Goal: Task Accomplishment & Management: Manage account settings

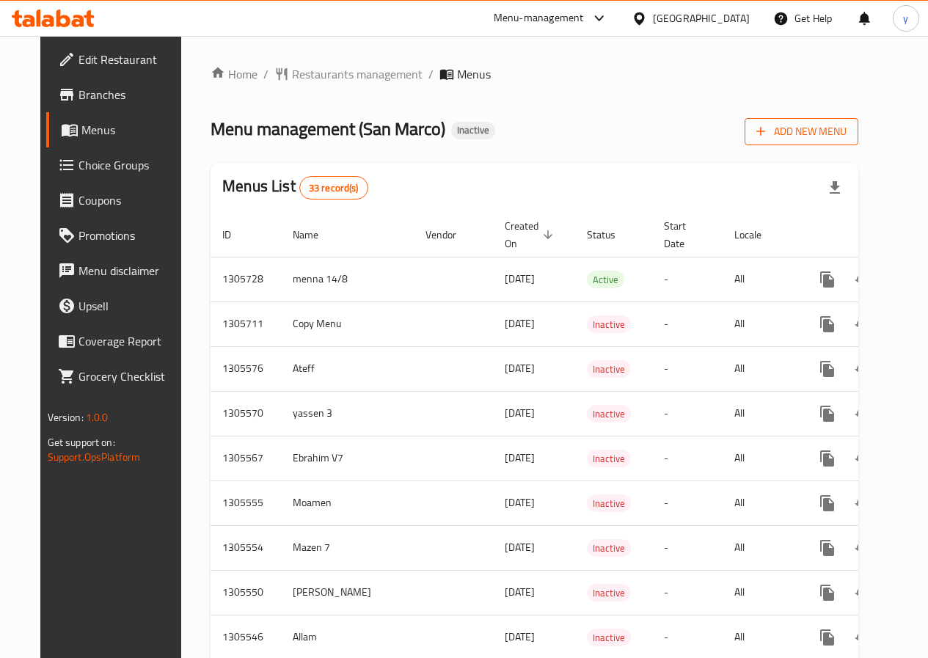
click at [768, 135] on icon "button" at bounding box center [760, 131] width 15 height 15
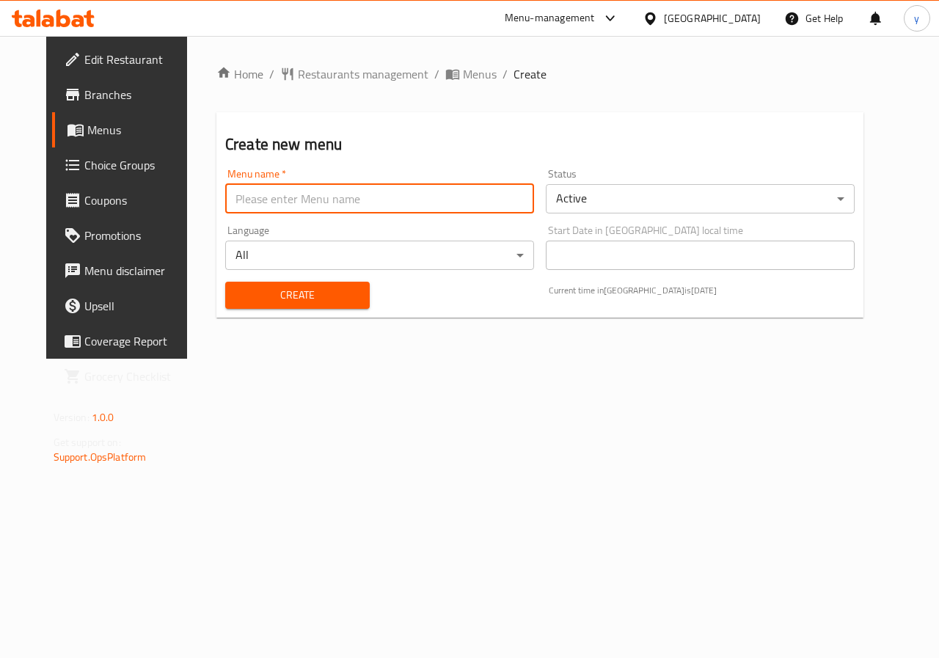
click at [301, 202] on input "text" at bounding box center [379, 198] width 309 height 29
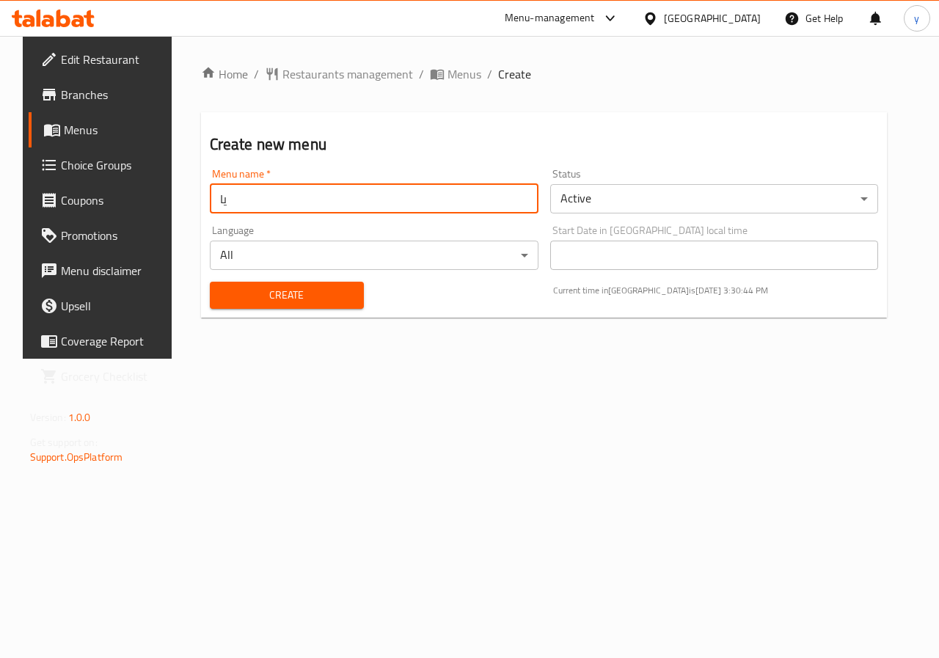
type input "ي"
type input "غ"
type input "d"
type input "yassen badr"
click at [321, 301] on span "Create" at bounding box center [286, 295] width 131 height 18
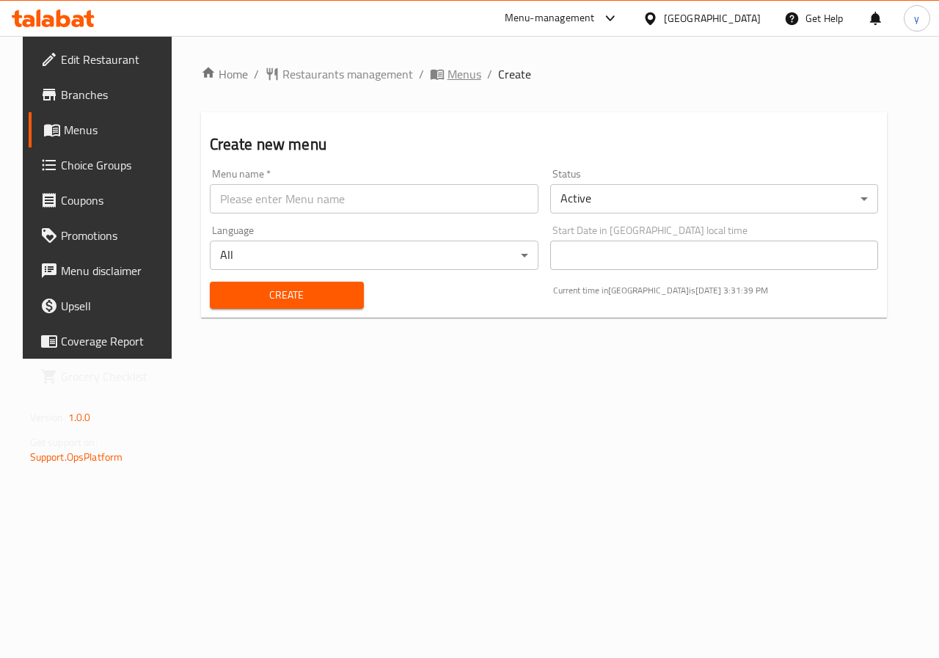
click at [453, 78] on span "Menus" at bounding box center [464, 74] width 34 height 18
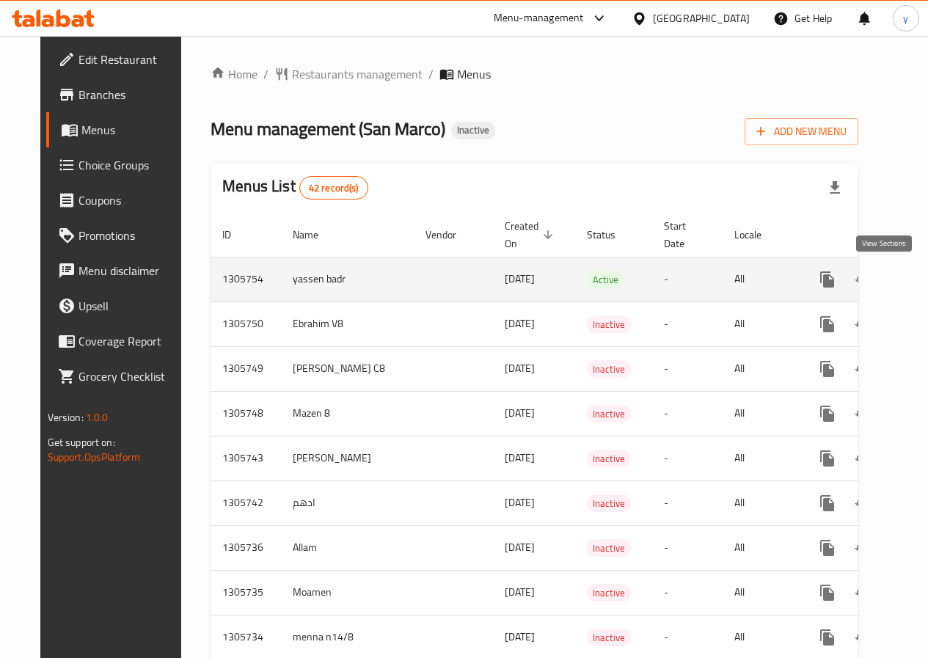
click at [924, 277] on icon "enhanced table" at bounding box center [933, 280] width 18 height 18
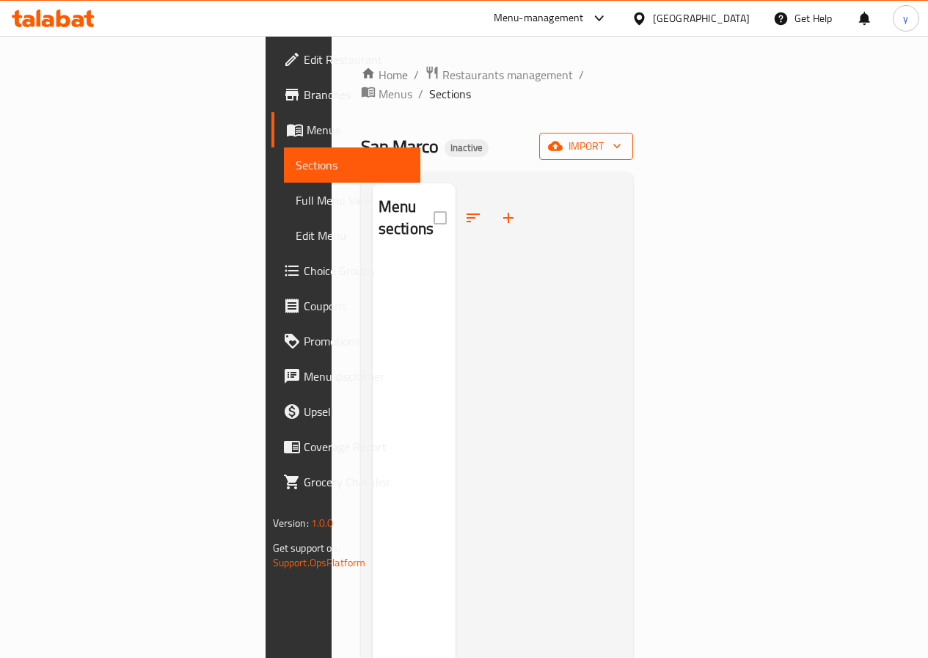
click at [633, 135] on button "import" at bounding box center [586, 146] width 94 height 27
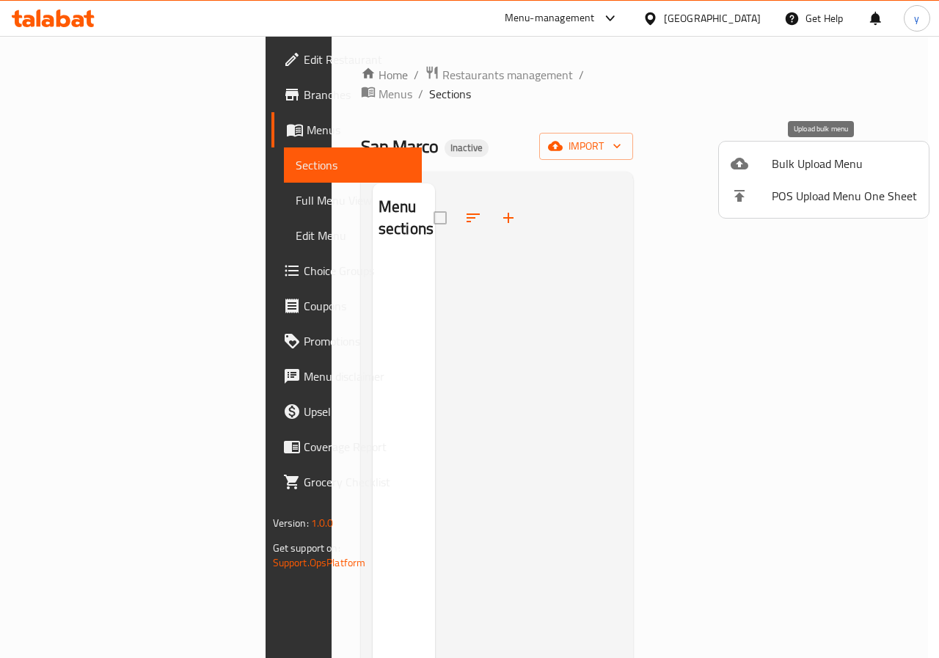
click at [786, 171] on span "Bulk Upload Menu" at bounding box center [844, 164] width 145 height 18
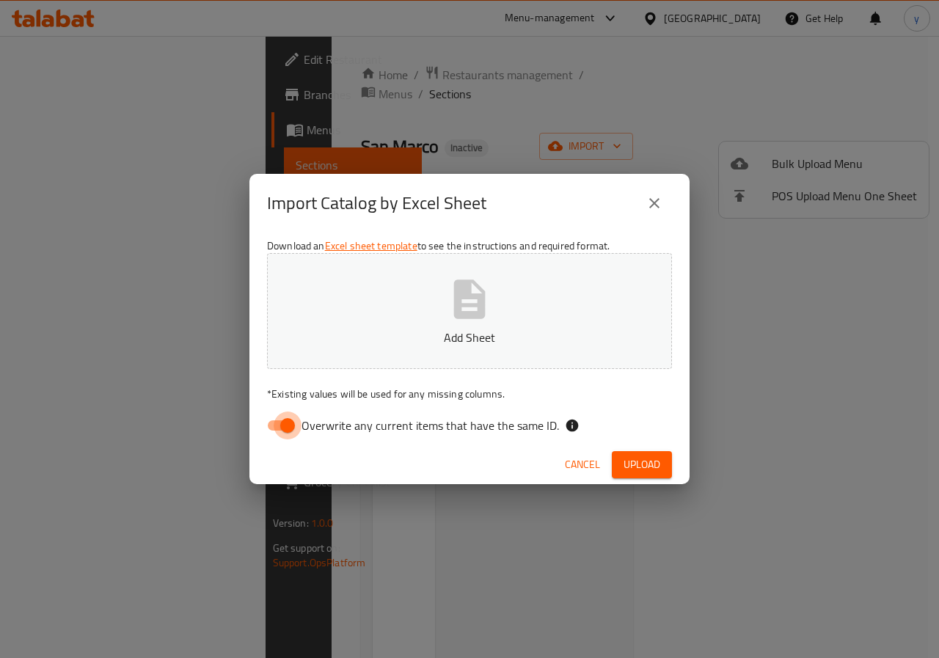
click at [285, 414] on input "Overwrite any current items that have the same ID." at bounding box center [288, 425] width 84 height 28
checkbox input "false"
click at [423, 327] on button "Add Sheet" at bounding box center [469, 311] width 405 height 116
click at [618, 465] on button "Upload" at bounding box center [642, 464] width 60 height 27
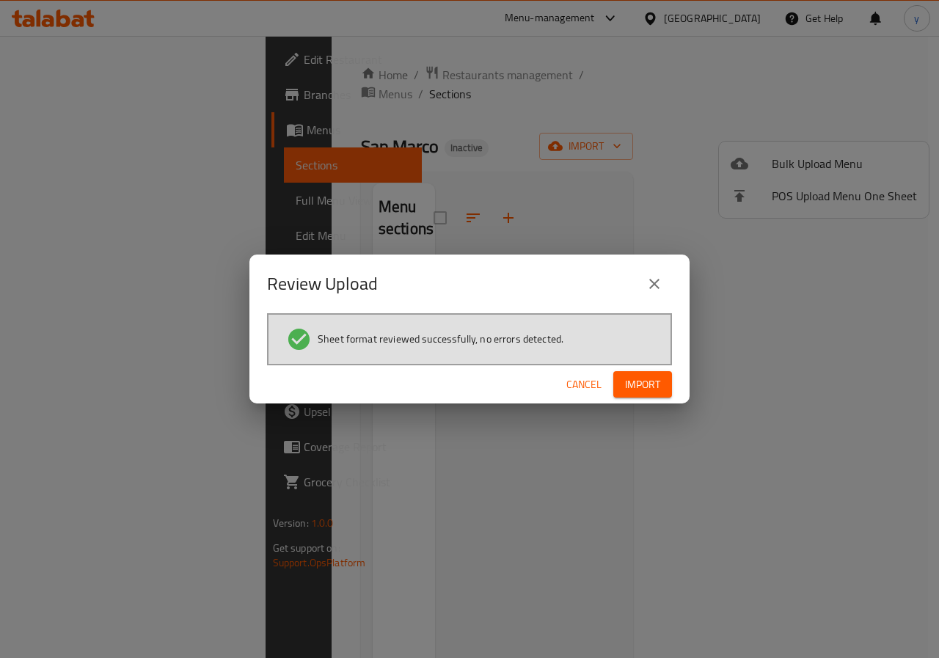
click at [618, 381] on button "Import" at bounding box center [642, 384] width 59 height 27
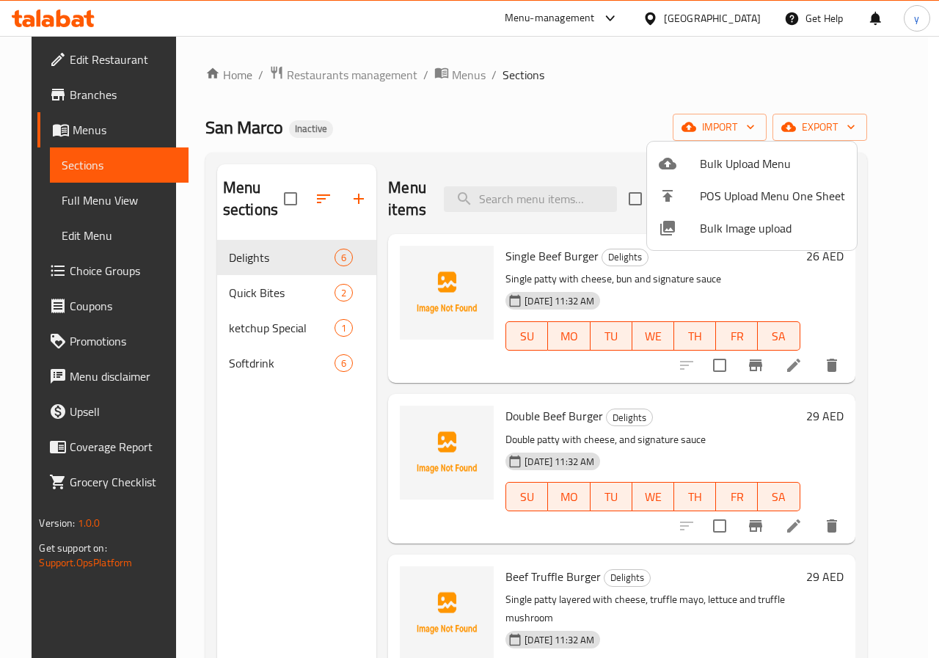
click at [557, 105] on div at bounding box center [469, 329] width 939 height 658
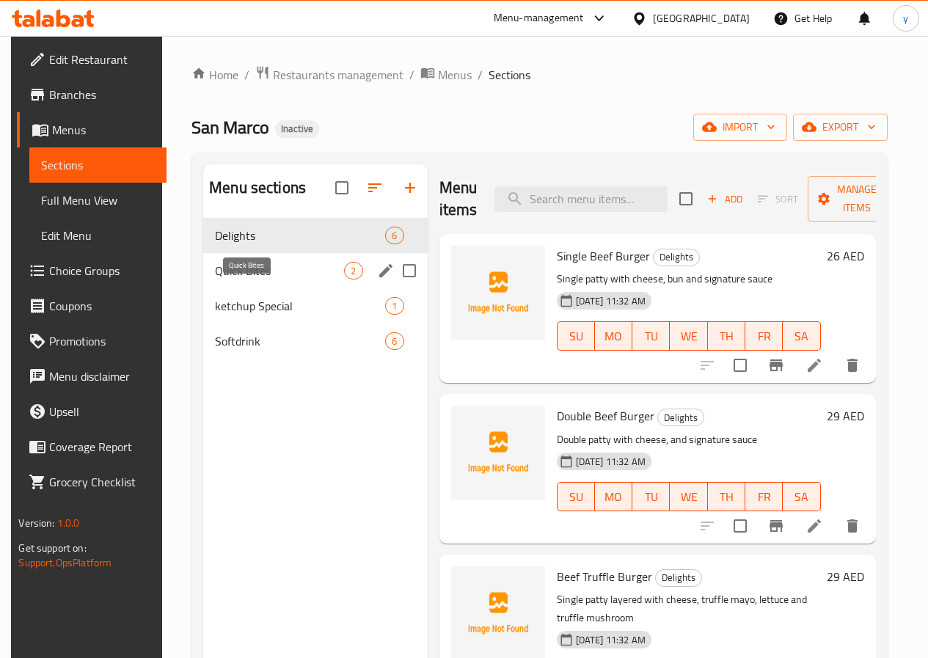
click at [267, 279] on span "Quick Bites" at bounding box center [279, 271] width 129 height 18
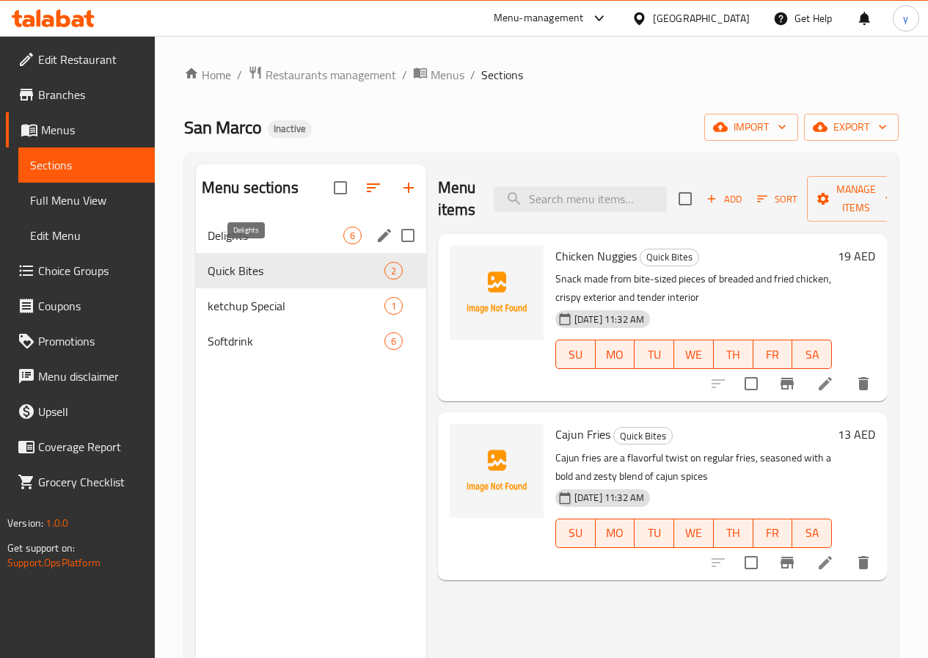
click at [236, 244] on span "Delights" at bounding box center [276, 236] width 136 height 18
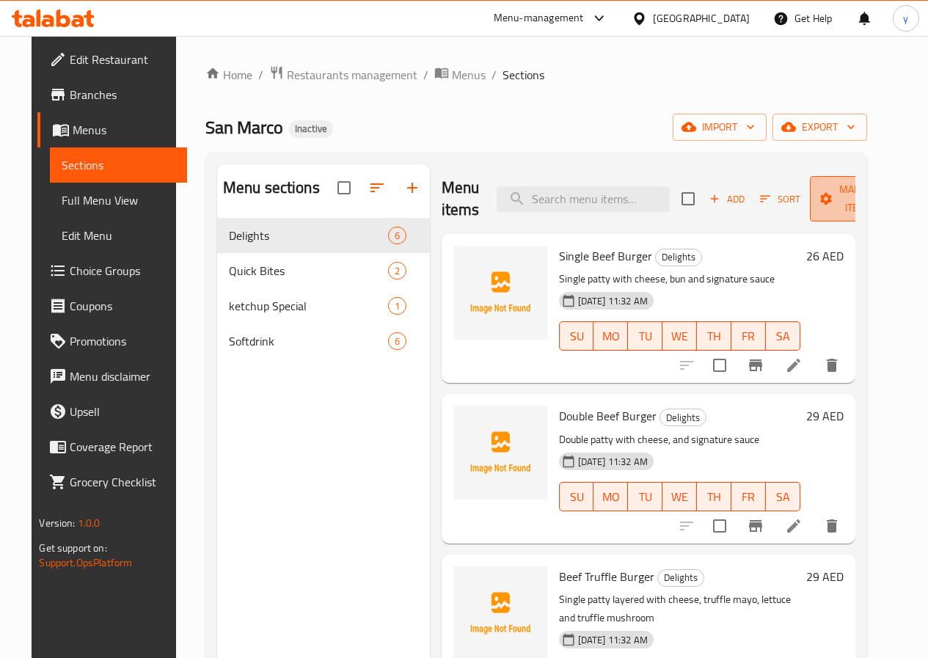
click at [885, 197] on icon "button" at bounding box center [892, 198] width 15 height 15
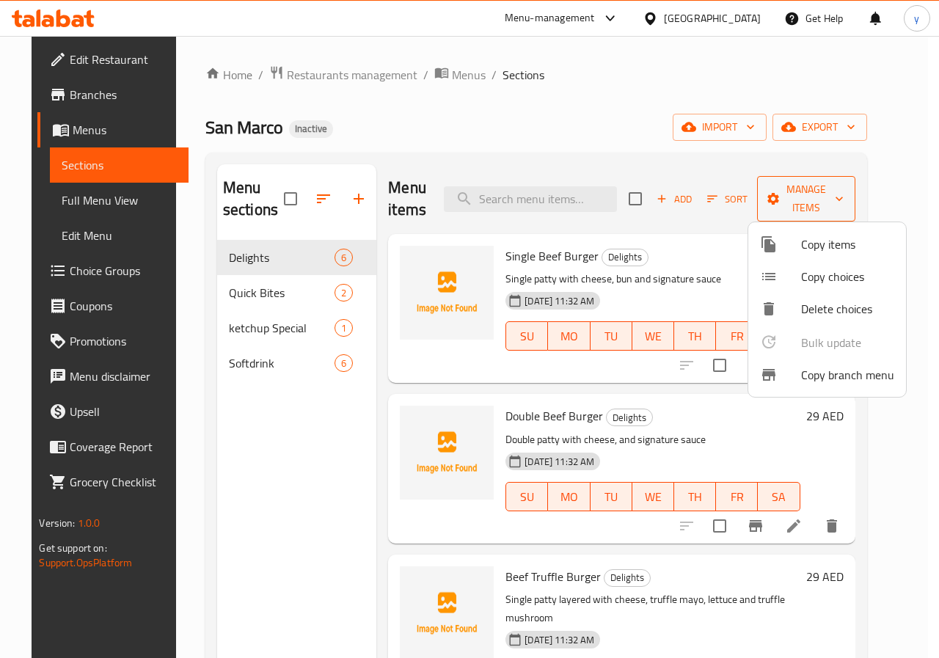
click at [859, 197] on div at bounding box center [469, 329] width 939 height 658
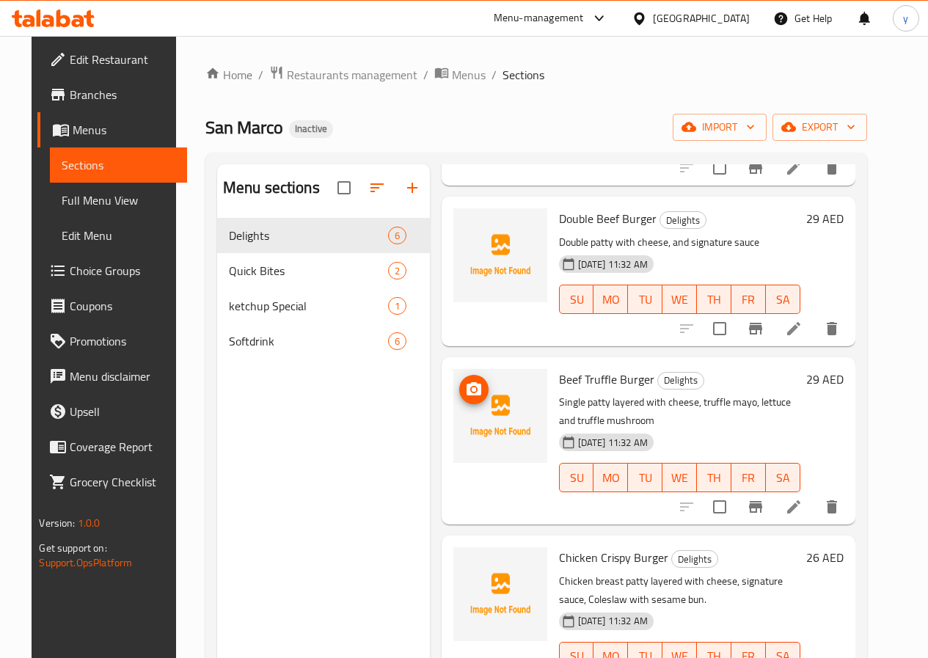
scroll to position [51, 0]
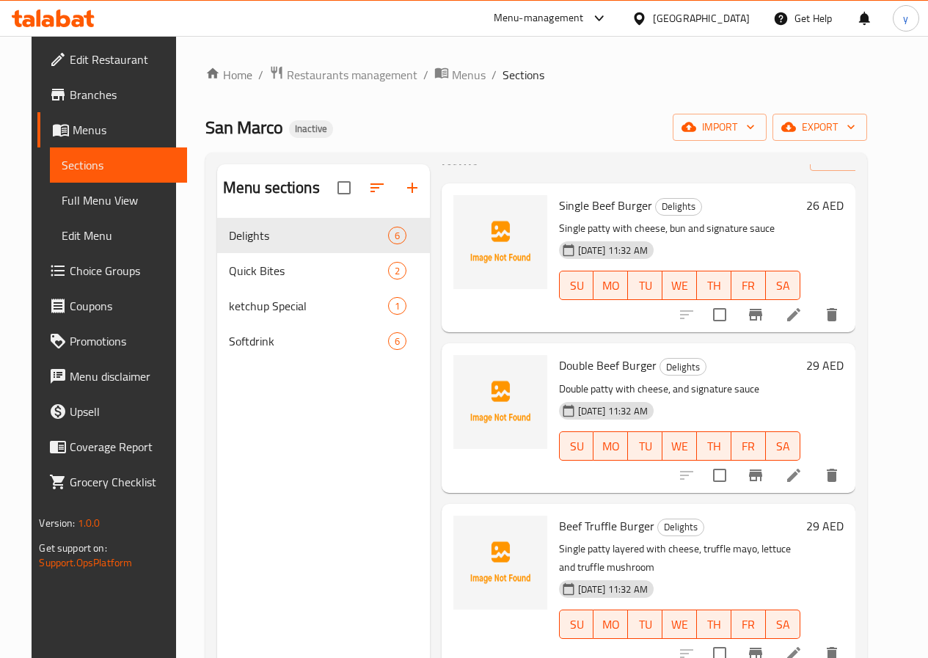
click at [62, 196] on span "Full Menu View" at bounding box center [118, 200] width 113 height 18
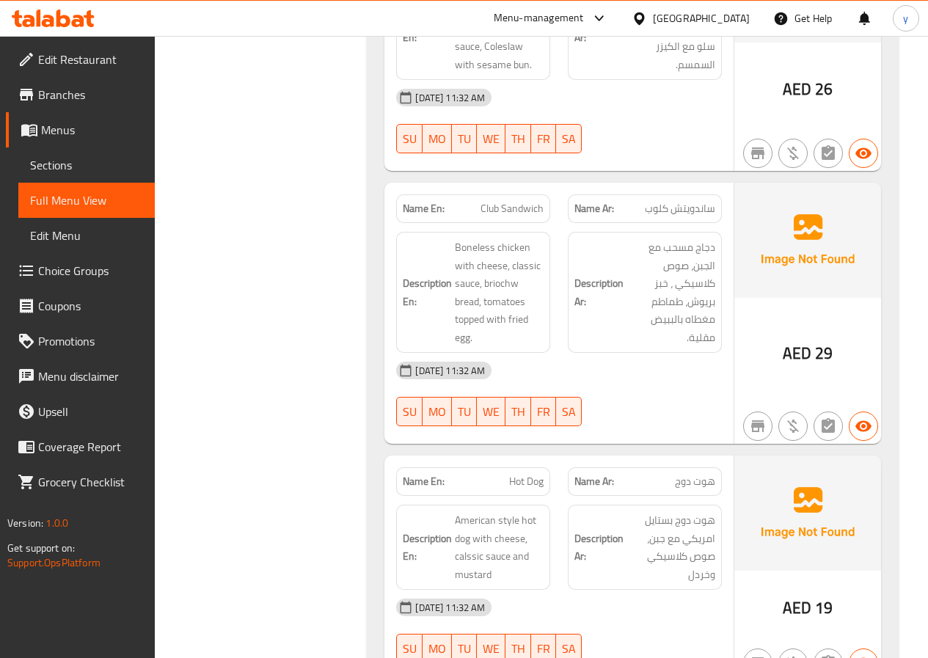
scroll to position [1173, 0]
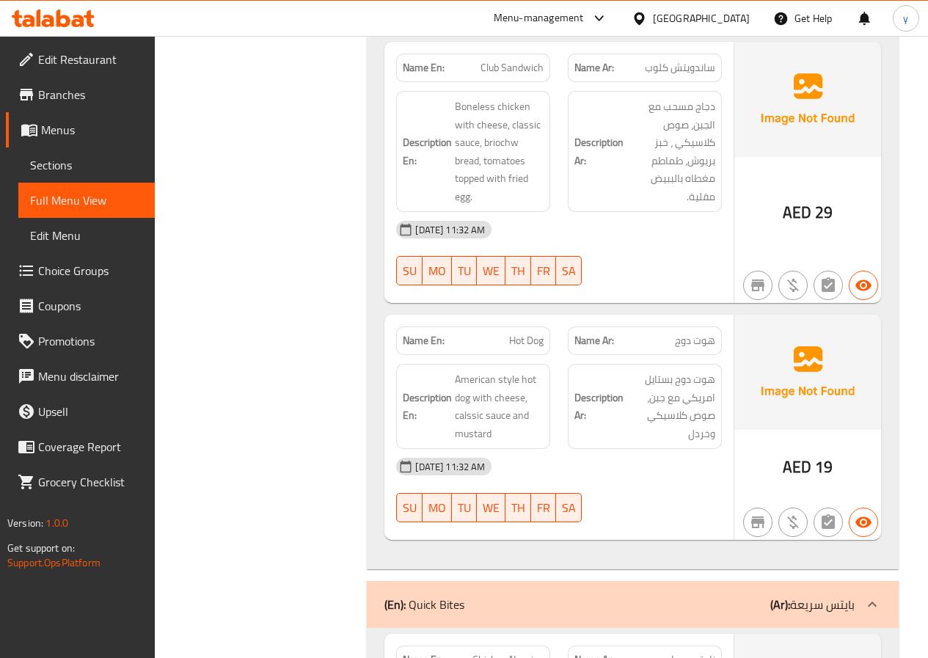
click at [519, 333] on span "Hot Dog" at bounding box center [526, 340] width 34 height 15
click at [517, 333] on span "Hot Dog" at bounding box center [526, 340] width 34 height 15
click at [513, 333] on span "Hot Dog" at bounding box center [526, 340] width 34 height 15
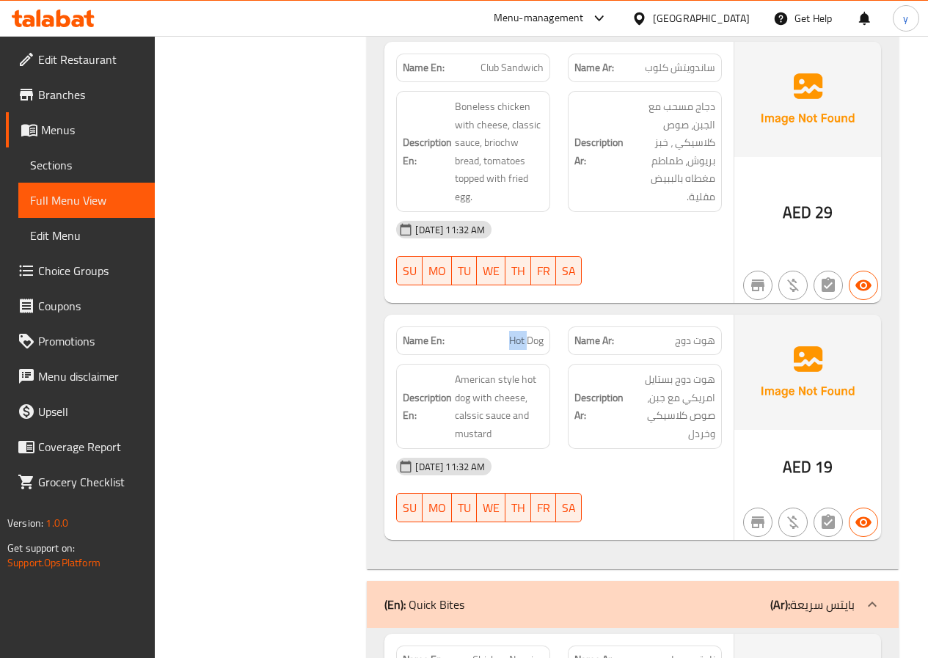
click at [509, 333] on span "Hot Dog" at bounding box center [526, 340] width 34 height 15
click at [506, 333] on p "Name En: Hot Dog" at bounding box center [473, 340] width 141 height 15
click at [505, 333] on p "Name En: Hot Dog" at bounding box center [473, 340] width 141 height 15
click at [496, 333] on p "Name En: Hot Dog" at bounding box center [473, 340] width 141 height 15
click at [524, 333] on span "Hot Dog" at bounding box center [526, 340] width 34 height 15
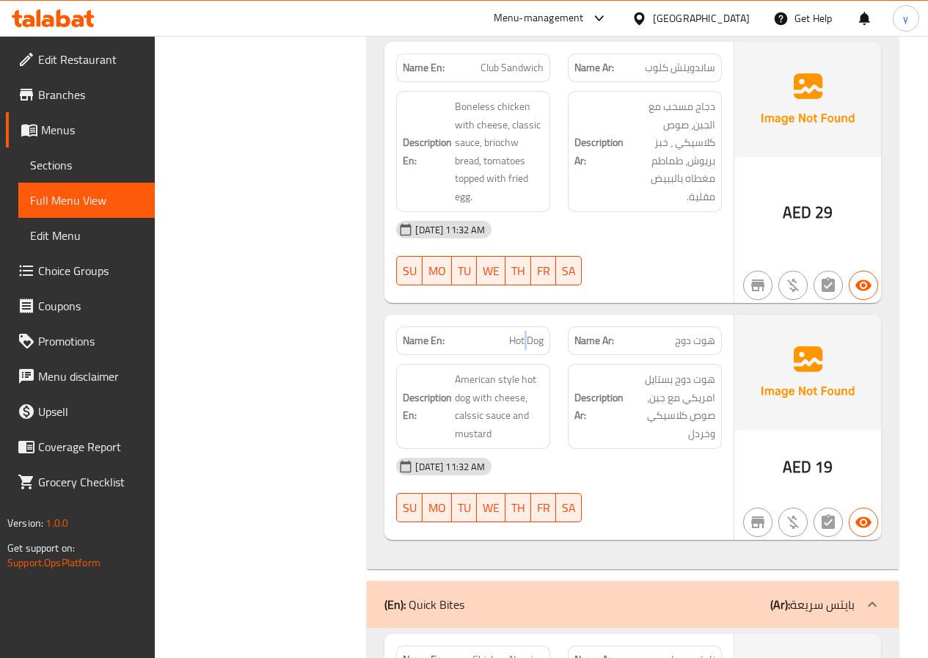
click at [524, 333] on span "Hot Dog" at bounding box center [526, 340] width 34 height 15
copy span "Hot Dog"
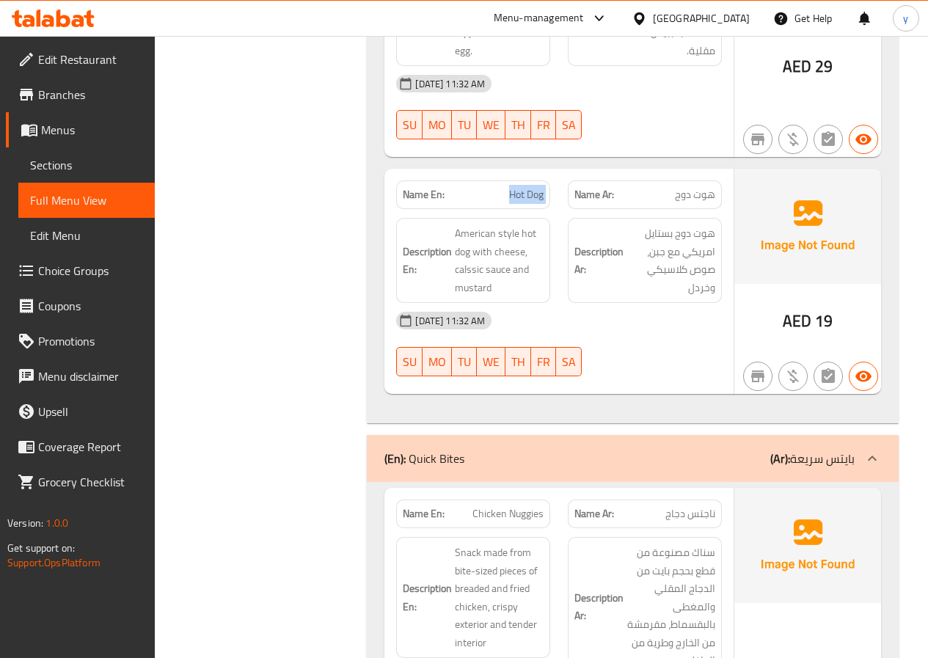
scroll to position [1320, 0]
click at [459, 224] on span "American style hot dog with cheese, calssic sauce and mustard" at bounding box center [499, 260] width 89 height 72
drag, startPoint x: 711, startPoint y: 234, endPoint x: 667, endPoint y: 224, distance: 45.2
click at [689, 232] on span "هوت دوج بستايل امريكي مع جبن، صوص كلاسيكي وخردل" at bounding box center [670, 260] width 89 height 72
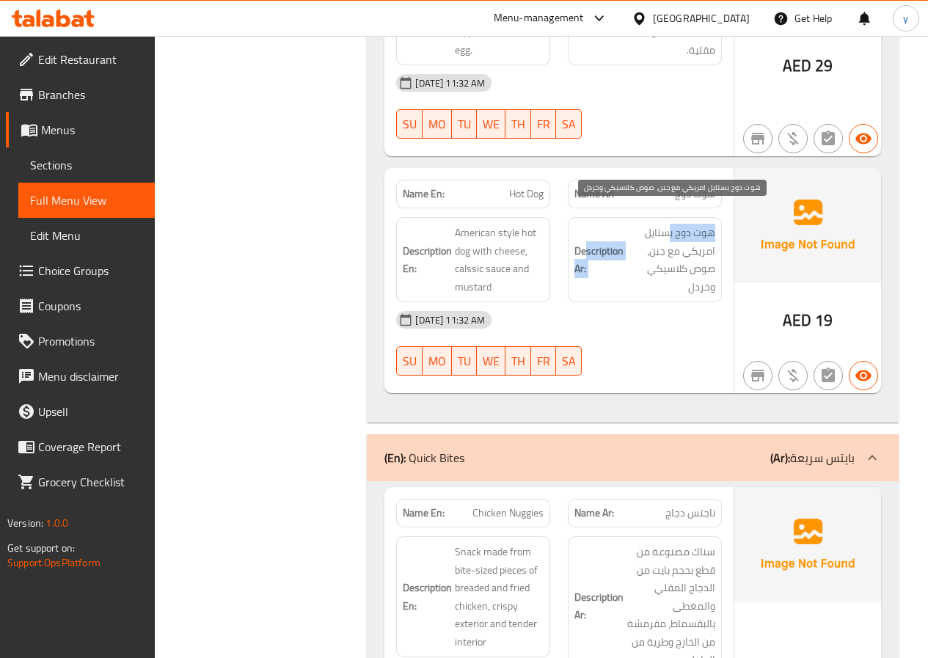
drag, startPoint x: 666, startPoint y: 213, endPoint x: 582, endPoint y: 216, distance: 84.4
click at [582, 224] on h6 "Description Ar: هوت دوج بستايل امريكي مع جبن، صوص كلاسيكي وخردل" at bounding box center [644, 260] width 141 height 72
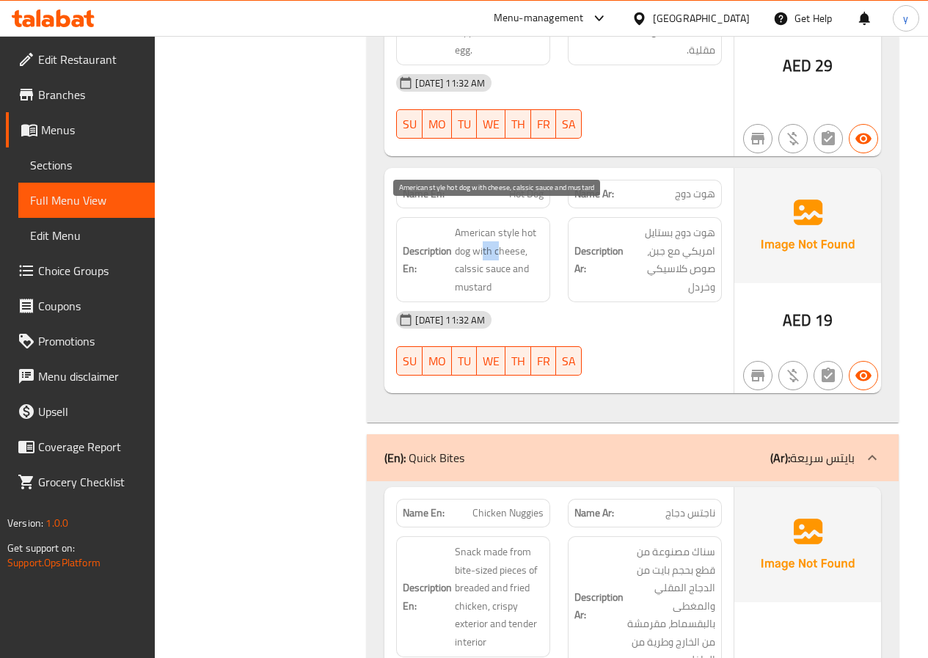
drag, startPoint x: 484, startPoint y: 238, endPoint x: 499, endPoint y: 236, distance: 15.5
click at [498, 236] on span "American style hot dog with cheese, calssic sauce and mustard" at bounding box center [499, 260] width 89 height 72
drag, startPoint x: 478, startPoint y: 255, endPoint x: 514, endPoint y: 252, distance: 36.1
click at [513, 252] on span "American style hot dog with cheese, calssic sauce and mustard" at bounding box center [499, 260] width 89 height 72
click at [617, 302] on div "14-08-2025 11:32 AM" at bounding box center [558, 319] width 343 height 35
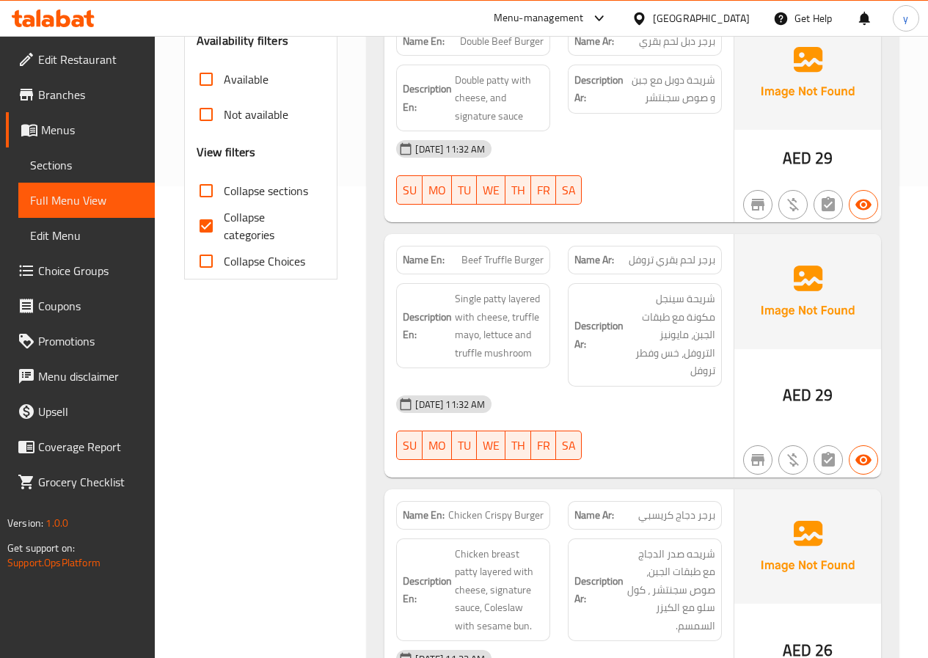
scroll to position [440, 0]
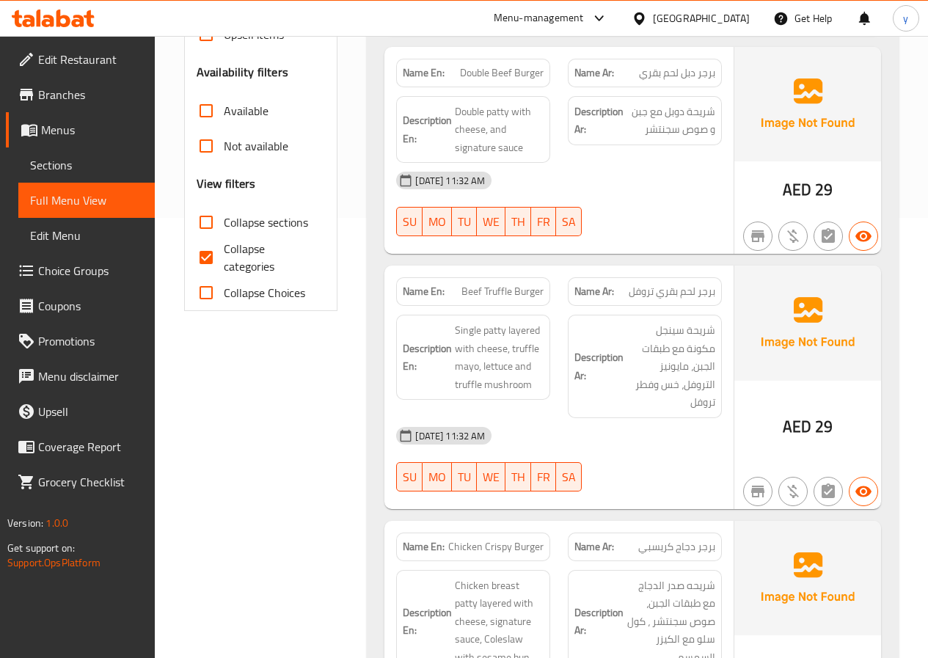
click at [215, 244] on input "Collapse categories" at bounding box center [205, 257] width 35 height 35
checkbox input "false"
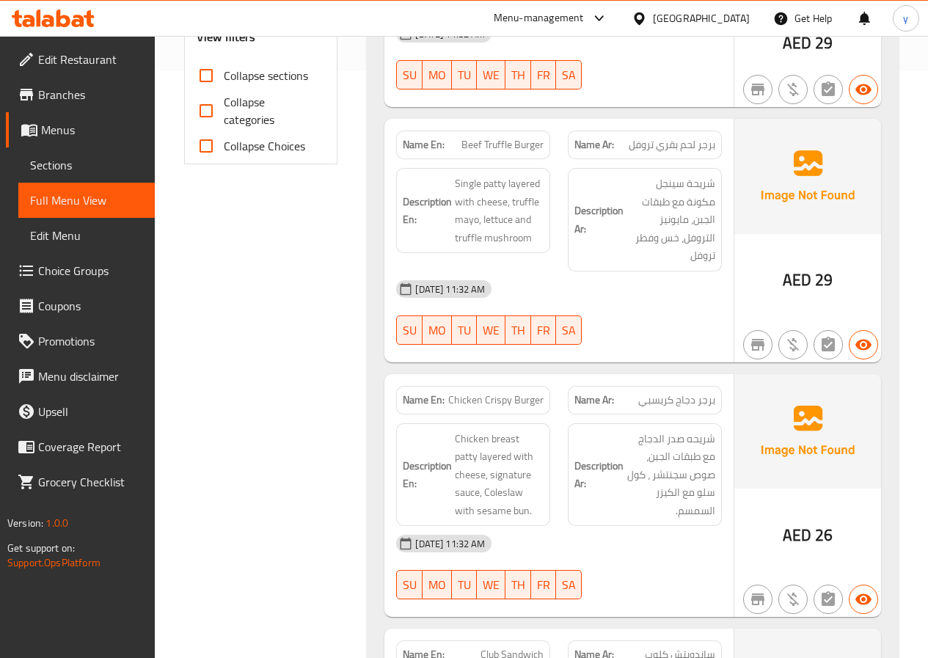
scroll to position [73, 0]
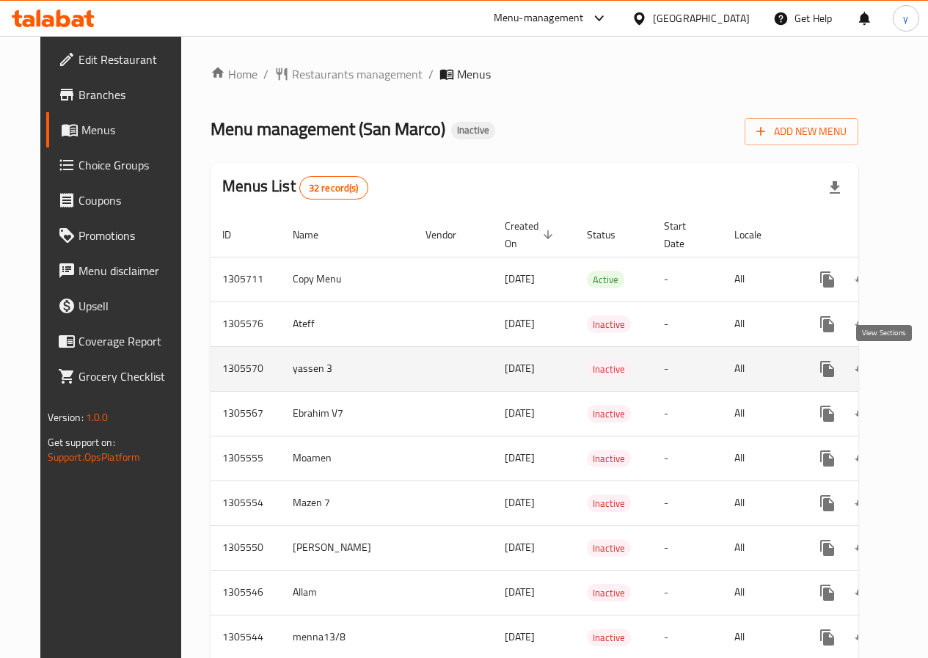
click at [926, 365] on icon "enhanced table" at bounding box center [932, 368] width 13 height 13
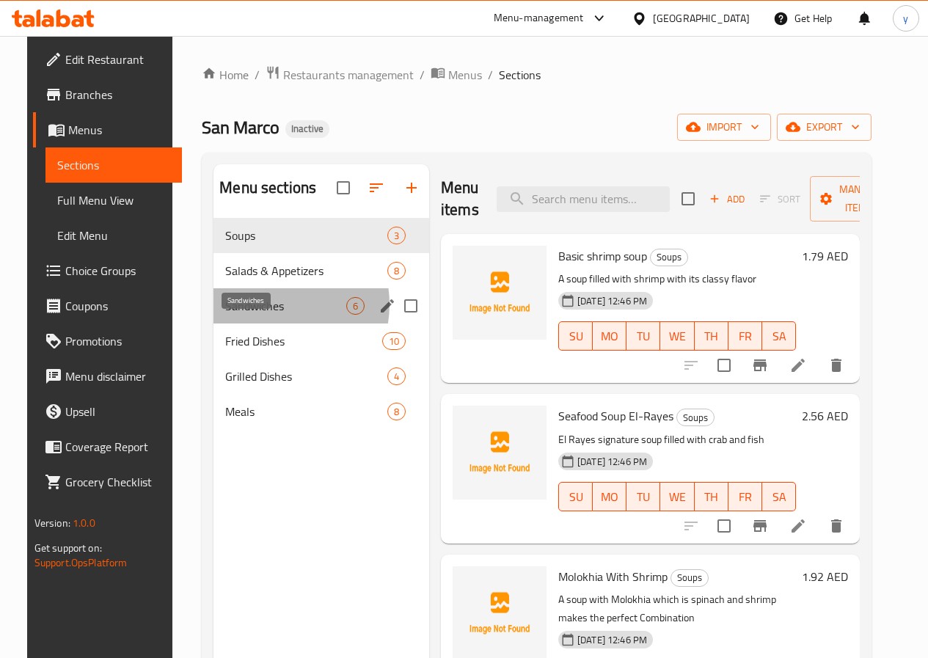
click at [252, 315] on span "Sandwiches" at bounding box center [285, 306] width 121 height 18
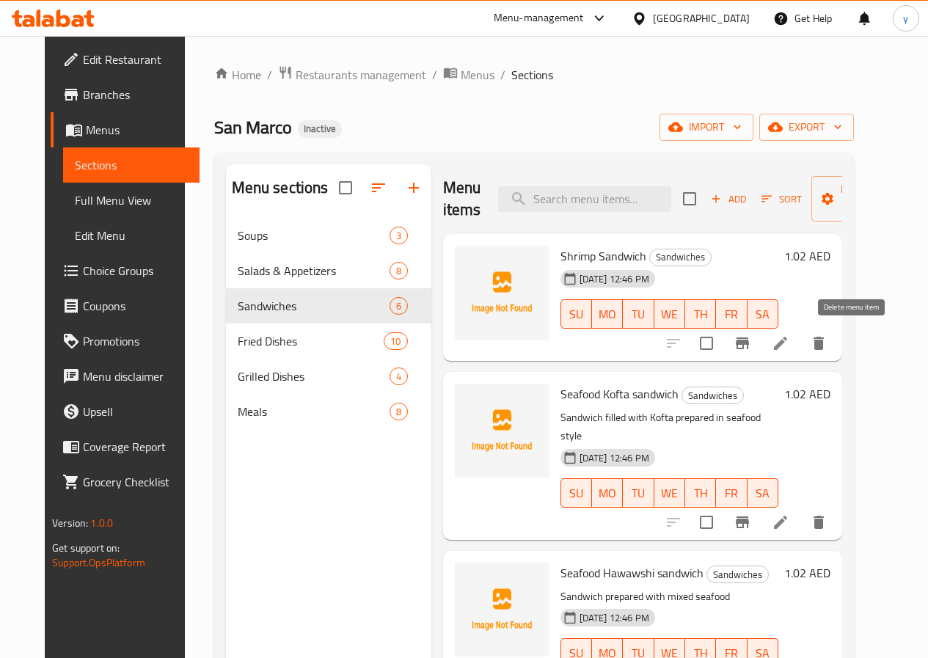
click at [824, 337] on icon "delete" at bounding box center [818, 343] width 10 height 13
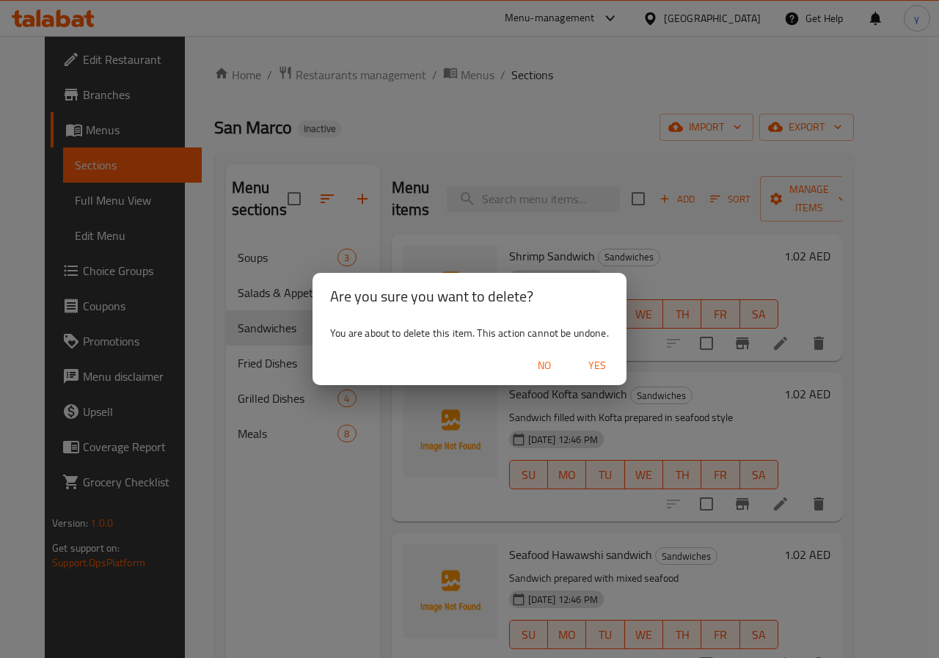
click at [595, 359] on span "Yes" at bounding box center [596, 365] width 35 height 18
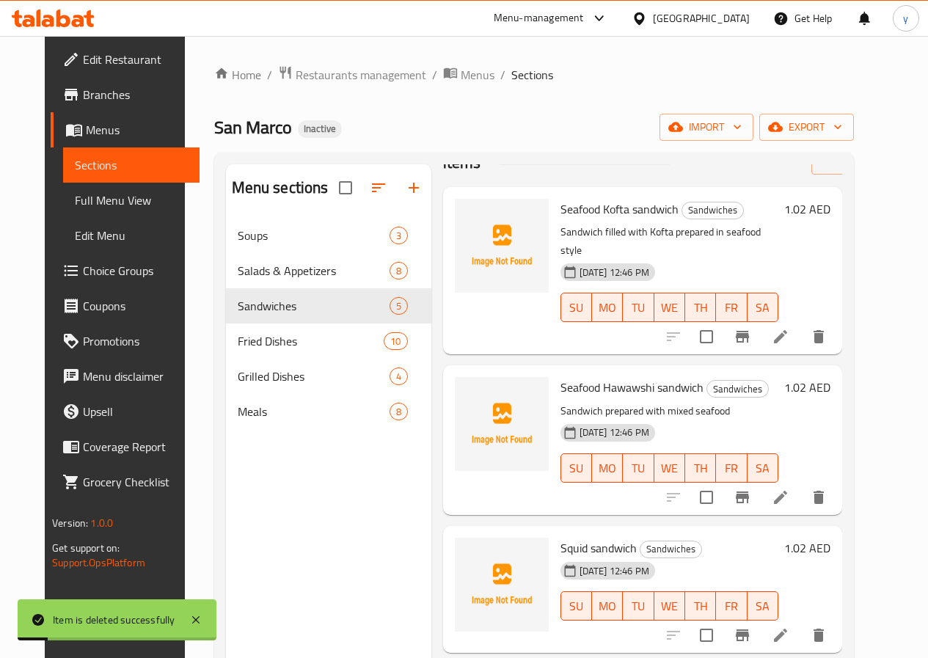
scroll to position [73, 0]
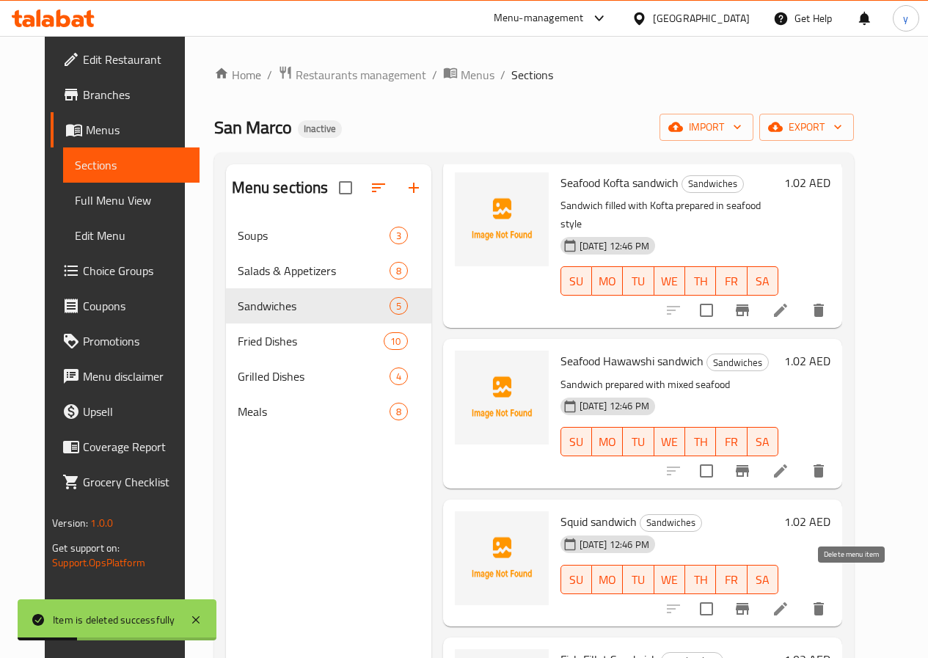
click at [827, 600] on icon "delete" at bounding box center [819, 609] width 18 height 18
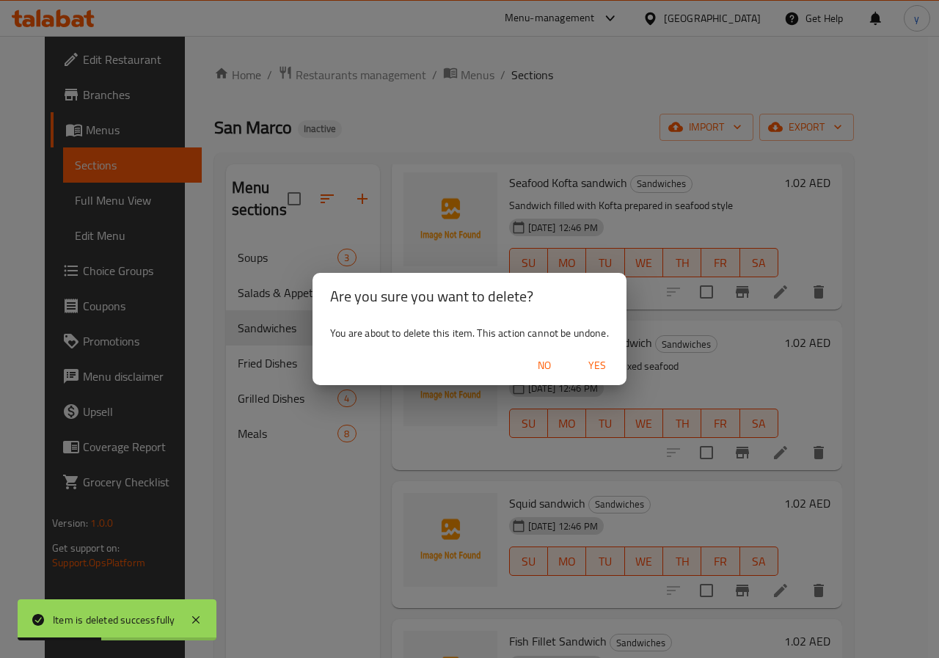
click at [601, 362] on span "Yes" at bounding box center [596, 365] width 35 height 18
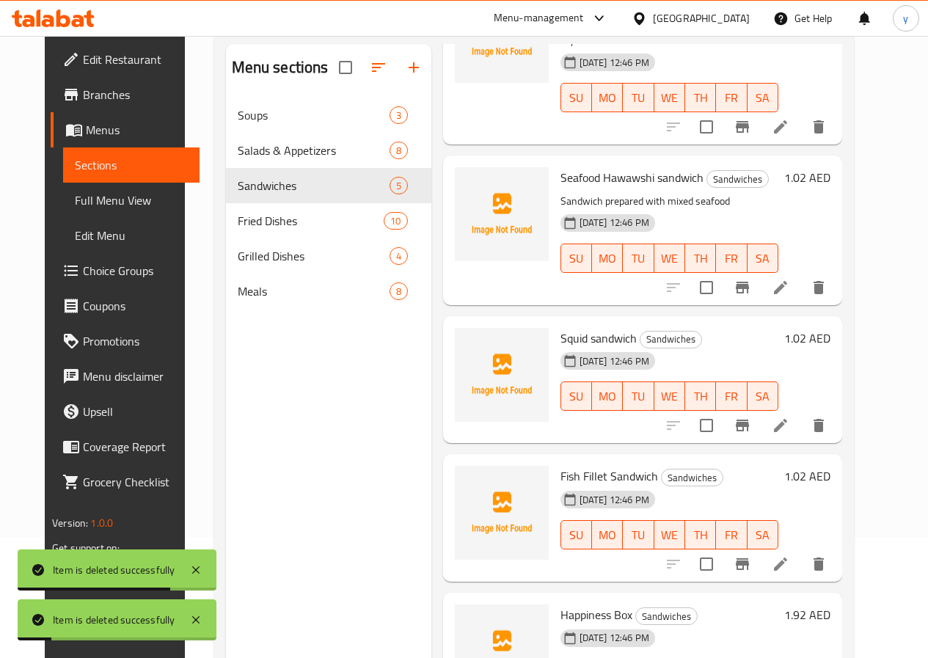
scroll to position [147, 0]
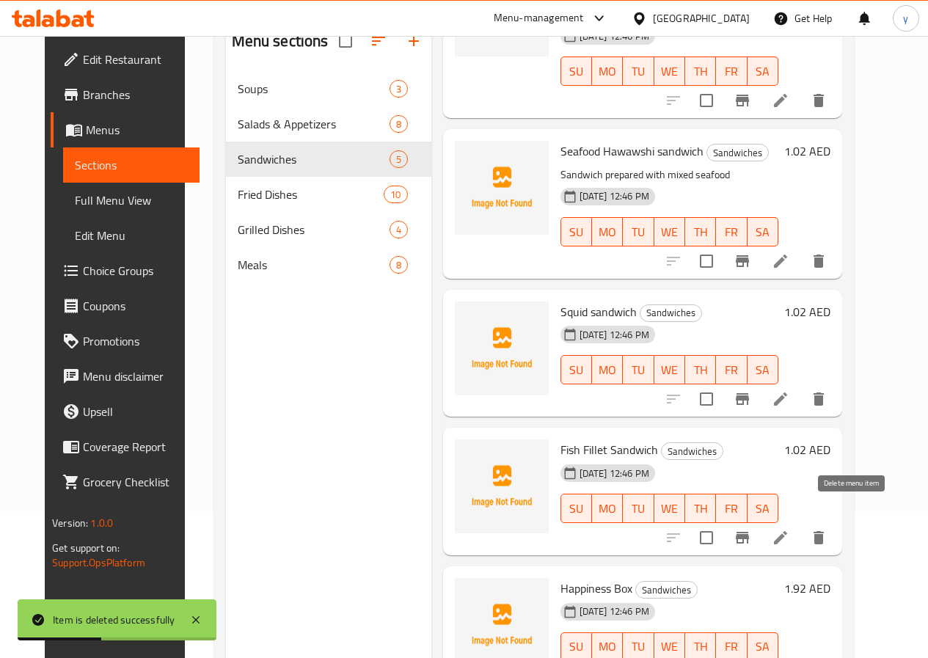
click at [827, 529] on icon "delete" at bounding box center [819, 538] width 18 height 18
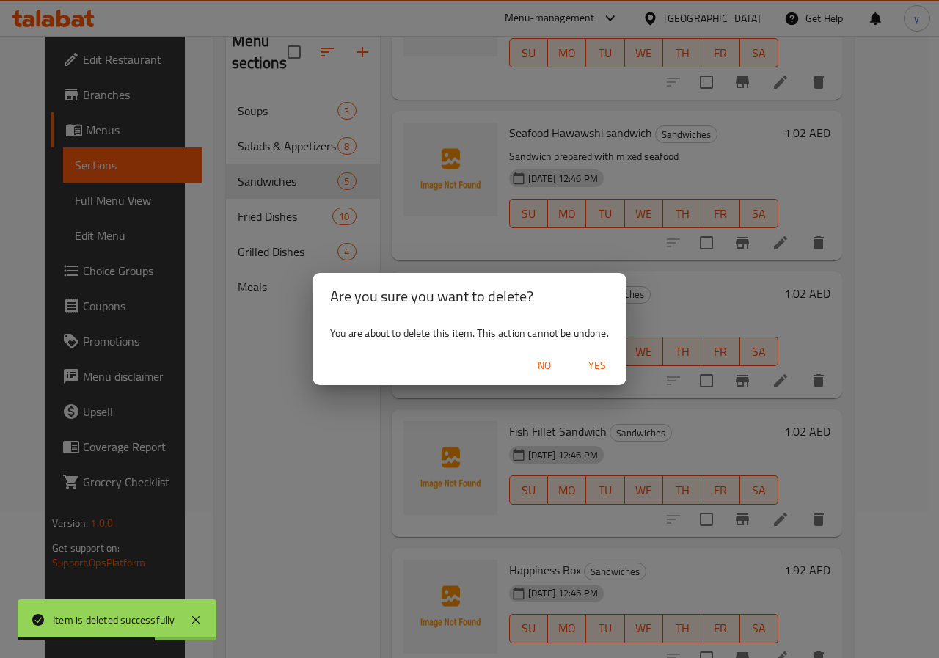
click at [598, 370] on span "Yes" at bounding box center [596, 365] width 35 height 18
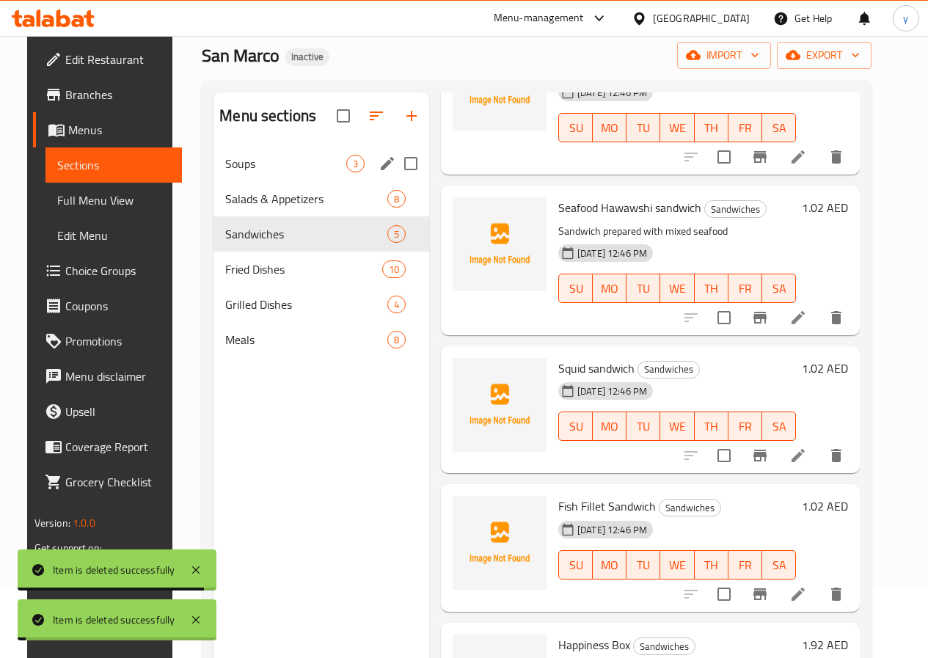
scroll to position [0, 0]
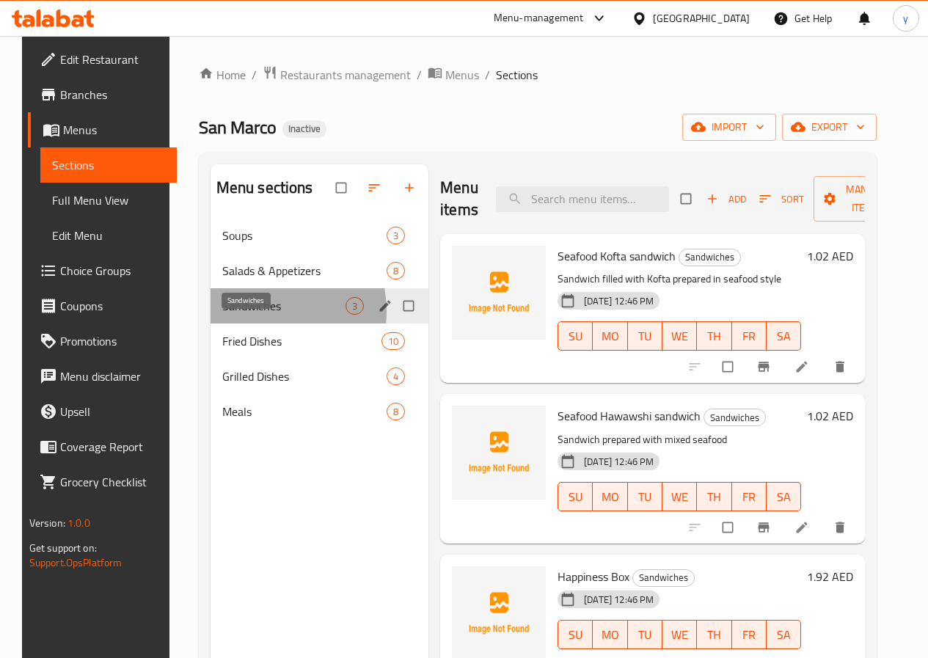
click at [249, 315] on span "Sandwiches" at bounding box center [283, 306] width 123 height 18
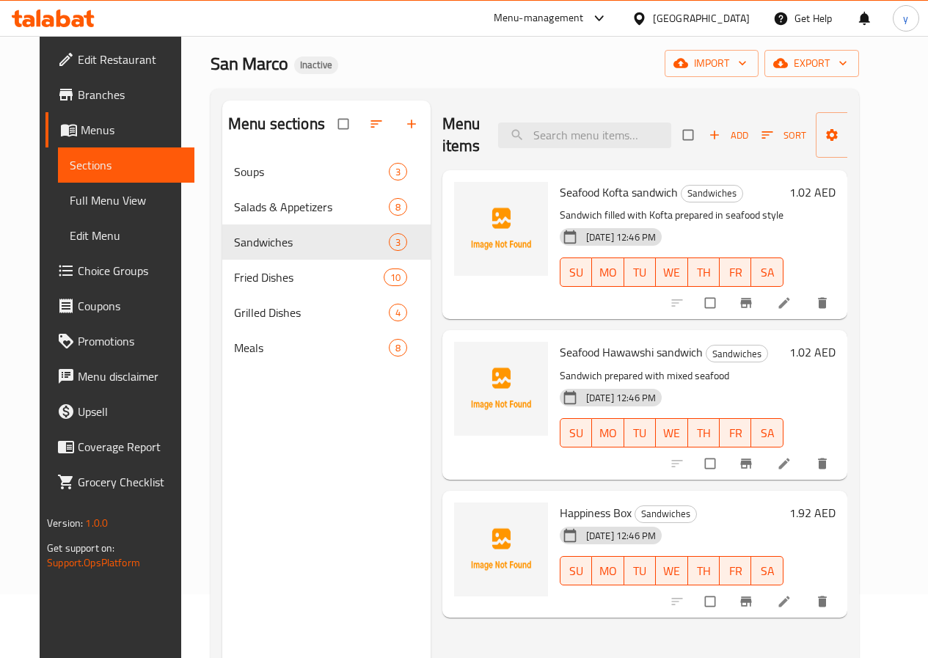
scroll to position [59, 0]
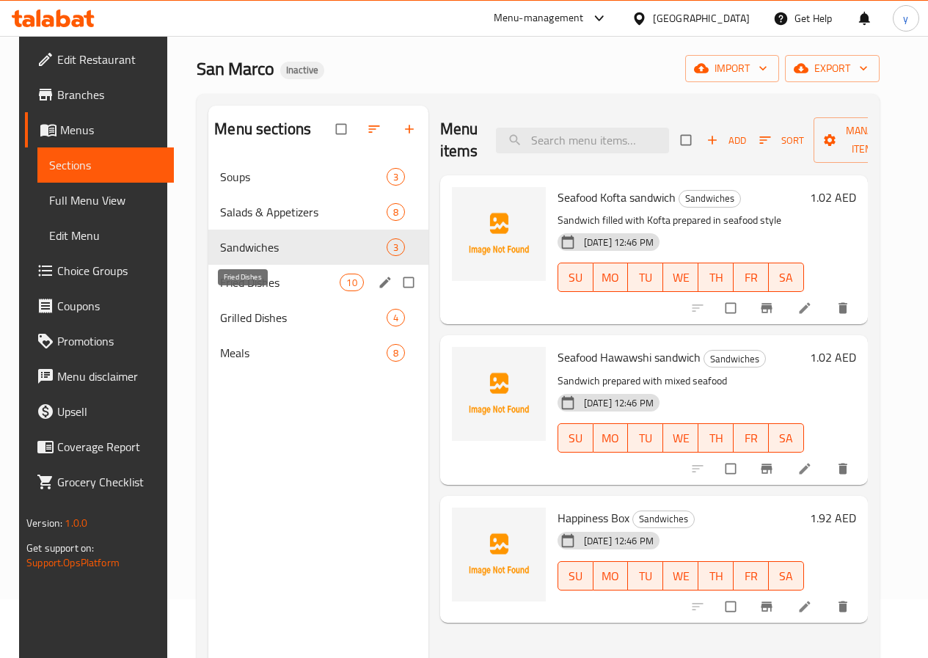
click at [245, 291] on span "Fried Dishes" at bounding box center [280, 283] width 120 height 18
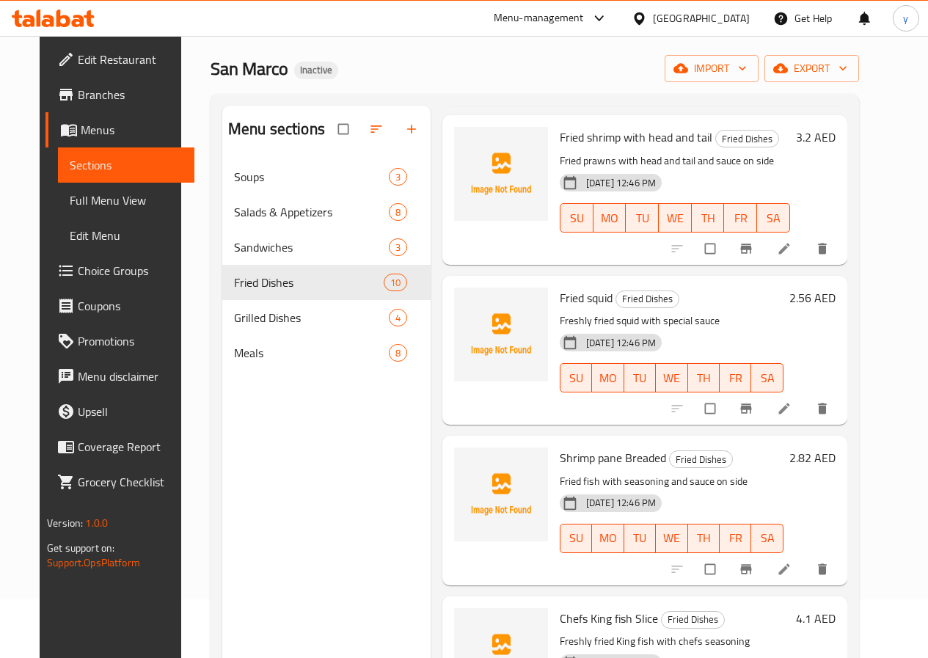
scroll to position [293, 0]
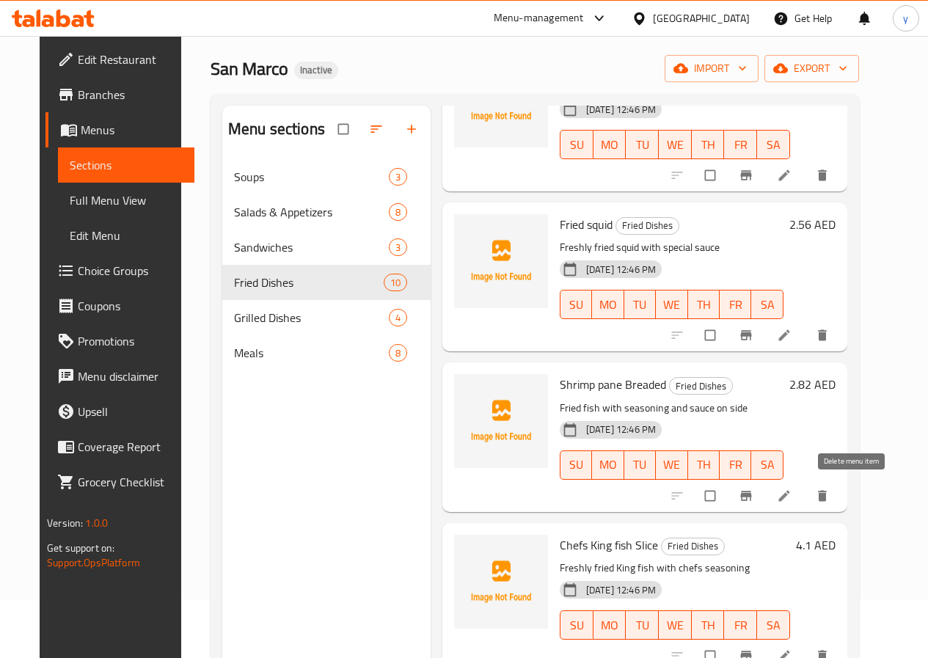
click at [832, 498] on span "delete" at bounding box center [824, 495] width 18 height 15
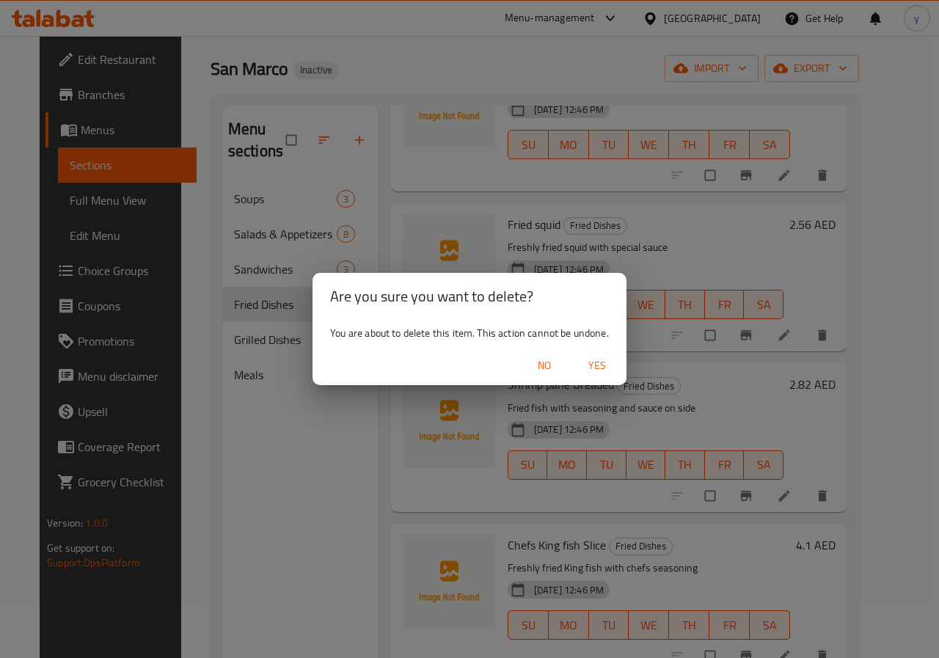
click at [590, 369] on span "Yes" at bounding box center [596, 365] width 35 height 18
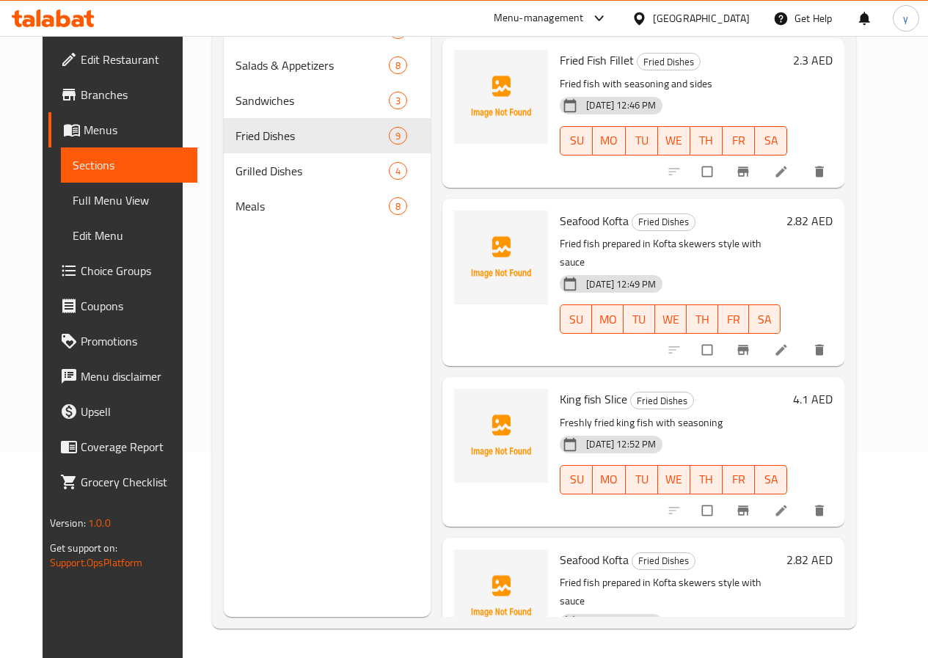
scroll to position [843, 0]
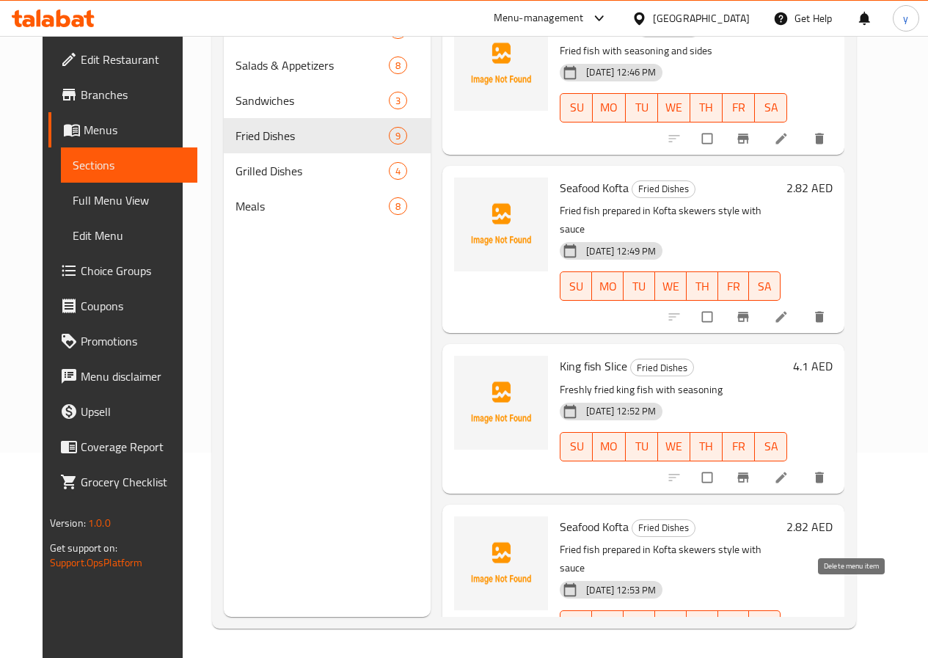
click at [838, 640] on button "delete" at bounding box center [820, 656] width 35 height 32
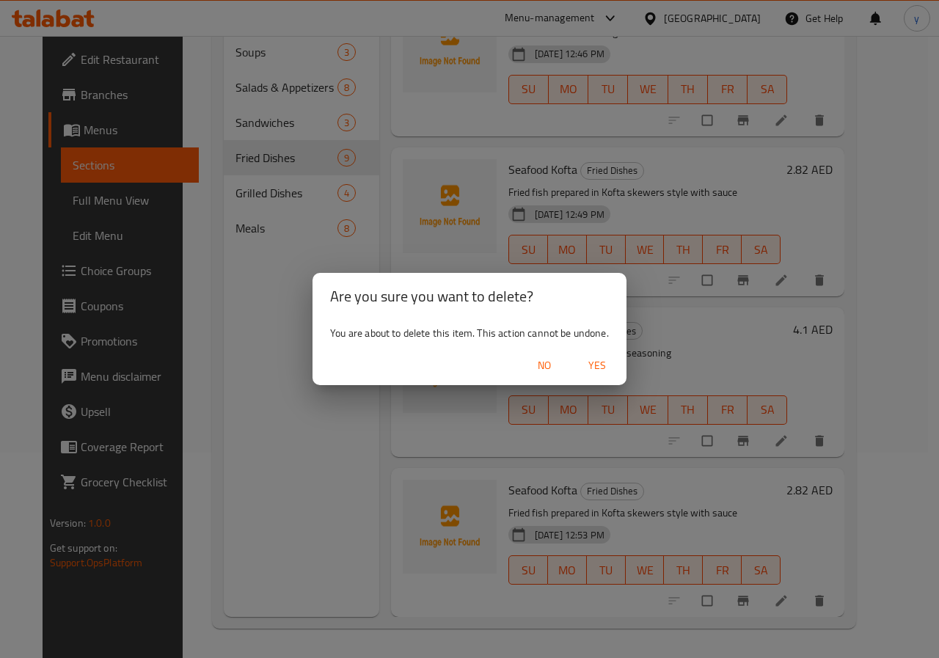
click at [595, 366] on span "Yes" at bounding box center [596, 365] width 35 height 18
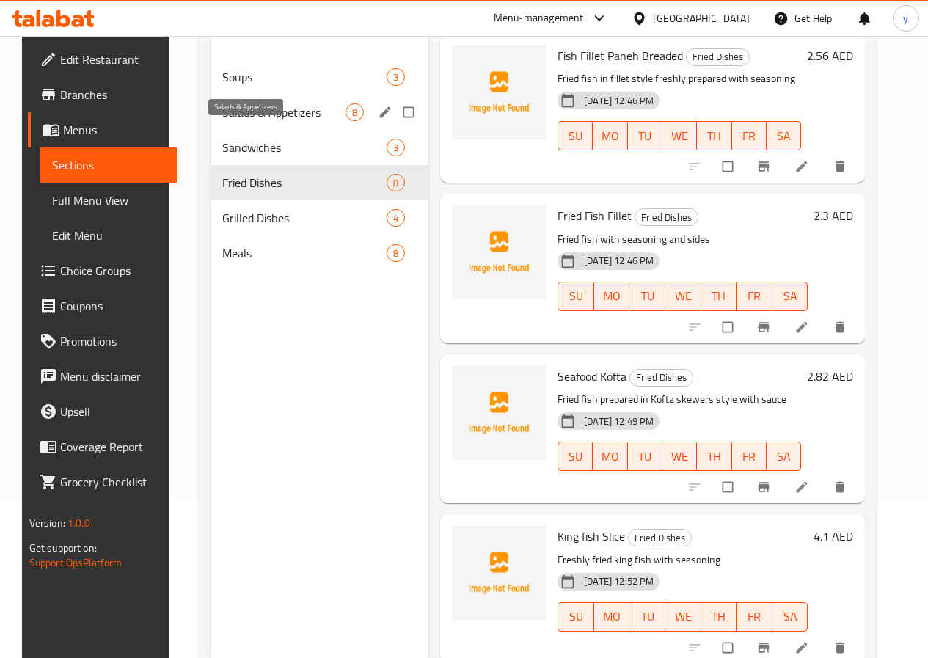
scroll to position [132, 0]
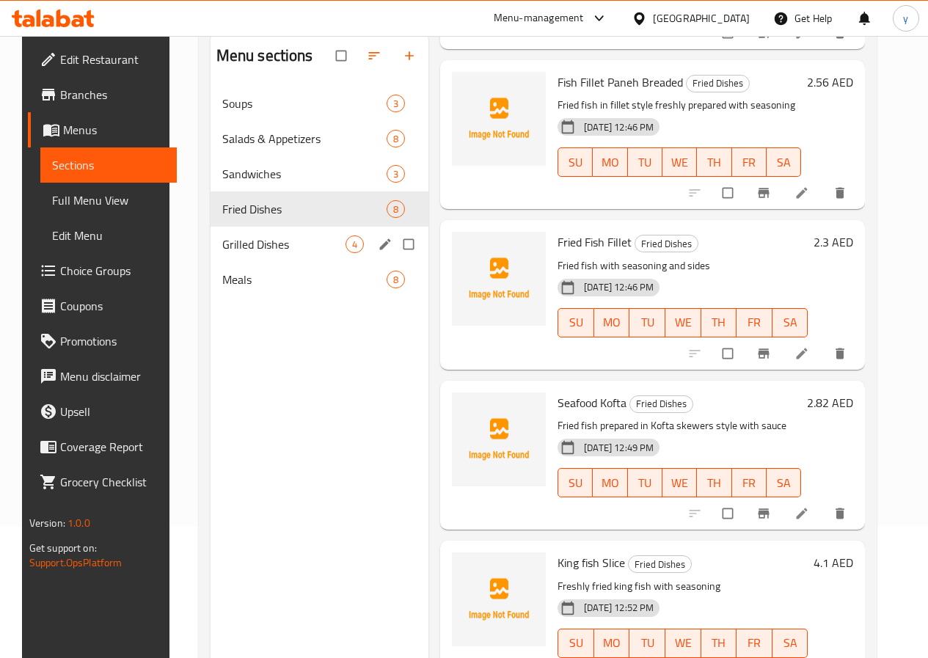
click at [234, 262] on div "Grilled Dishes 4" at bounding box center [319, 244] width 219 height 35
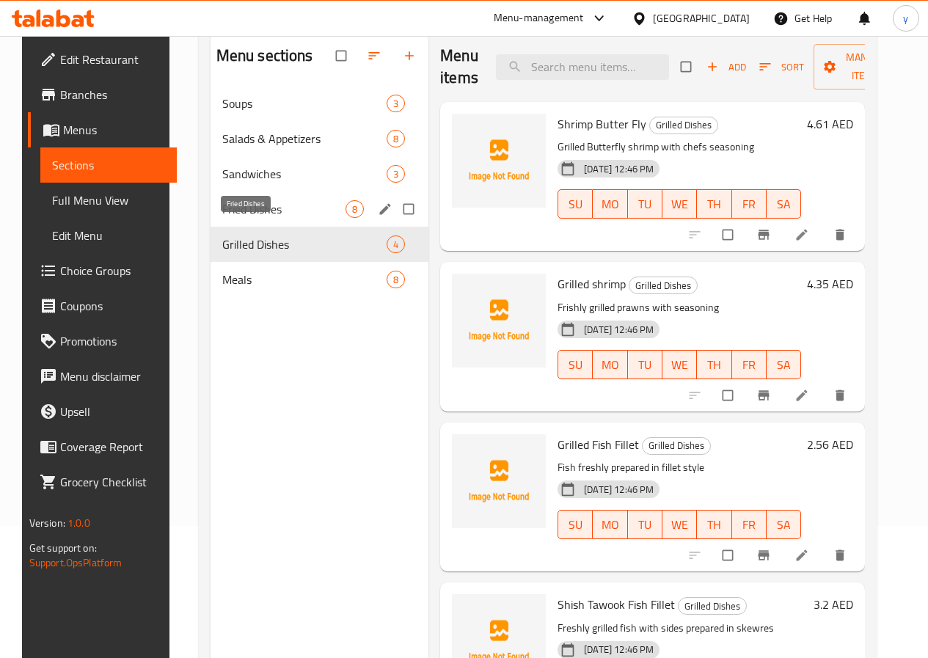
click at [282, 218] on span "Fried Dishes" at bounding box center [283, 209] width 123 height 18
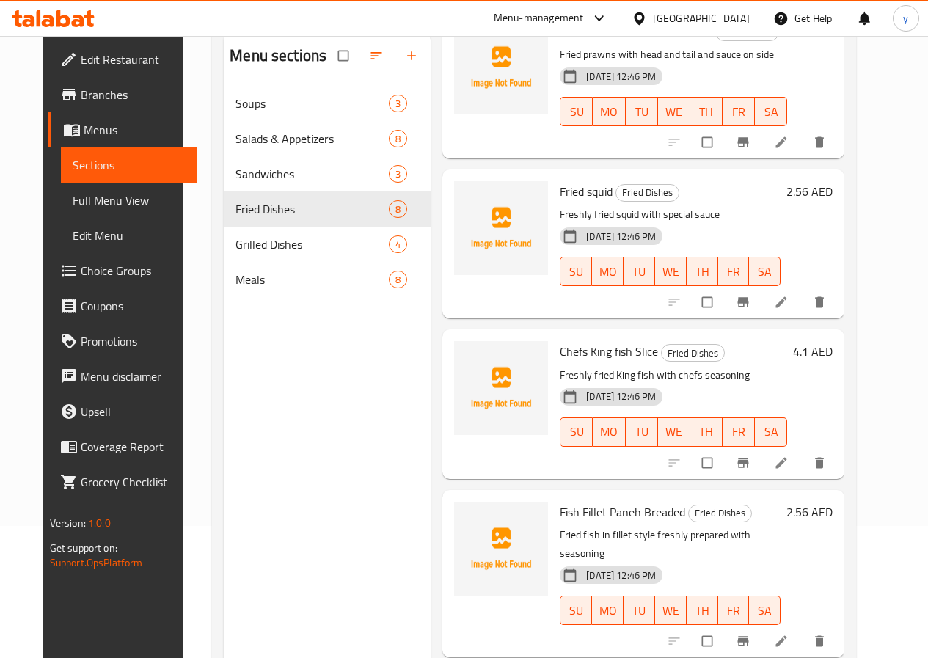
scroll to position [220, 0]
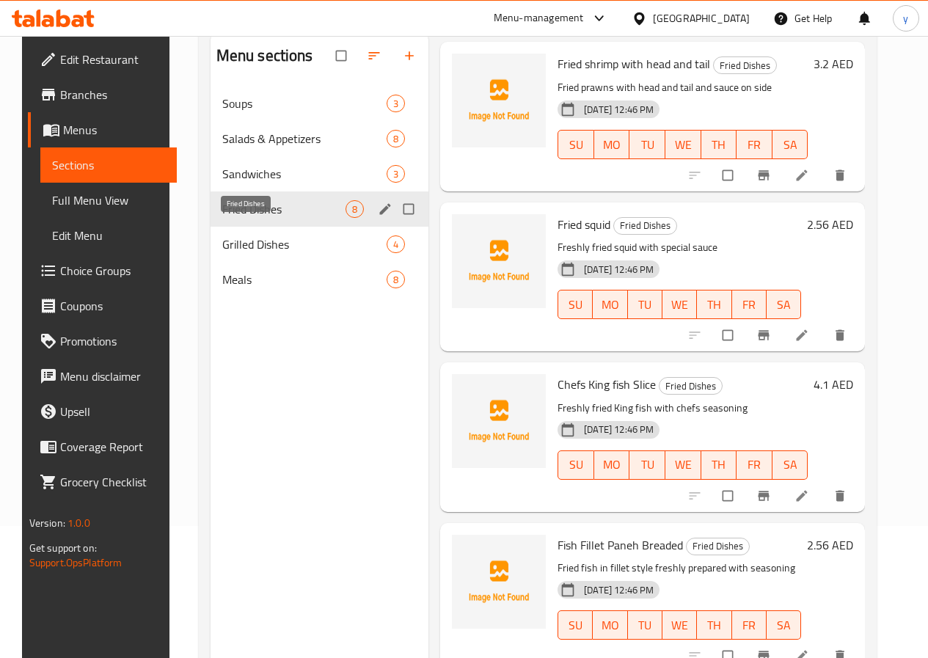
click at [258, 218] on span "Fried Dishes" at bounding box center [283, 209] width 123 height 18
click at [261, 218] on span "Fried Dishes" at bounding box center [283, 209] width 123 height 18
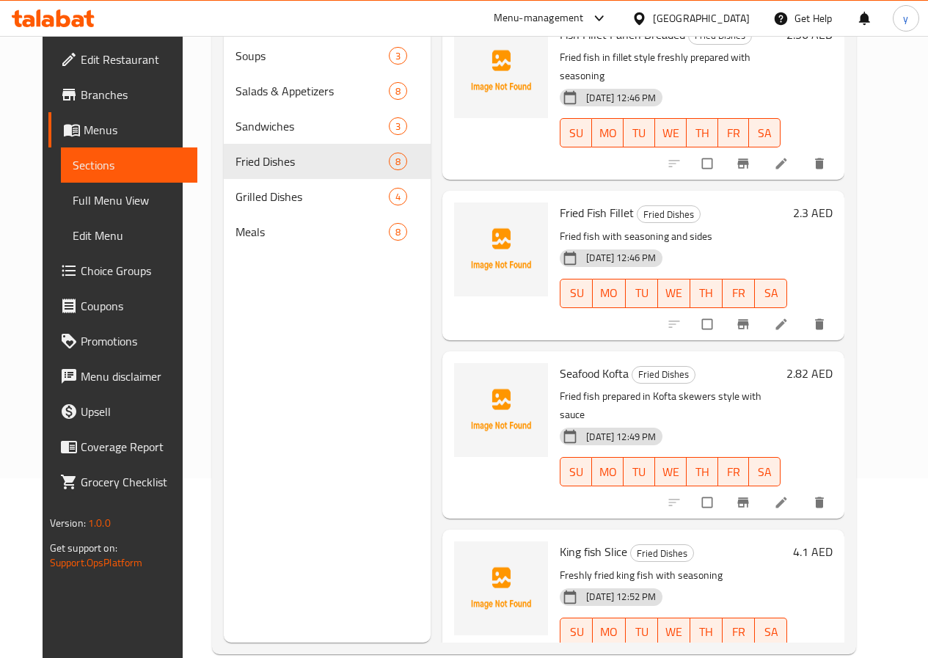
scroll to position [205, 0]
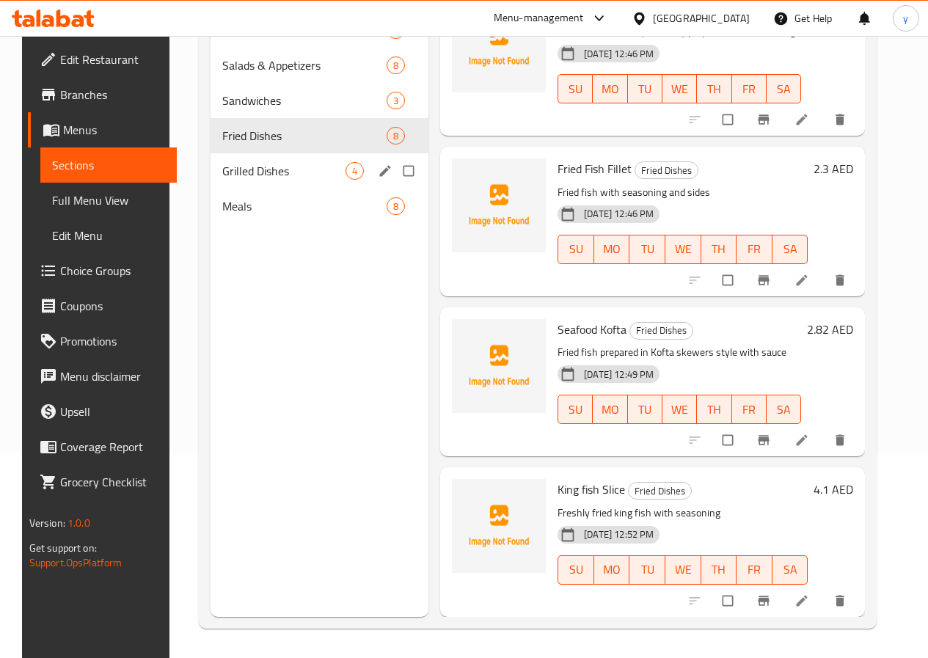
click at [252, 180] on div "Grilled Dishes 4" at bounding box center [319, 170] width 219 height 35
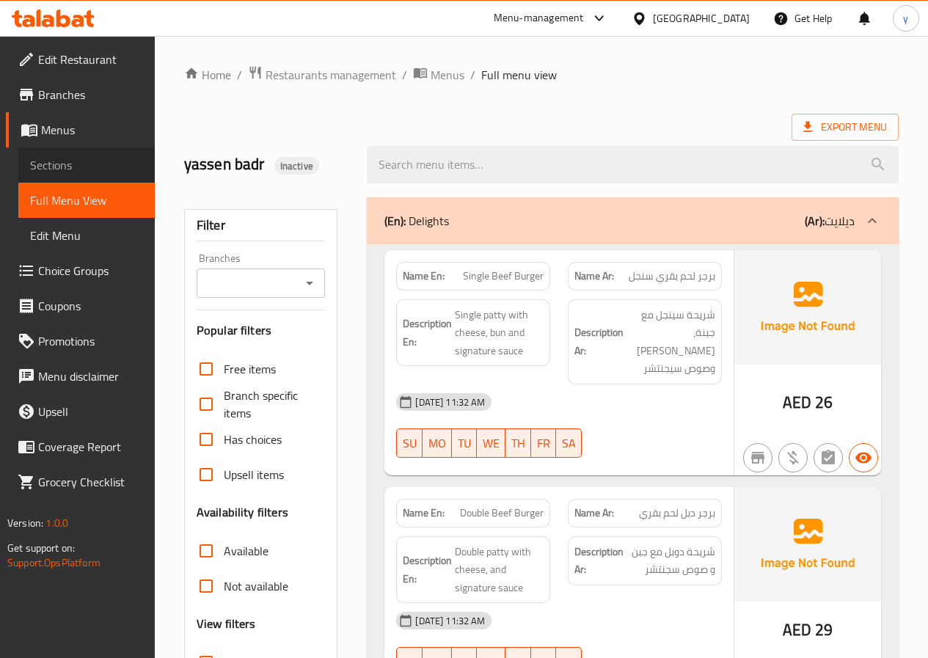
click at [56, 166] on span "Sections" at bounding box center [86, 165] width 113 height 18
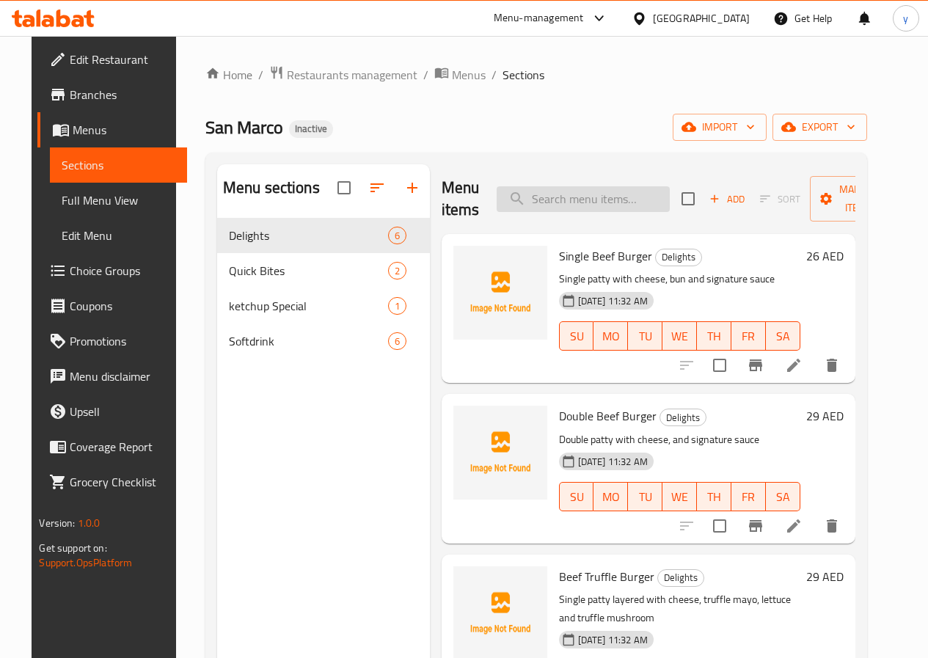
click at [540, 204] on input "search" at bounding box center [583, 199] width 173 height 26
paste input "Hot Dog"
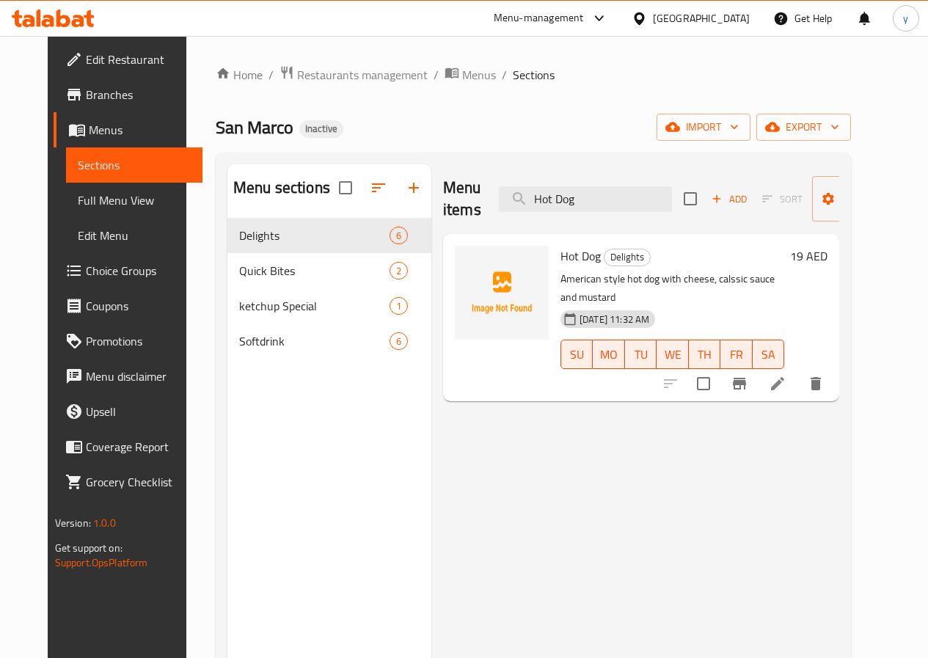
type input "Hot Dog"
click at [798, 376] on li at bounding box center [777, 383] width 41 height 26
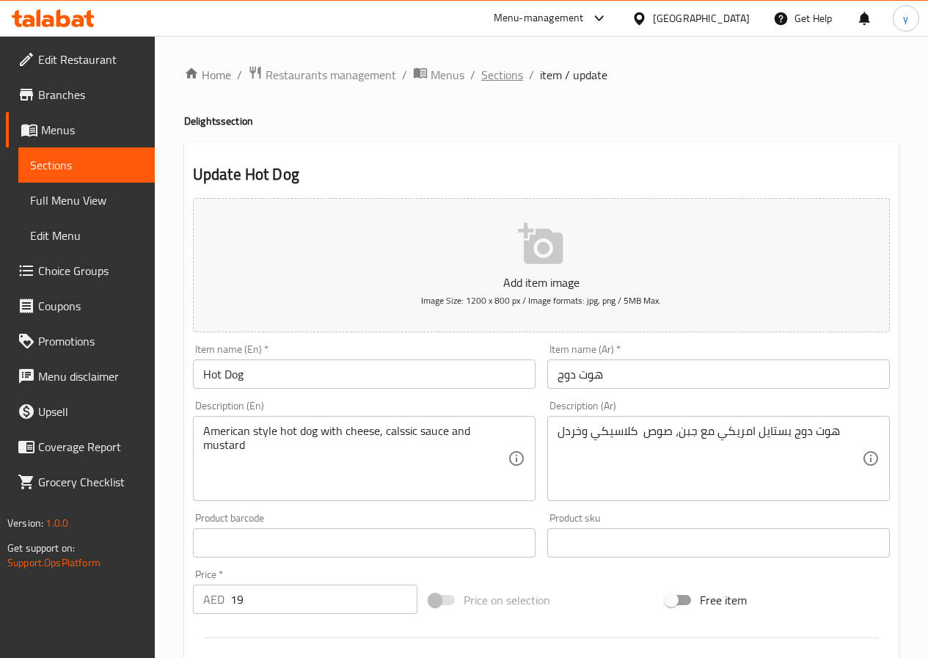
click at [505, 69] on span "Sections" at bounding box center [502, 75] width 42 height 18
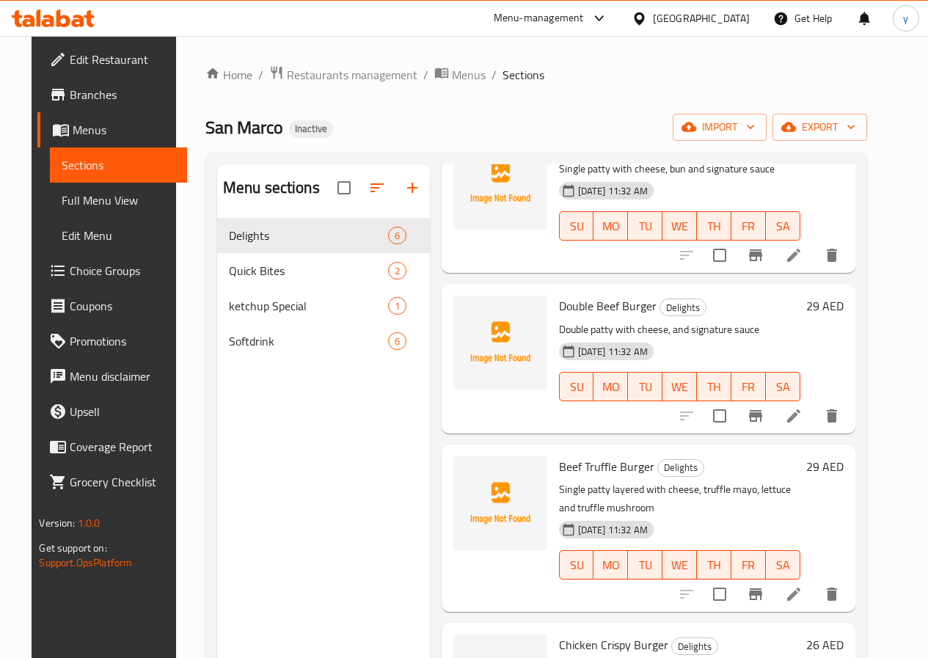
scroll to position [147, 0]
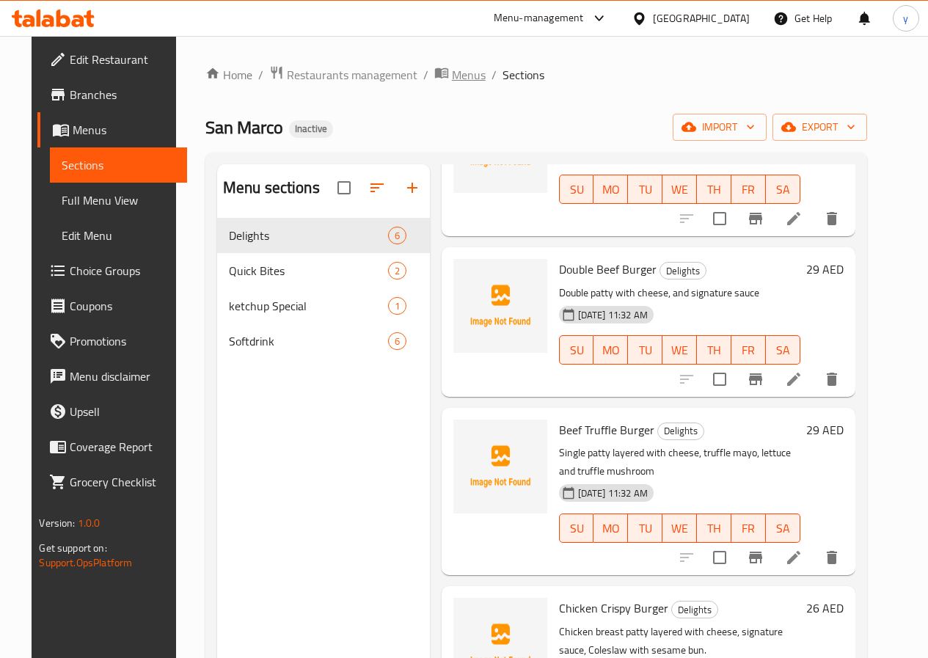
click at [452, 81] on span "Menus" at bounding box center [469, 75] width 34 height 18
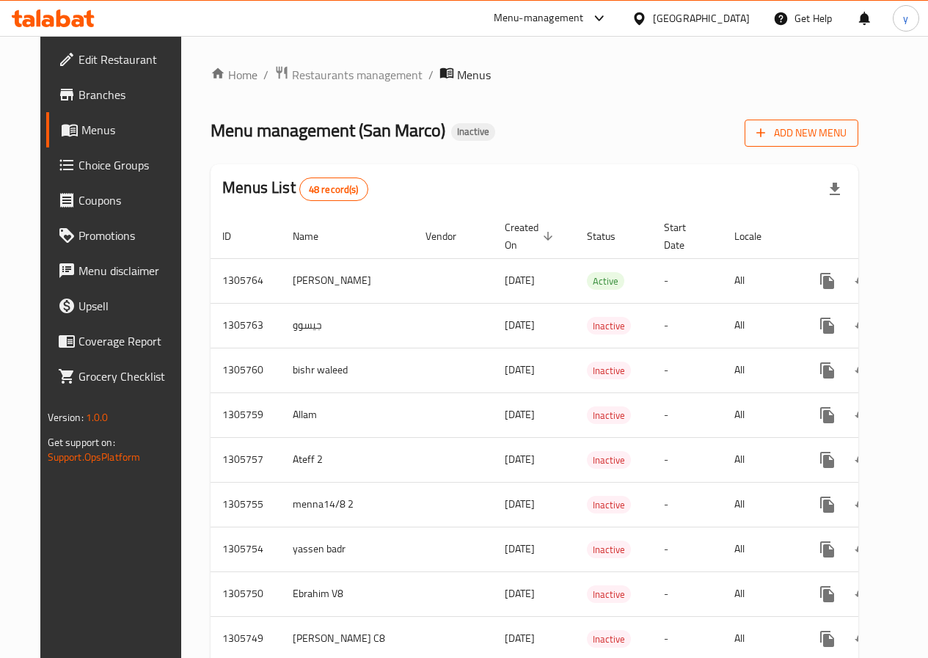
click at [849, 142] on button "Add New Menu" at bounding box center [801, 133] width 114 height 27
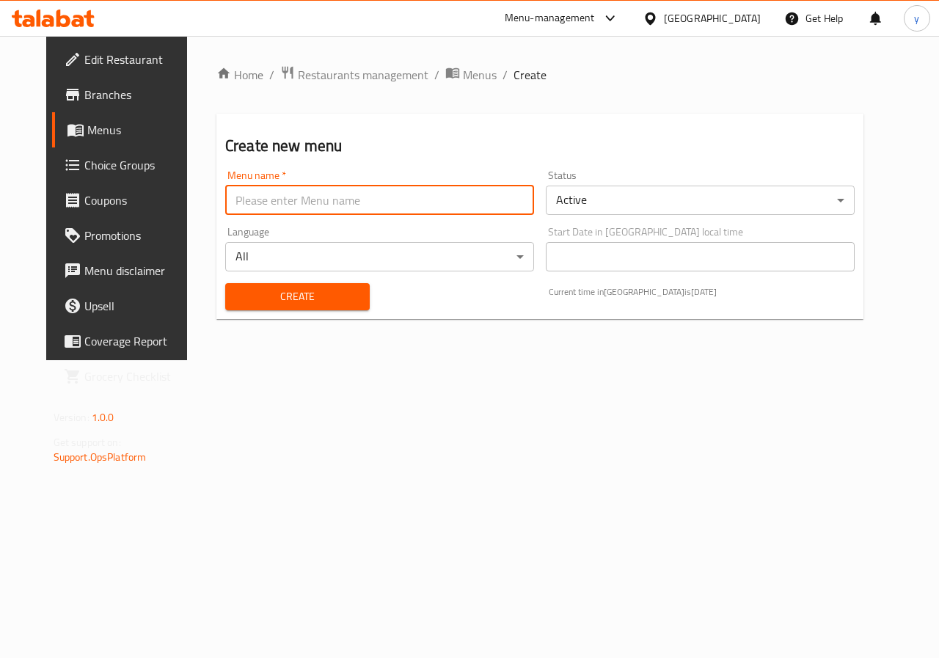
click at [403, 202] on input "text" at bounding box center [379, 200] width 309 height 29
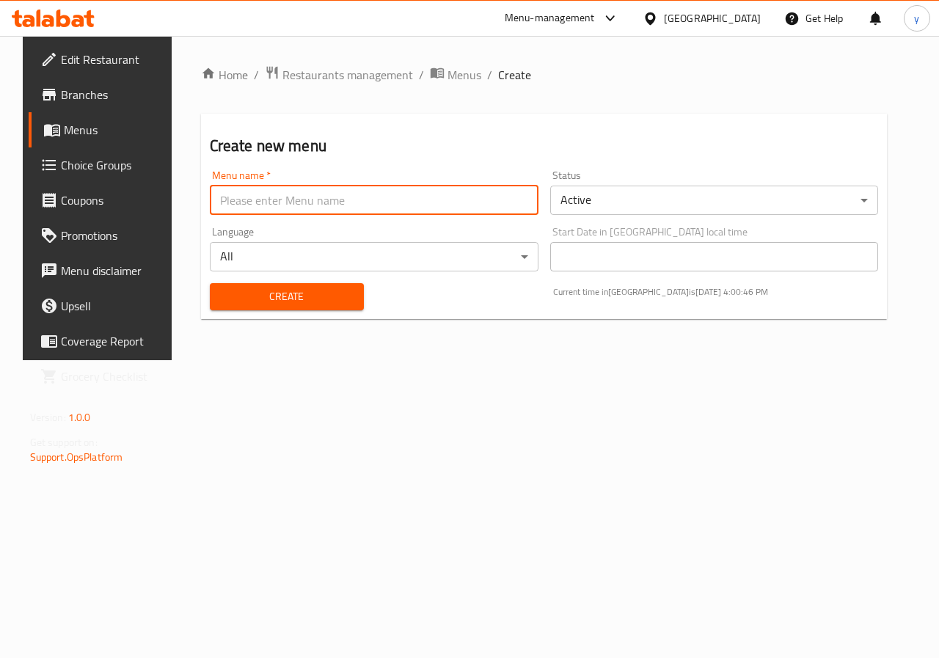
type input "غ"
type input "yassen 4"
click at [307, 298] on span "Create" at bounding box center [286, 297] width 131 height 18
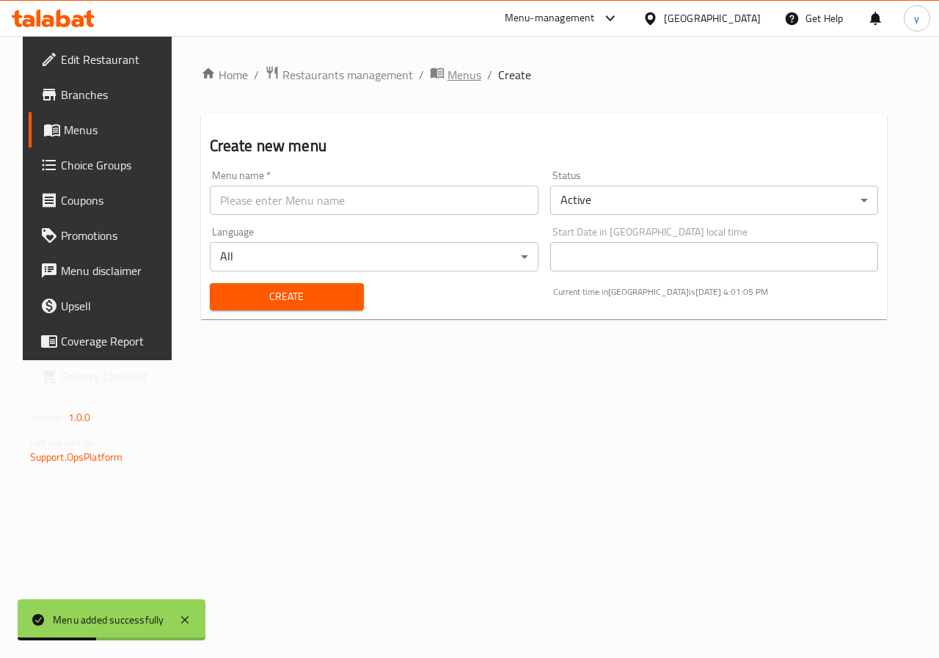
click at [447, 69] on span "Menus" at bounding box center [464, 75] width 34 height 18
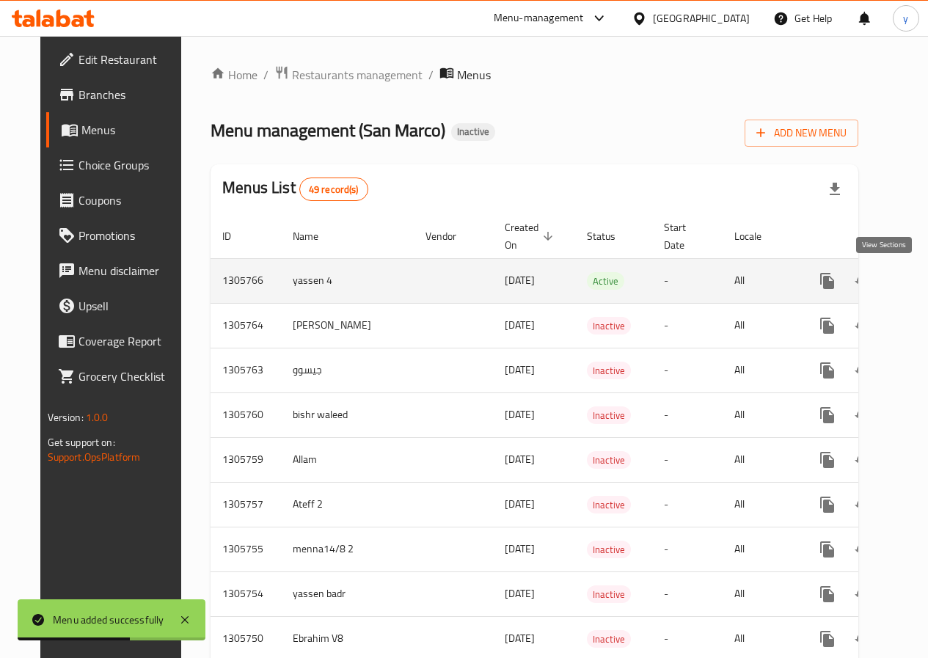
click at [915, 290] on link "enhanced table" at bounding box center [932, 280] width 35 height 35
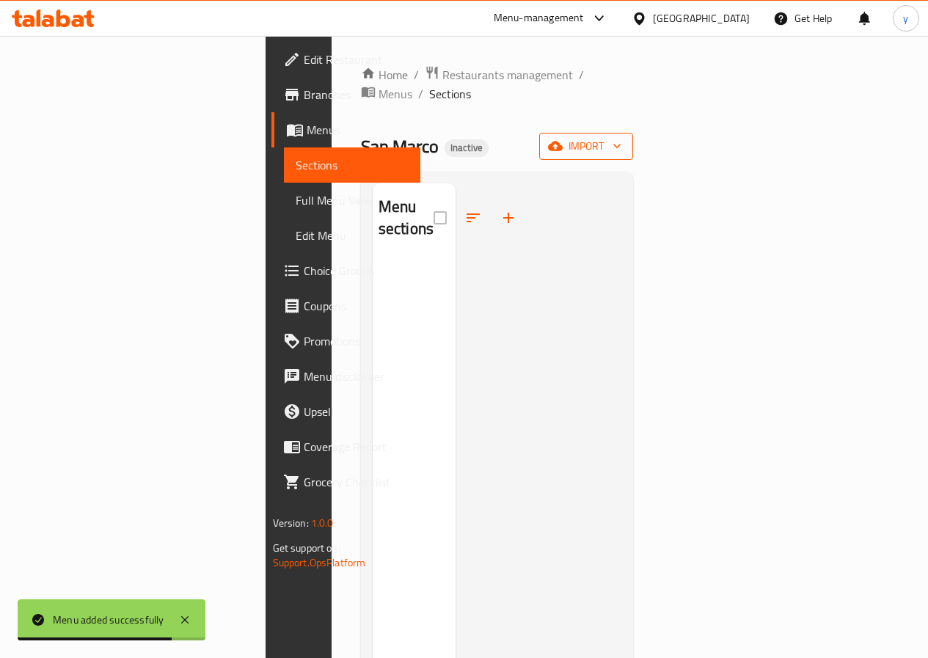
click at [624, 139] on icon "button" at bounding box center [616, 146] width 15 height 15
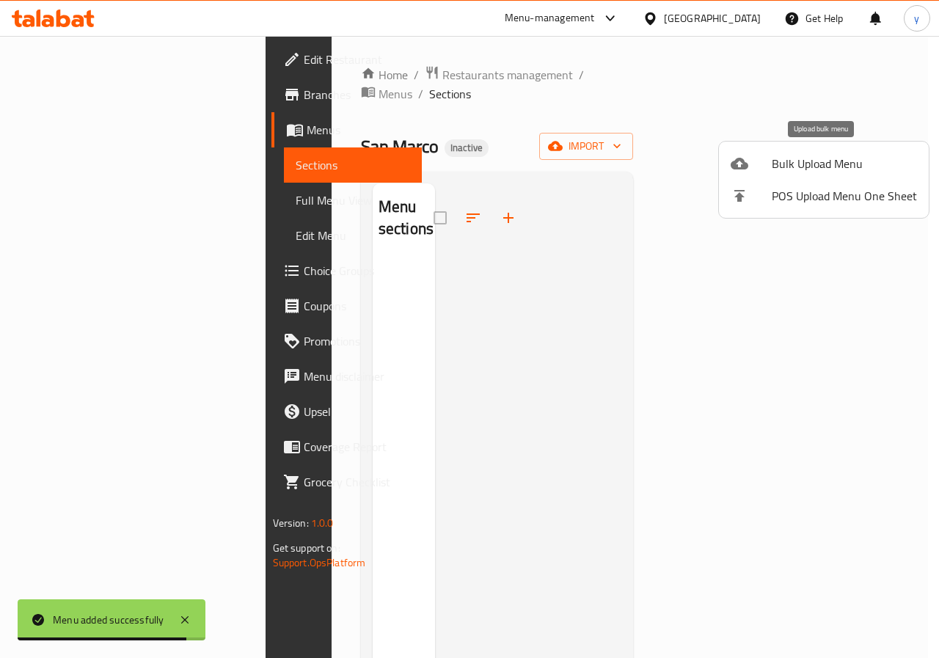
click at [816, 166] on span "Bulk Upload Menu" at bounding box center [844, 164] width 145 height 18
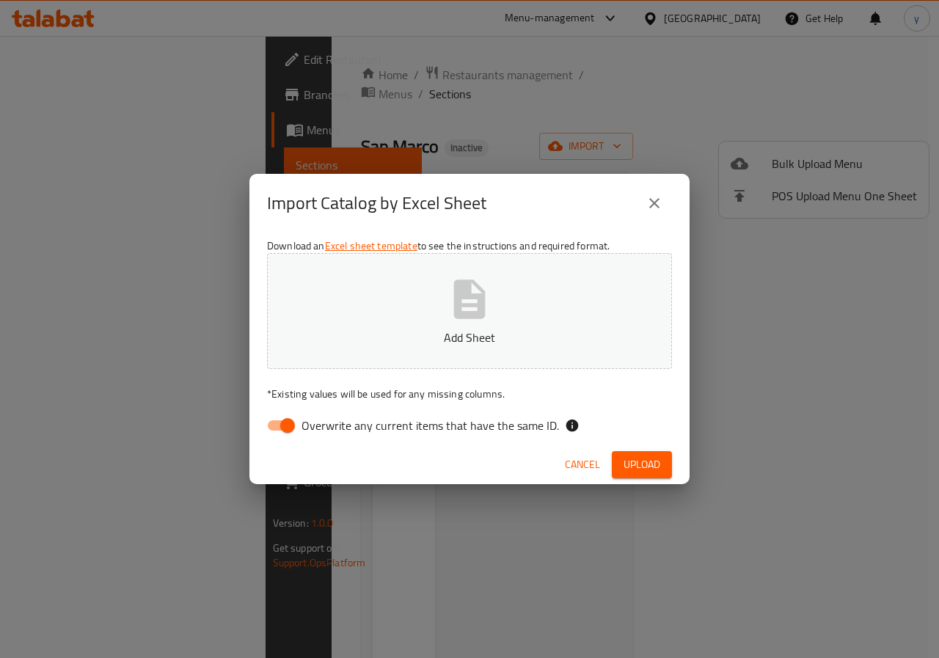
click at [284, 423] on input "Overwrite any current items that have the same ID." at bounding box center [288, 425] width 84 height 28
checkbox input "false"
click at [362, 337] on p "Add Sheet" at bounding box center [469, 338] width 359 height 18
click at [646, 464] on span "Upload" at bounding box center [641, 464] width 37 height 18
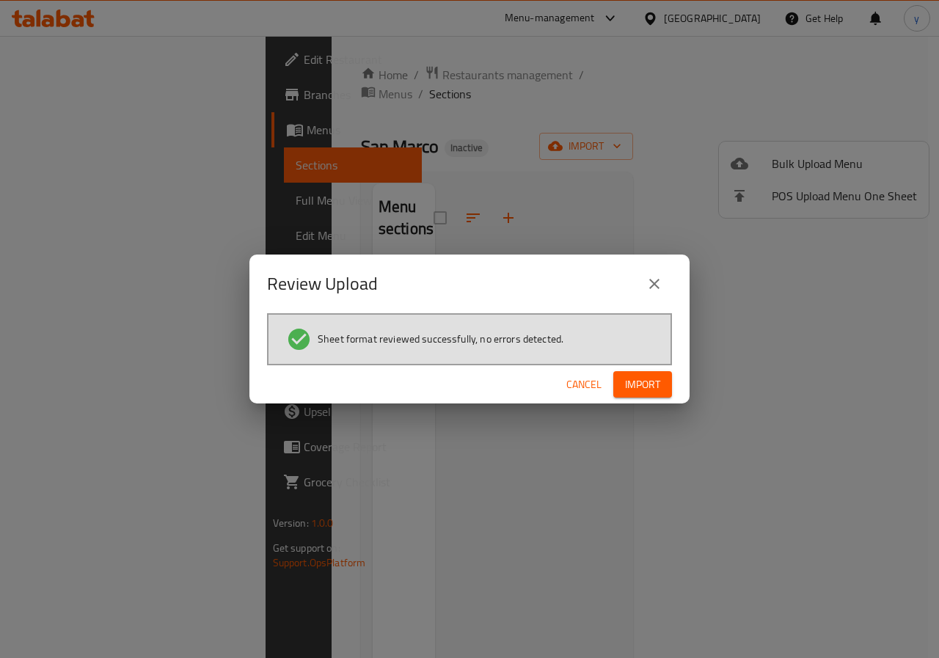
click at [664, 393] on button "Import" at bounding box center [642, 384] width 59 height 27
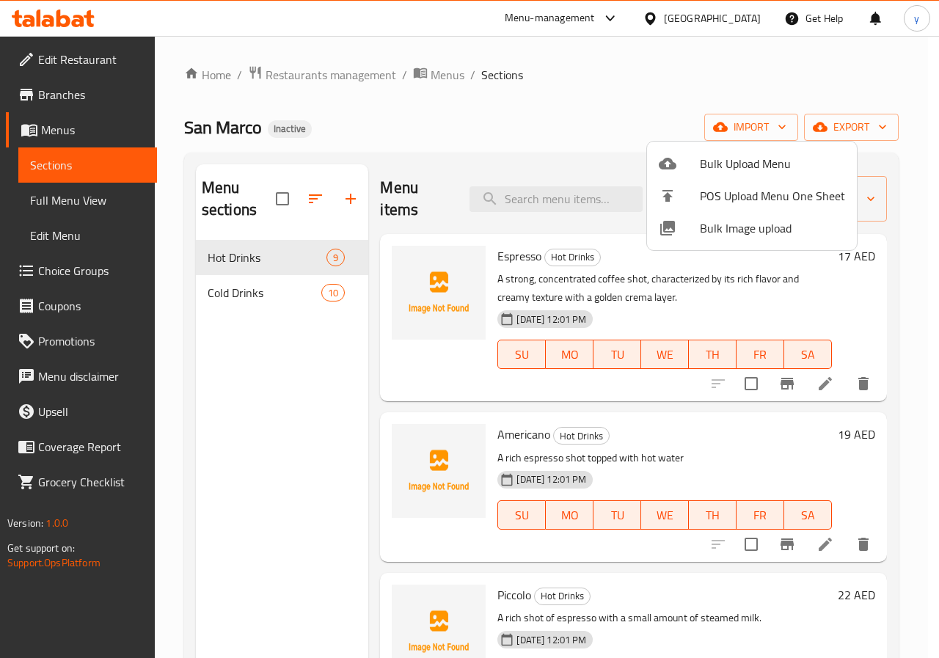
click at [569, 109] on div at bounding box center [469, 329] width 939 height 658
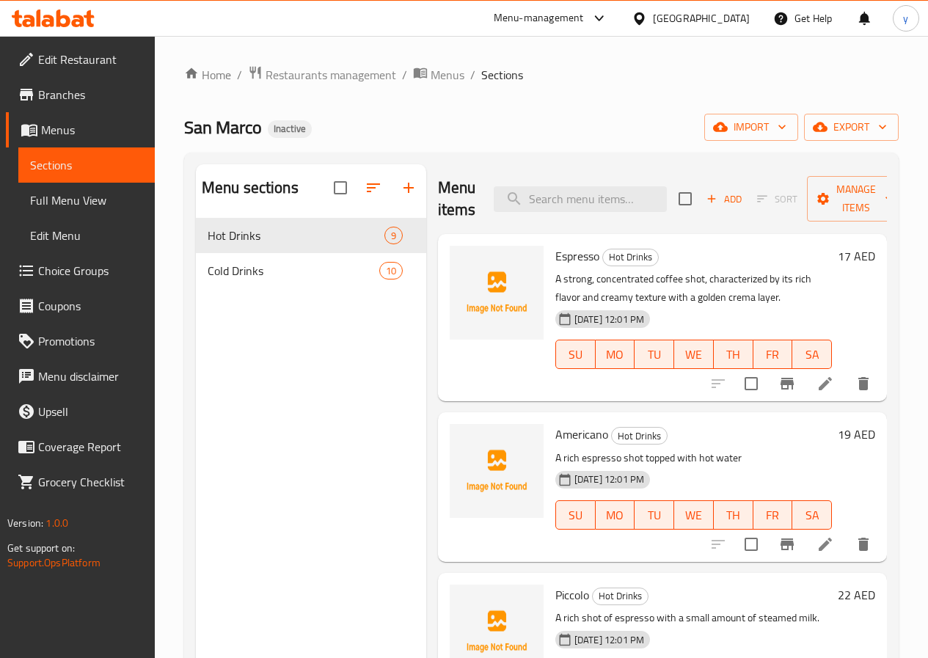
click at [78, 194] on span "Full Menu View" at bounding box center [86, 200] width 113 height 18
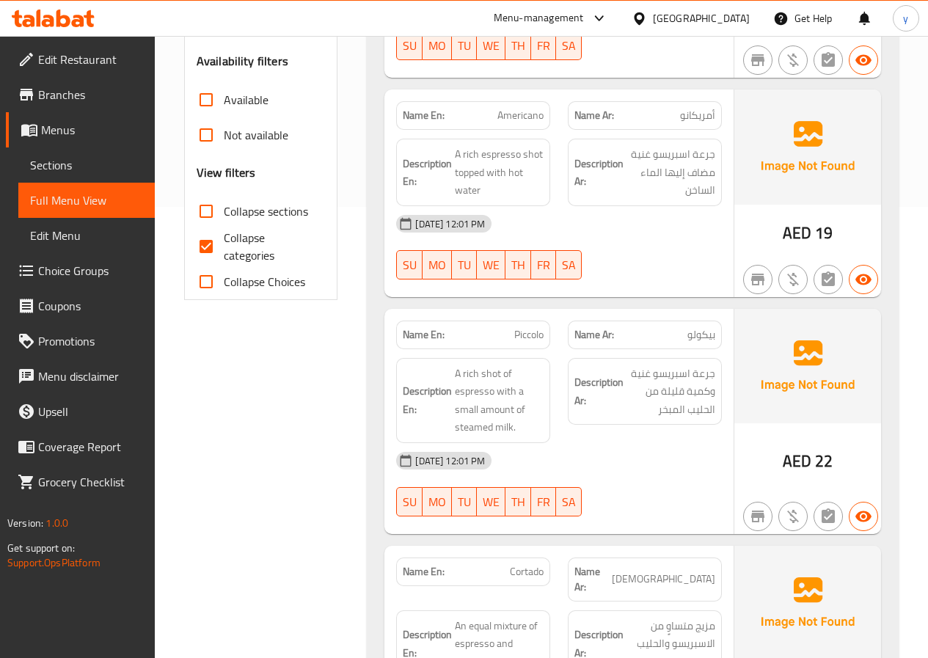
scroll to position [733, 0]
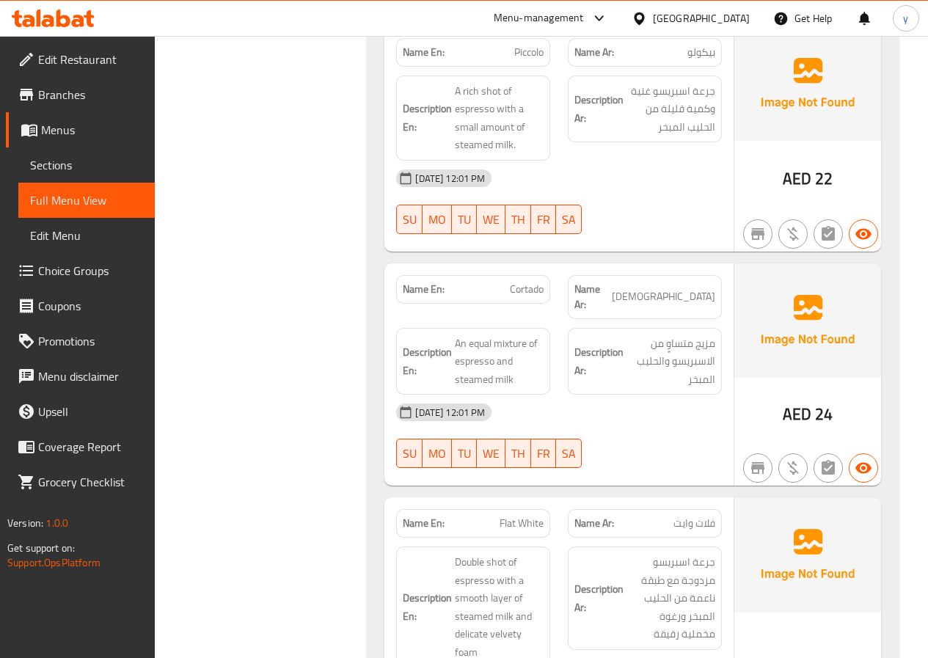
click at [505, 290] on p "Name En: Cortado" at bounding box center [473, 289] width 141 height 15
copy span "Cortado"
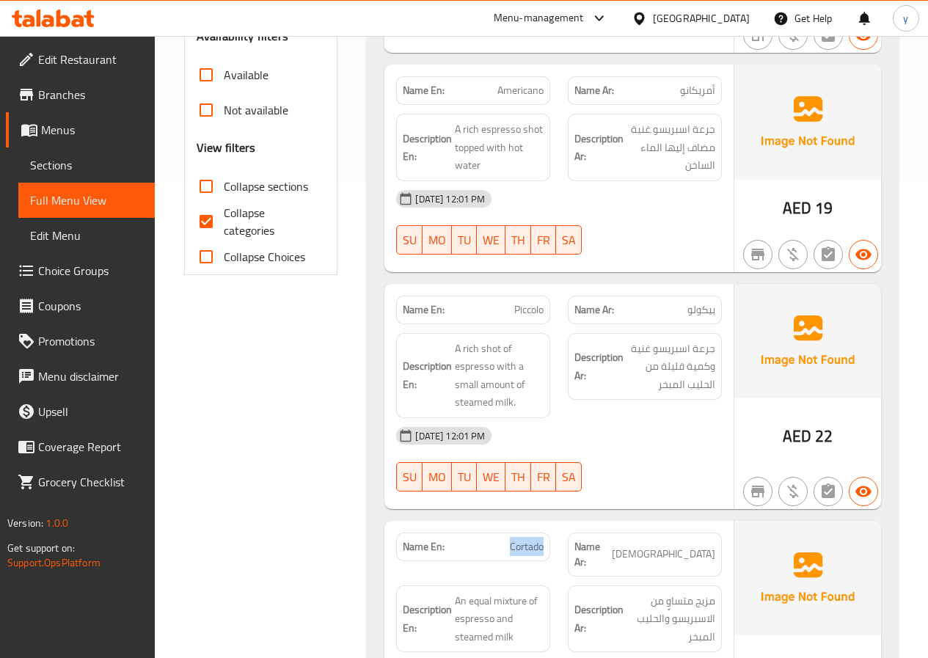
scroll to position [440, 0]
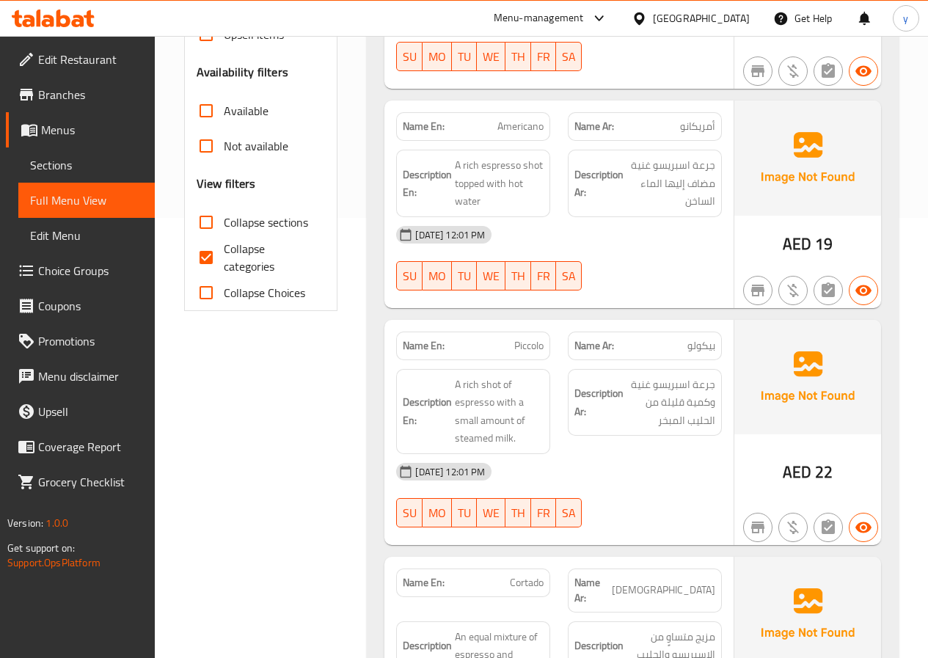
click at [519, 347] on span "Piccolo" at bounding box center [528, 345] width 29 height 15
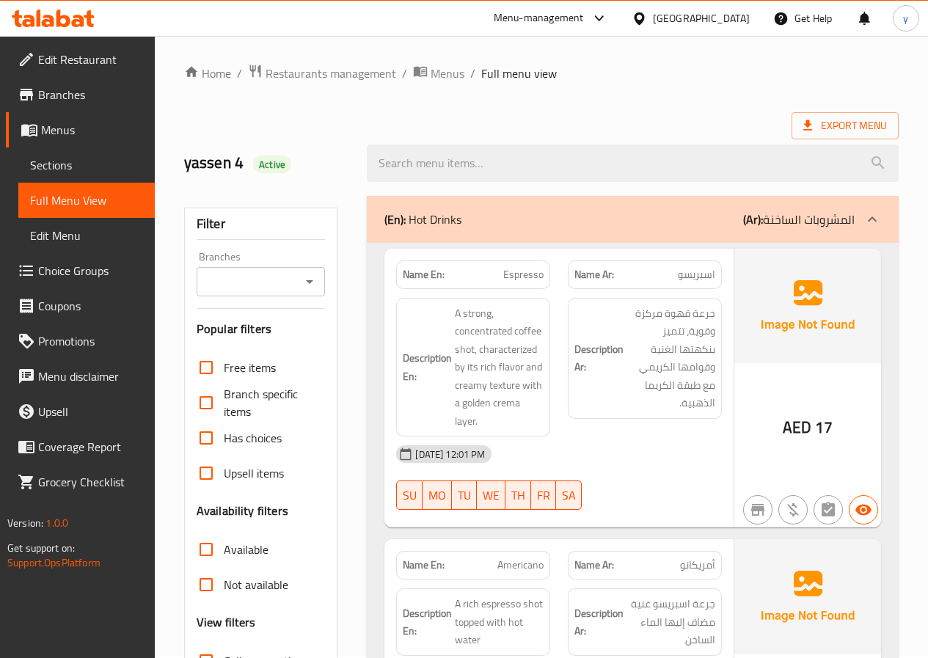
scroll to position [0, 0]
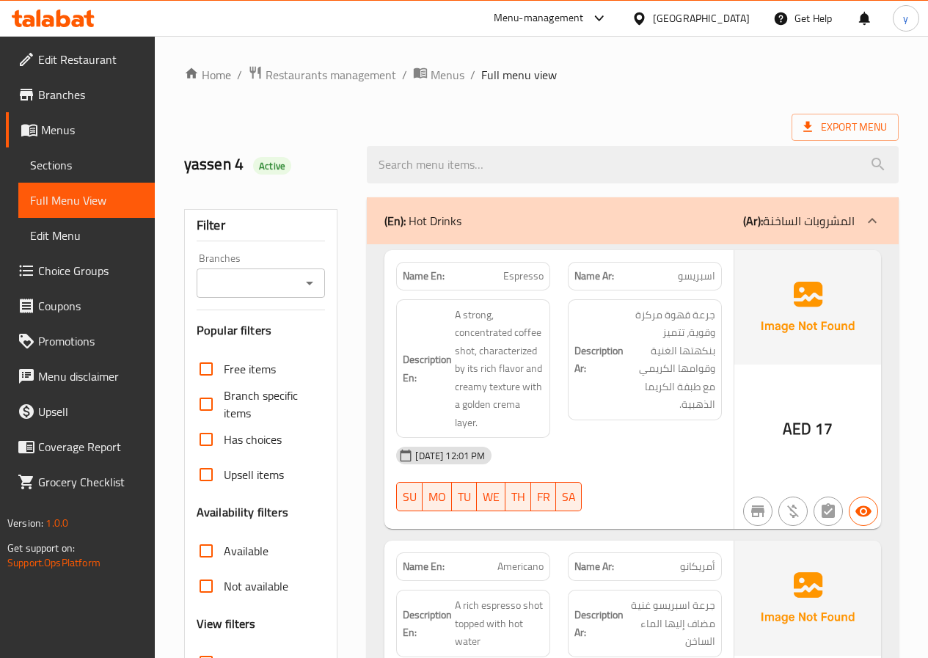
click at [422, 219] on p "(En): Hot Drinks" at bounding box center [422, 221] width 77 height 18
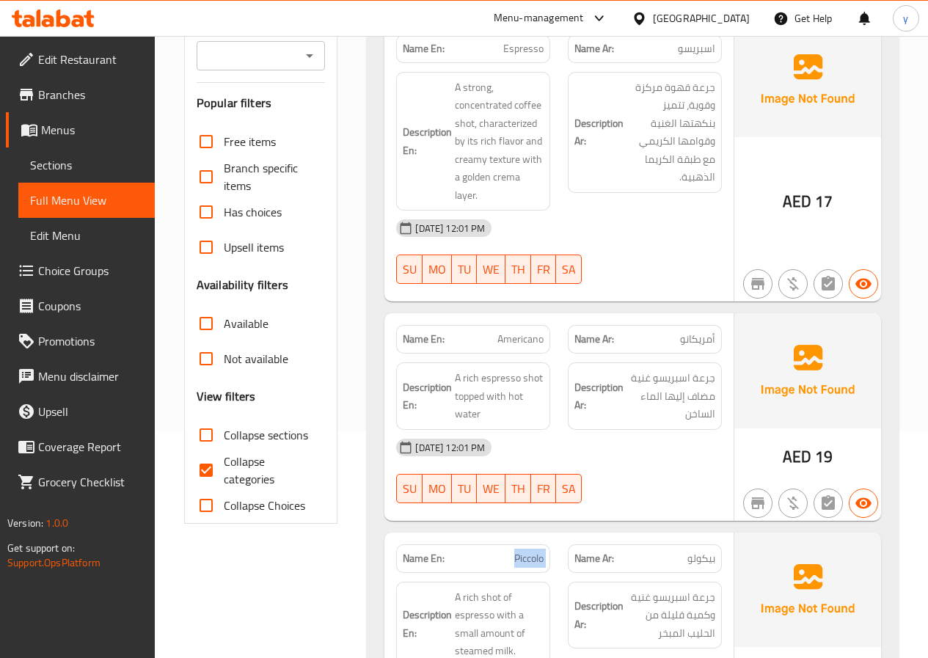
scroll to position [367, 0]
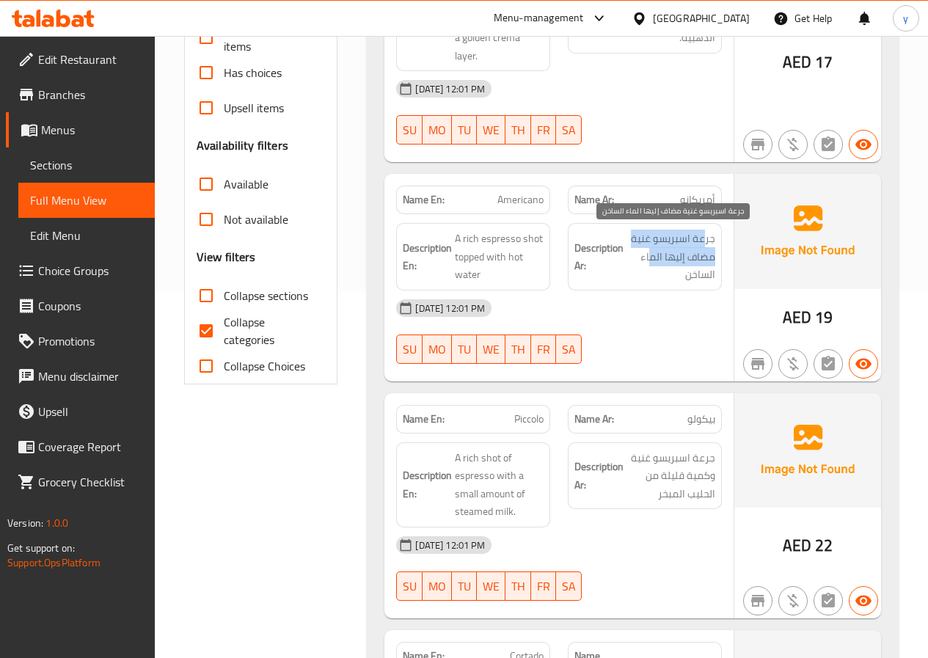
drag, startPoint x: 649, startPoint y: 257, endPoint x: 703, endPoint y: 247, distance: 55.2
click at [703, 247] on span "جرعة اسبريسو غنية مضاف إليها الماء الساخن" at bounding box center [670, 257] width 89 height 54
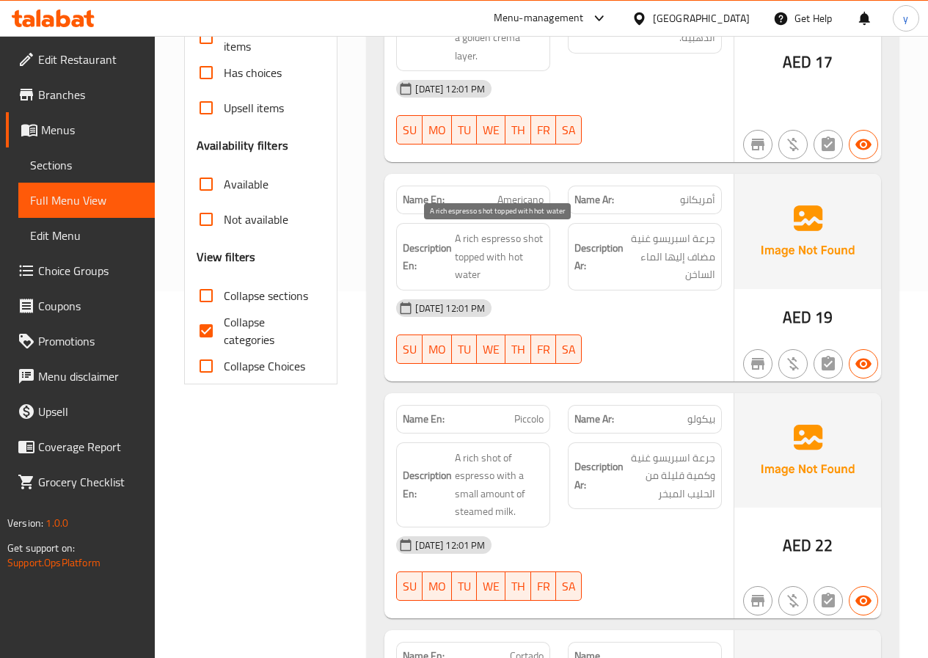
click at [527, 266] on span "A rich espresso shot topped with hot water" at bounding box center [499, 257] width 89 height 54
click at [218, 328] on input "Collapse categories" at bounding box center [205, 330] width 35 height 35
checkbox input "false"
drag, startPoint x: 486, startPoint y: 252, endPoint x: 453, endPoint y: 264, distance: 35.0
click at [453, 264] on h6 "Description En: A rich espresso shot topped with hot water" at bounding box center [473, 257] width 141 height 54
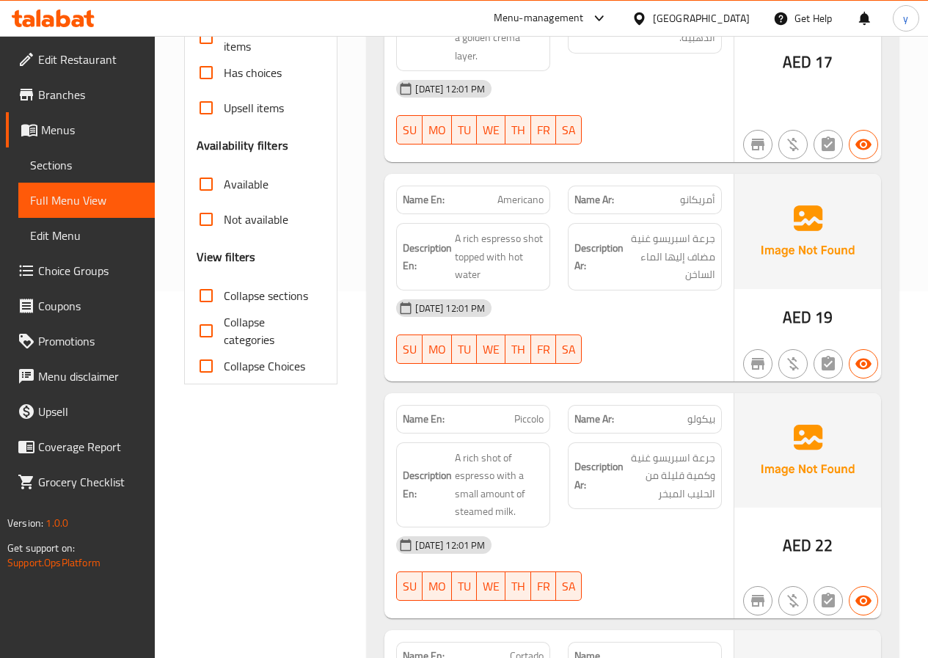
click at [521, 293] on div "[DATE] 12:01 PM" at bounding box center [558, 307] width 343 height 35
drag, startPoint x: 647, startPoint y: 235, endPoint x: 629, endPoint y: 241, distance: 19.3
click at [629, 241] on span "جرعة اسبريسو غنية مضاف إليها الماء الساخن" at bounding box center [670, 257] width 89 height 54
drag, startPoint x: 508, startPoint y: 241, endPoint x: 701, endPoint y: 215, distance: 194.7
click at [502, 241] on span "A rich espresso shot topped with hot water" at bounding box center [499, 257] width 89 height 54
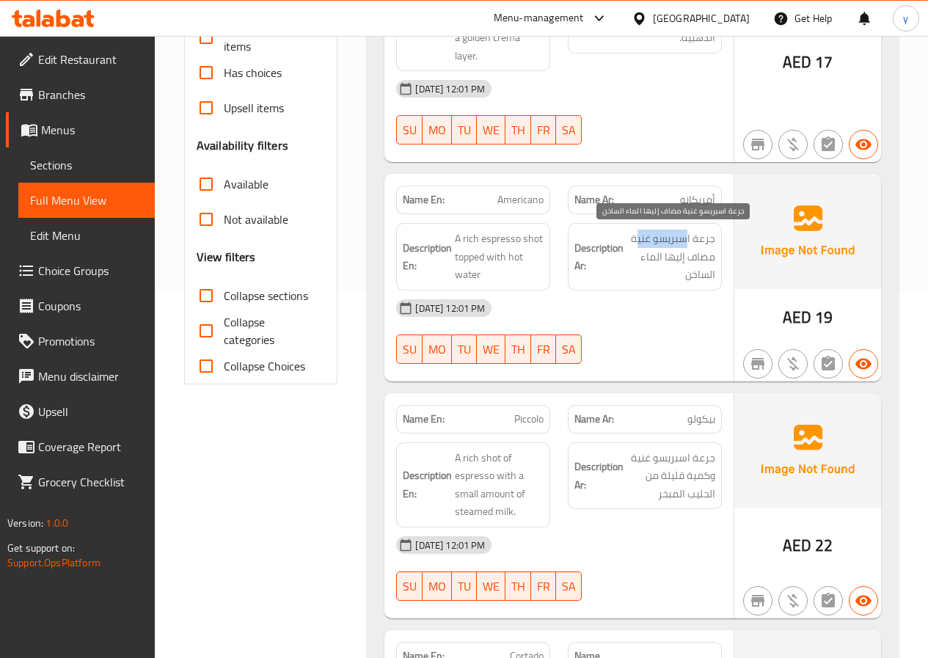
drag, startPoint x: 686, startPoint y: 232, endPoint x: 610, endPoint y: 246, distance: 76.8
click at [636, 246] on span "جرعة اسبريسو غنية مضاف إليها الماء الساخن" at bounding box center [670, 257] width 89 height 54
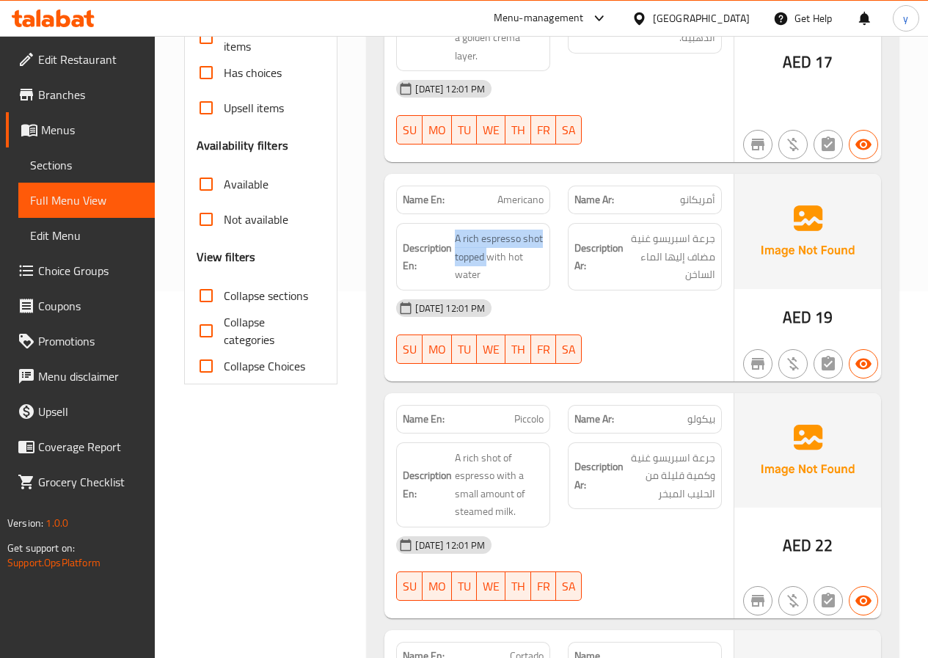
drag, startPoint x: 487, startPoint y: 250, endPoint x: 442, endPoint y: 267, distance: 47.8
click at [442, 267] on h6 "Description En: A rich espresso shot topped with hot water" at bounding box center [473, 257] width 141 height 54
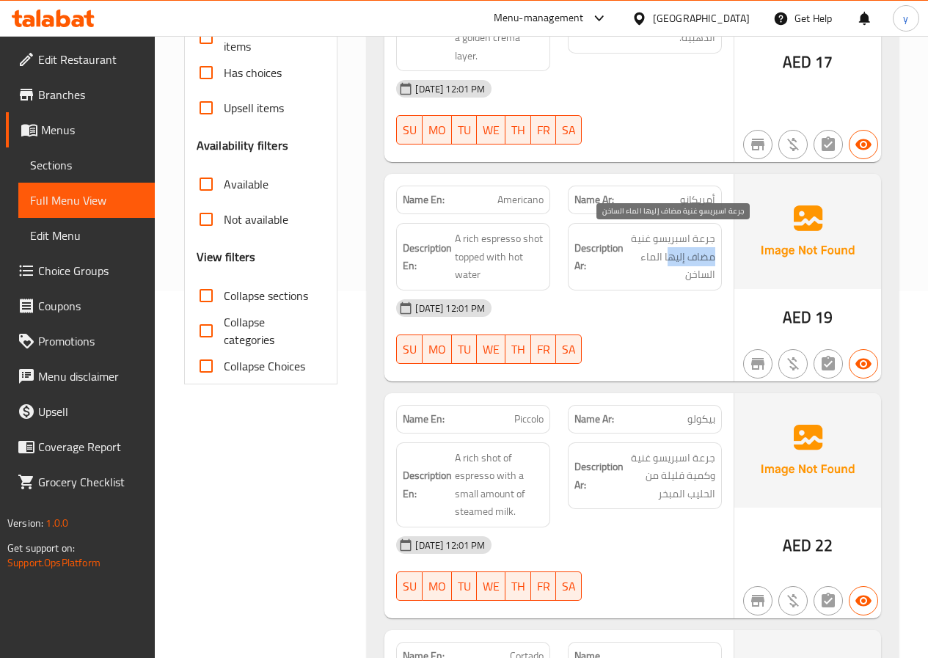
drag, startPoint x: 713, startPoint y: 252, endPoint x: 660, endPoint y: 255, distance: 52.9
click at [667, 259] on span "جرعة اسبريسو غنية مضاف إليها الماء الساخن" at bounding box center [670, 257] width 89 height 54
drag, startPoint x: 660, startPoint y: 251, endPoint x: 626, endPoint y: 255, distance: 34.0
click at [626, 255] on span "جرعة اسبريسو غنية مضاف إليها الماء الساخن" at bounding box center [670, 257] width 89 height 54
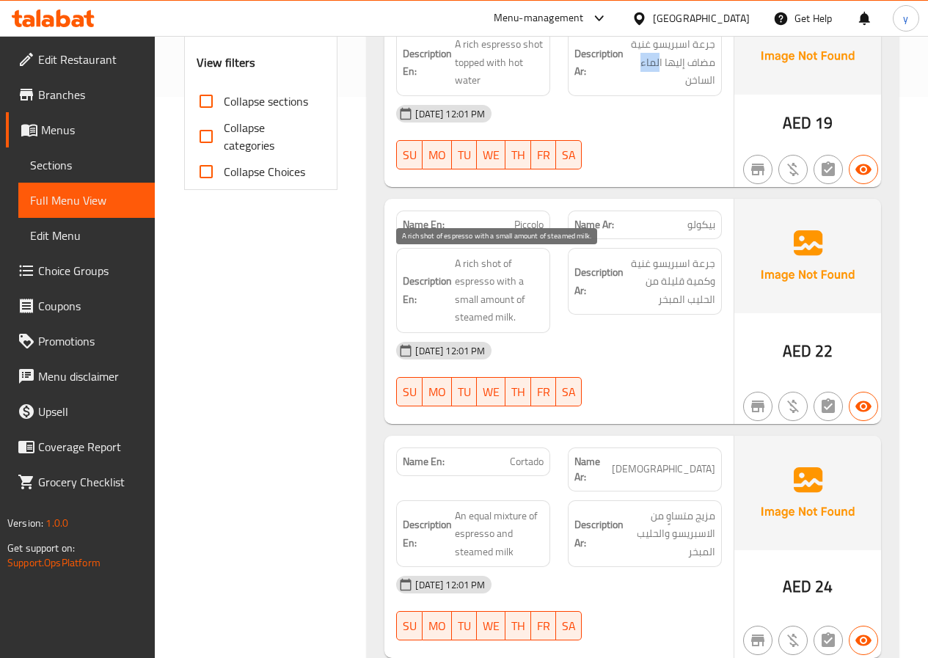
scroll to position [587, 0]
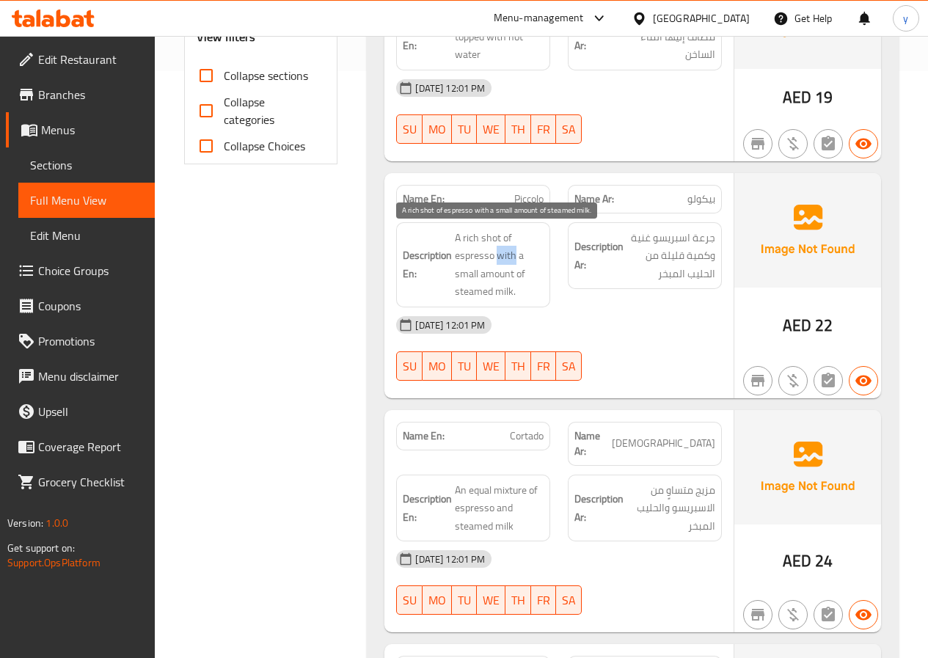
drag, startPoint x: 513, startPoint y: 255, endPoint x: 498, endPoint y: 249, distance: 16.8
click at [498, 249] on span "A rich shot of espresso with a small amount of steamed milk." at bounding box center [499, 265] width 89 height 72
click at [464, 272] on span "A rich shot of espresso with a small amount of steamed milk." at bounding box center [499, 265] width 89 height 72
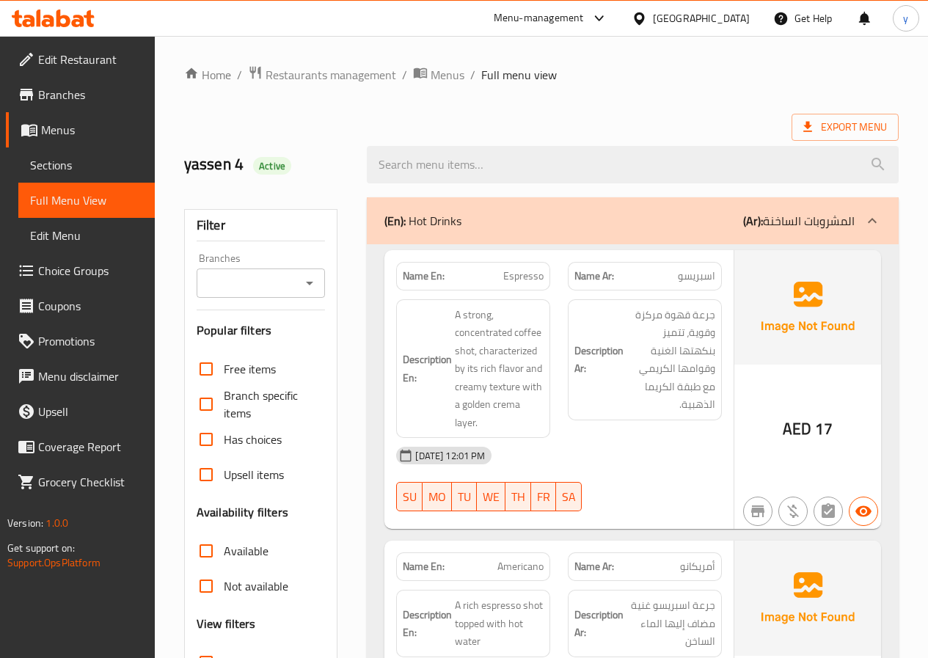
click at [66, 159] on span "Sections" at bounding box center [86, 165] width 113 height 18
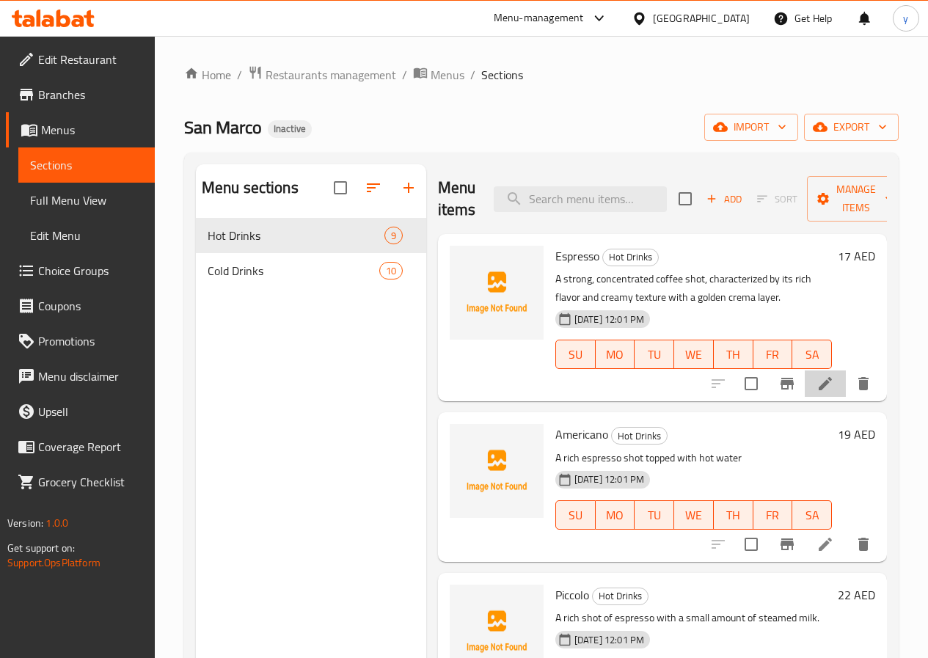
click at [817, 393] on li at bounding box center [825, 383] width 41 height 26
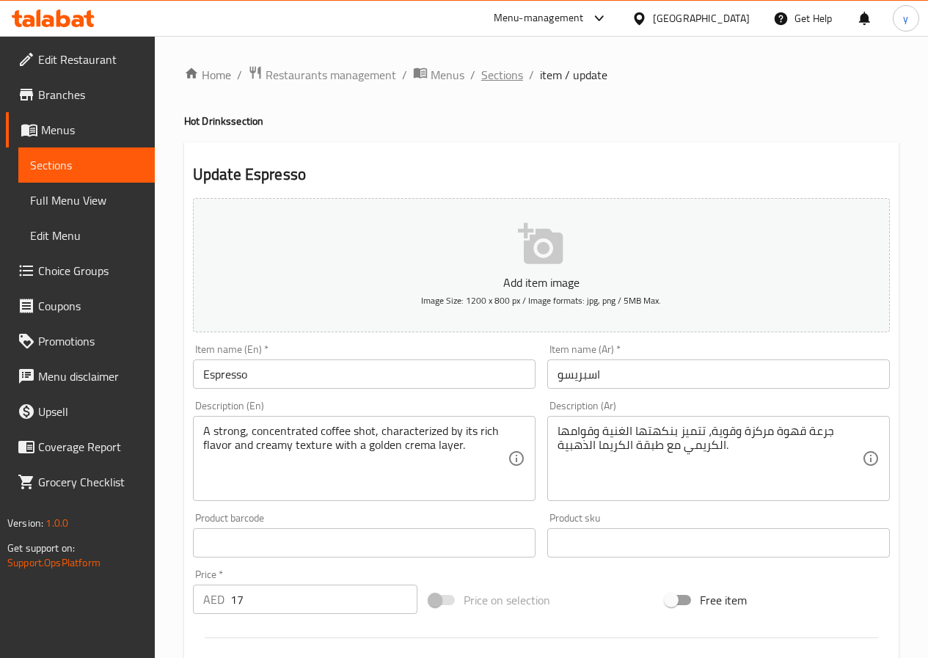
click at [487, 77] on span "Sections" at bounding box center [502, 75] width 42 height 18
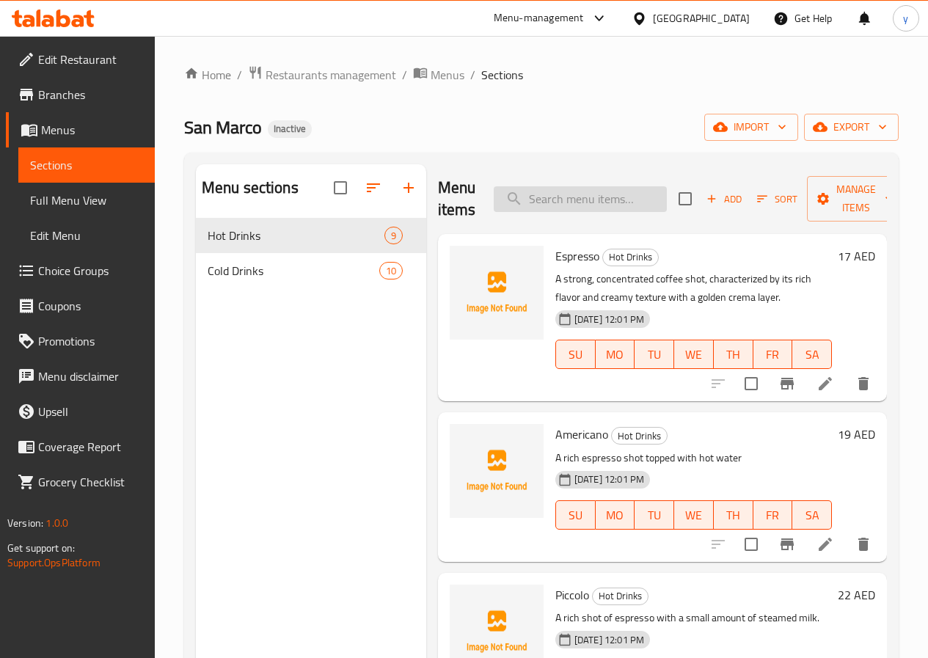
click at [602, 208] on input "search" at bounding box center [580, 199] width 173 height 26
paste input "Cortado"
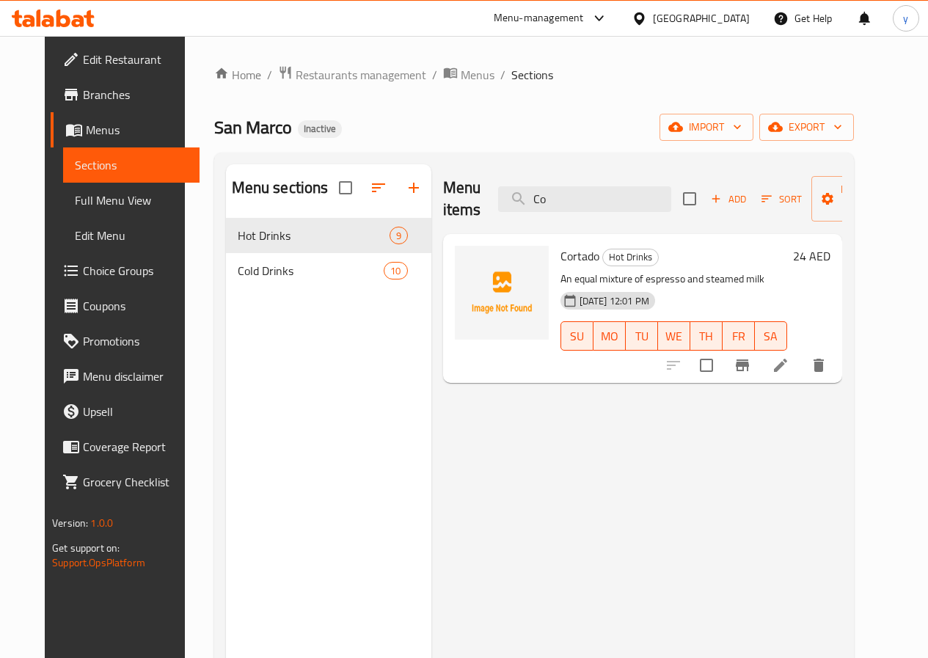
type input "C"
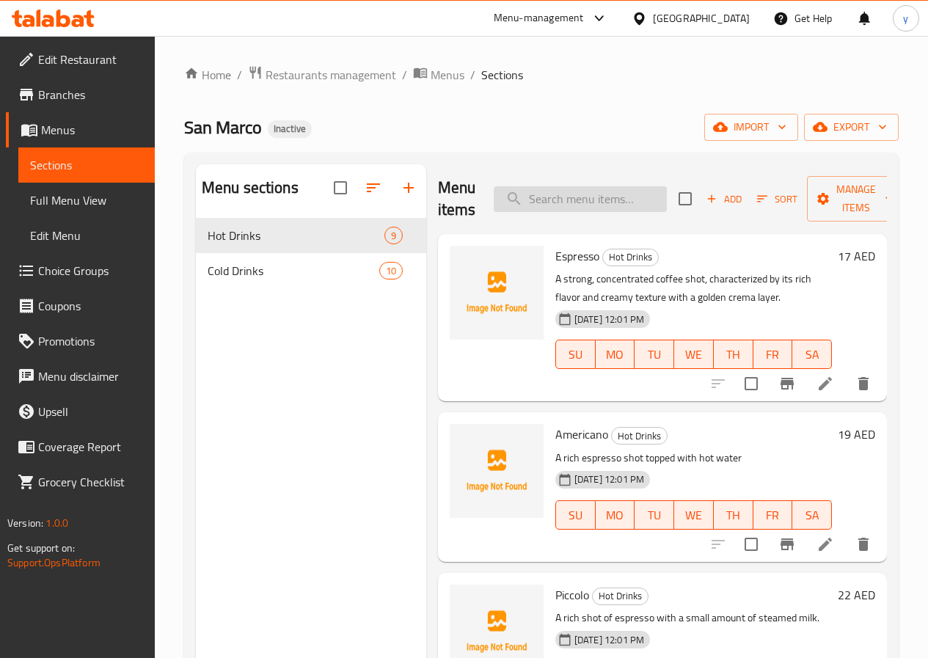
paste input "Cortado"
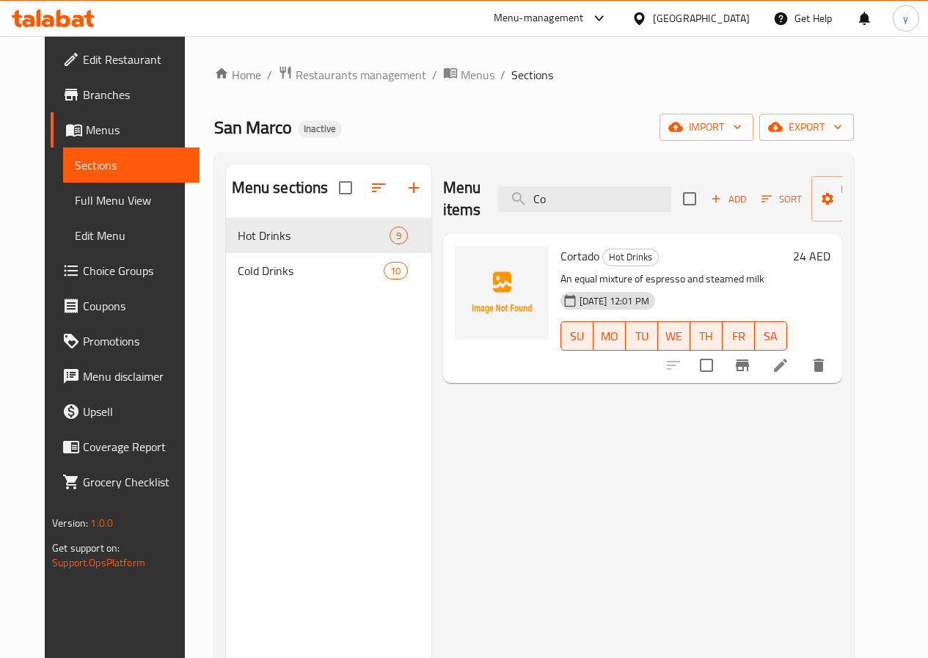
type input "C"
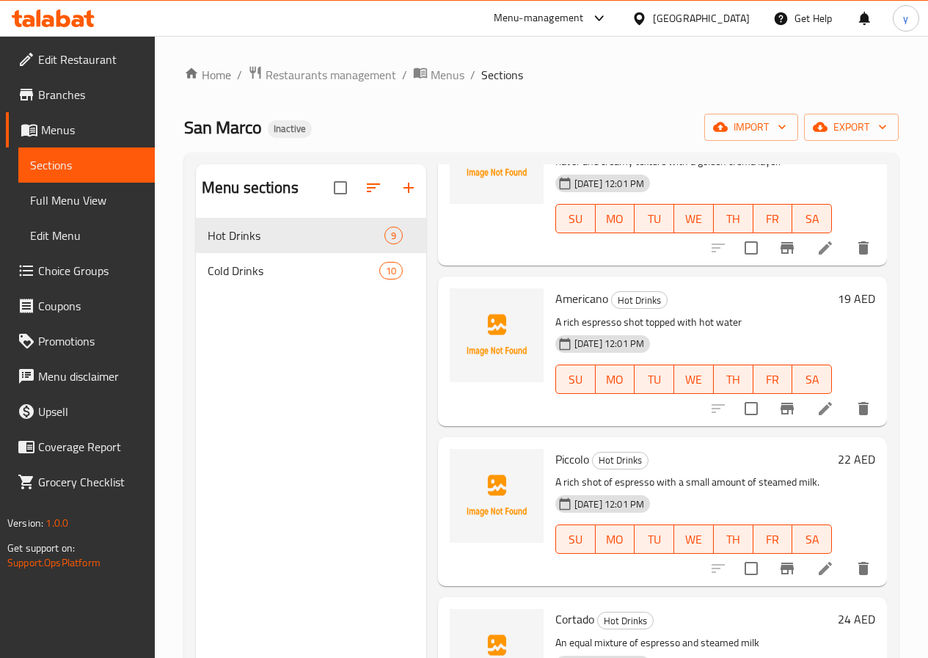
scroll to position [147, 0]
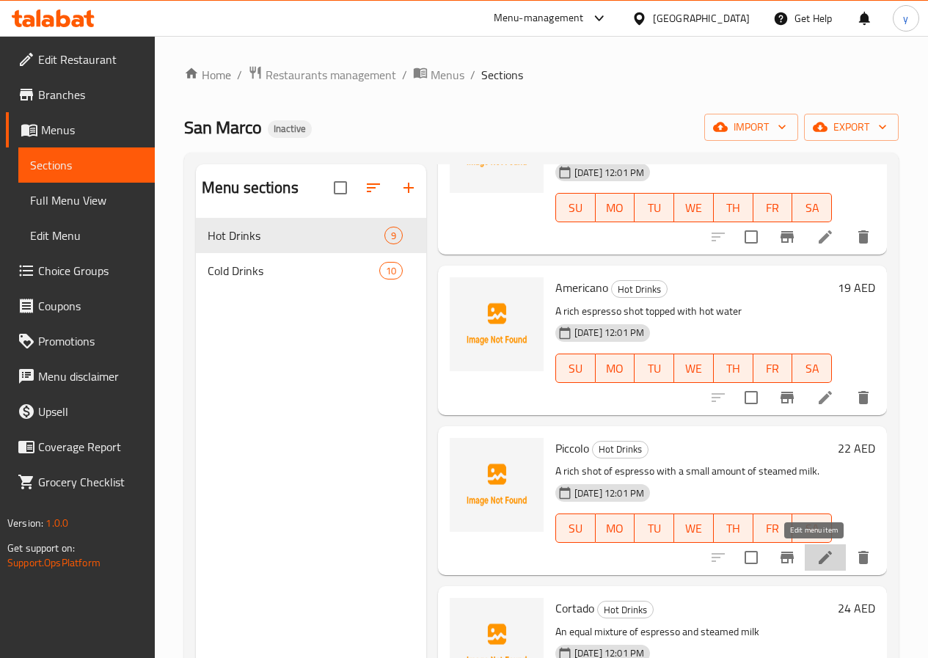
click at [819, 558] on icon at bounding box center [825, 557] width 13 height 13
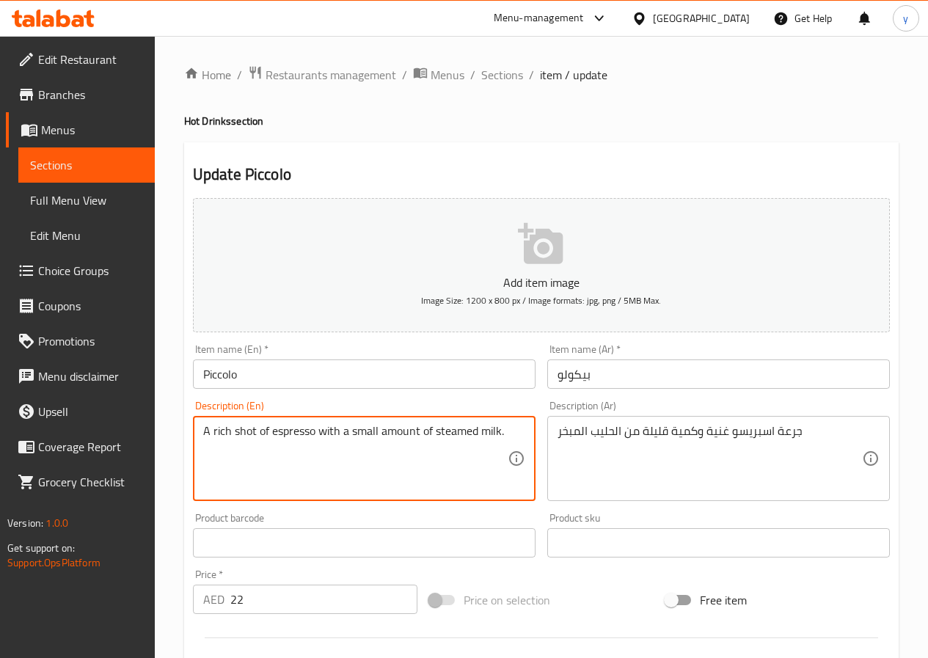
click at [376, 434] on textarea "A rich shot of espresso with a small amount of steamed milk." at bounding box center [355, 459] width 304 height 70
type textarea "A rich shot of espresso with a little amount of steamed milk."
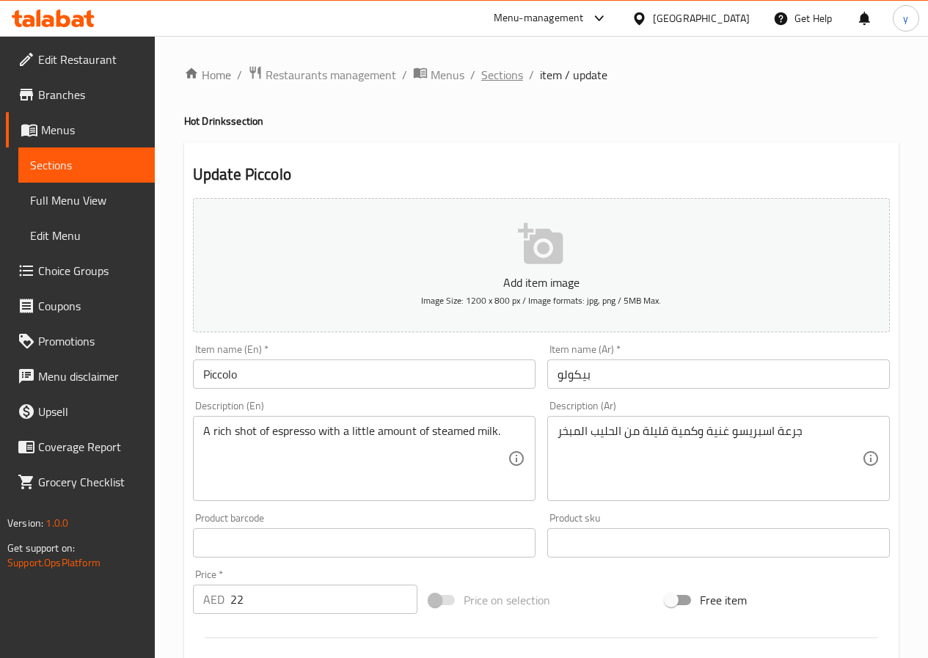
click at [492, 79] on span "Sections" at bounding box center [502, 75] width 42 height 18
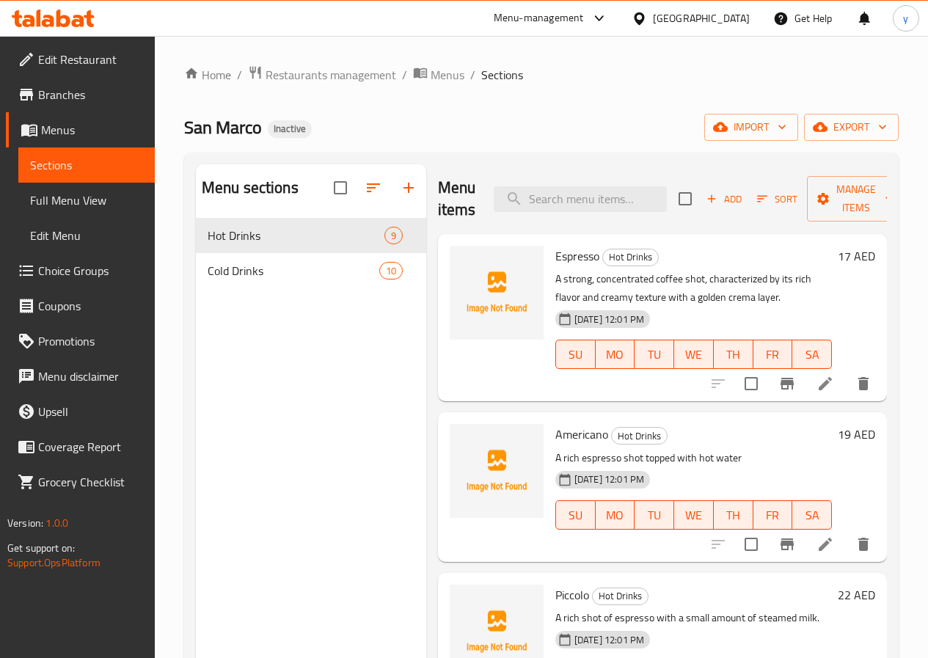
click at [555, 261] on span "Espresso" at bounding box center [577, 256] width 44 height 22
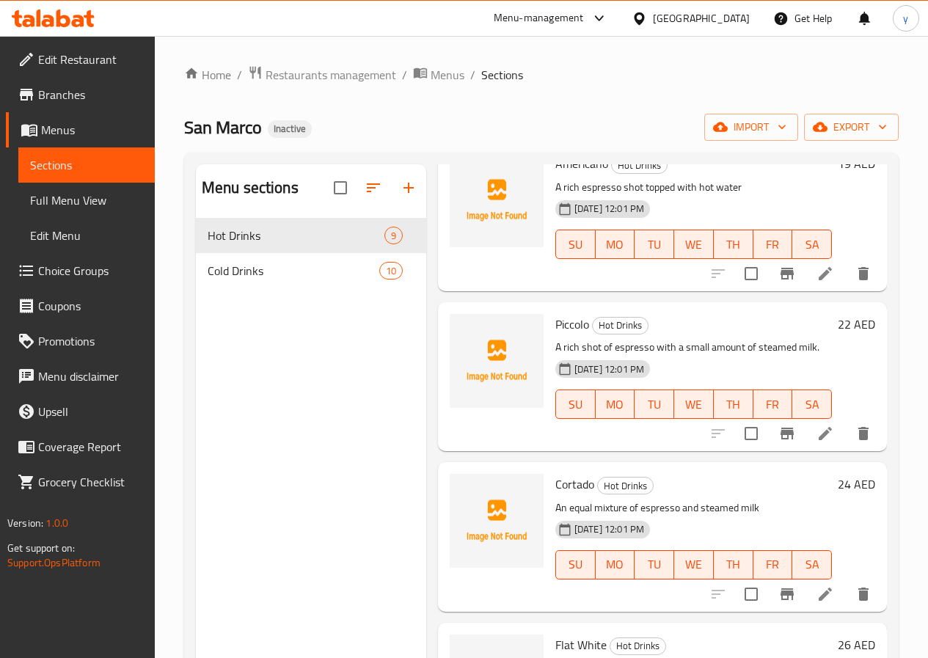
scroll to position [293, 0]
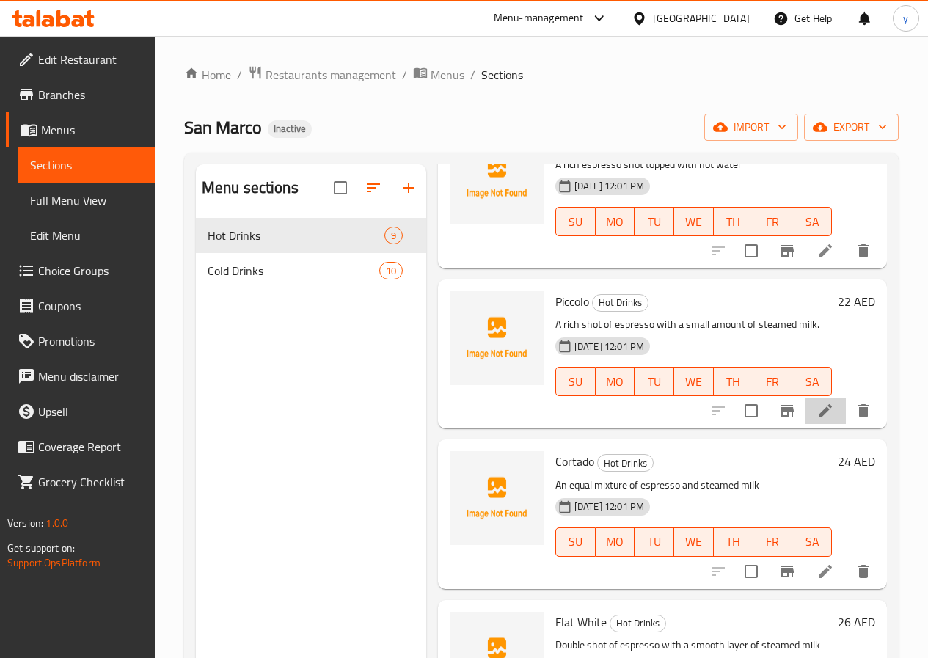
click at [823, 414] on li at bounding box center [825, 411] width 41 height 26
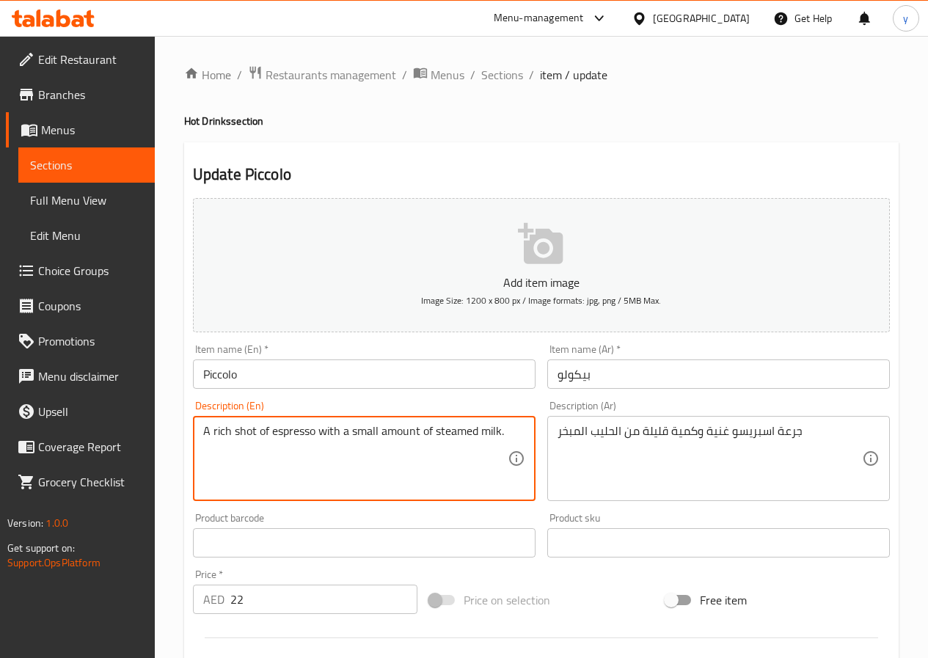
click at [377, 430] on textarea "A rich shot of espresso with a small amount of steamed milk." at bounding box center [355, 459] width 304 height 70
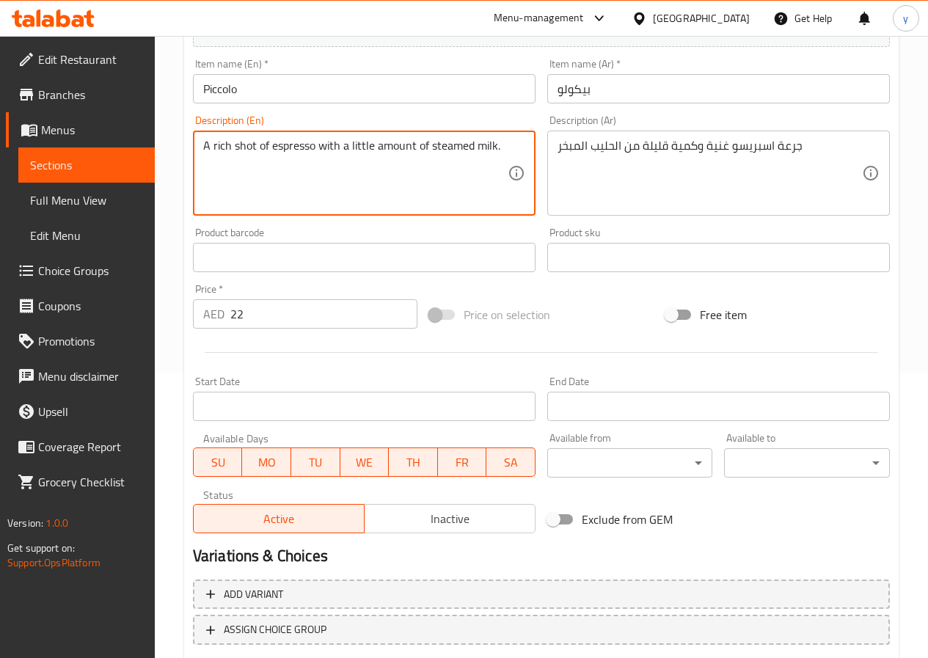
scroll to position [378, 0]
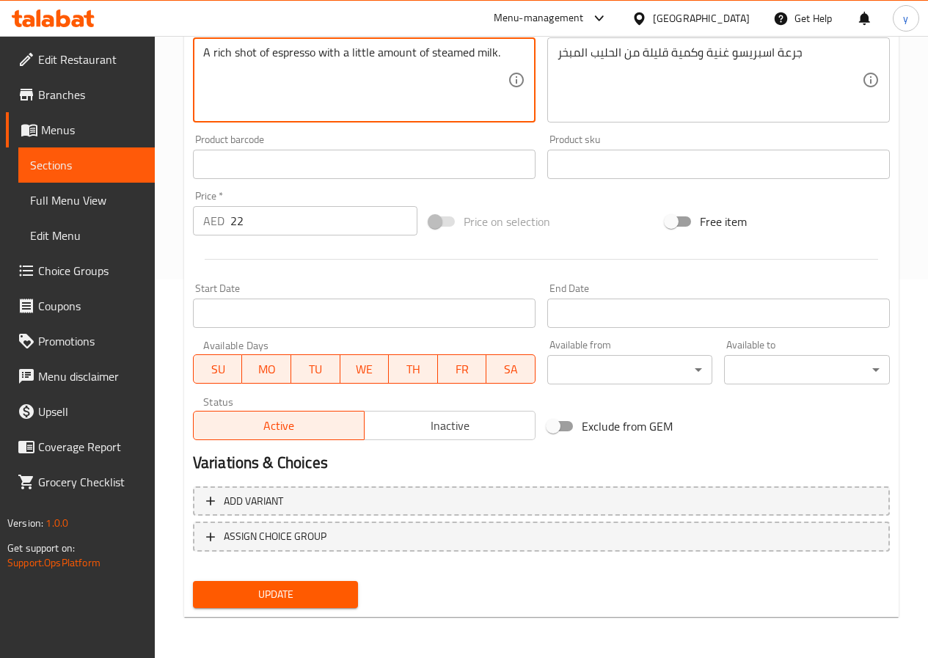
type textarea "A rich shot of espresso with a little amount of steamed milk."
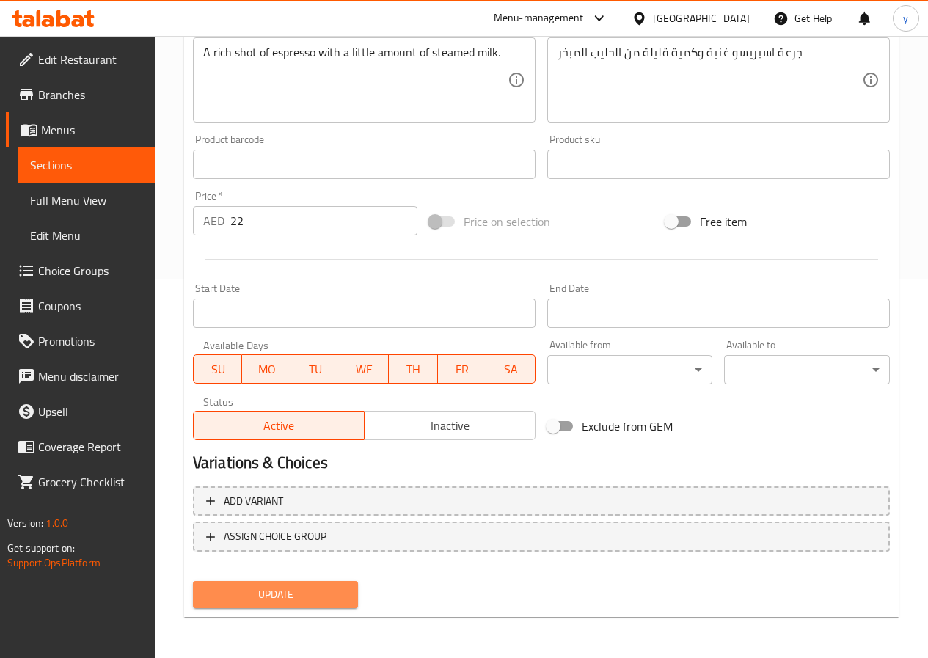
click at [263, 597] on span "Update" at bounding box center [276, 594] width 142 height 18
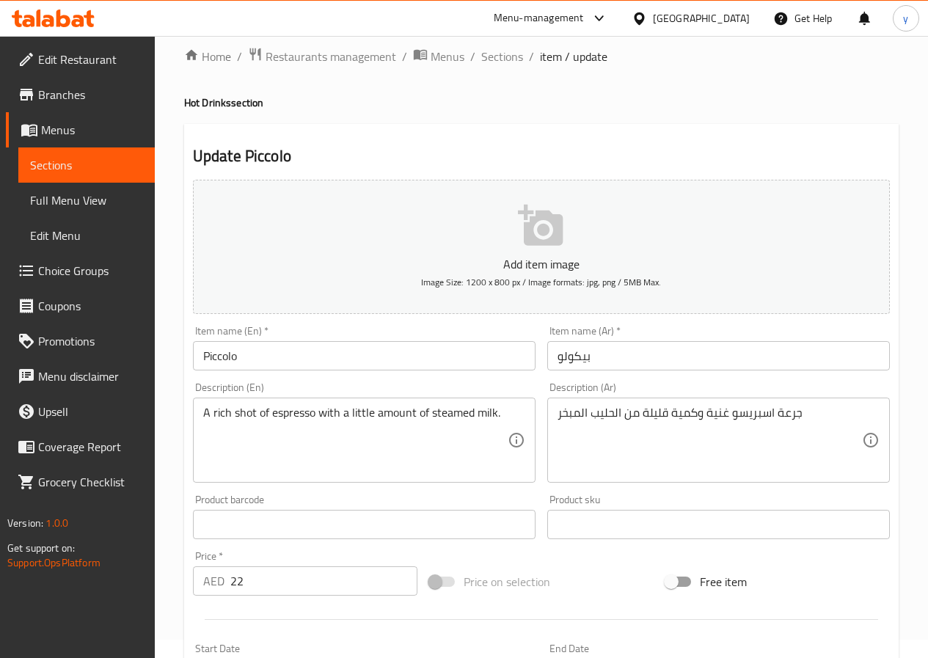
scroll to position [12, 0]
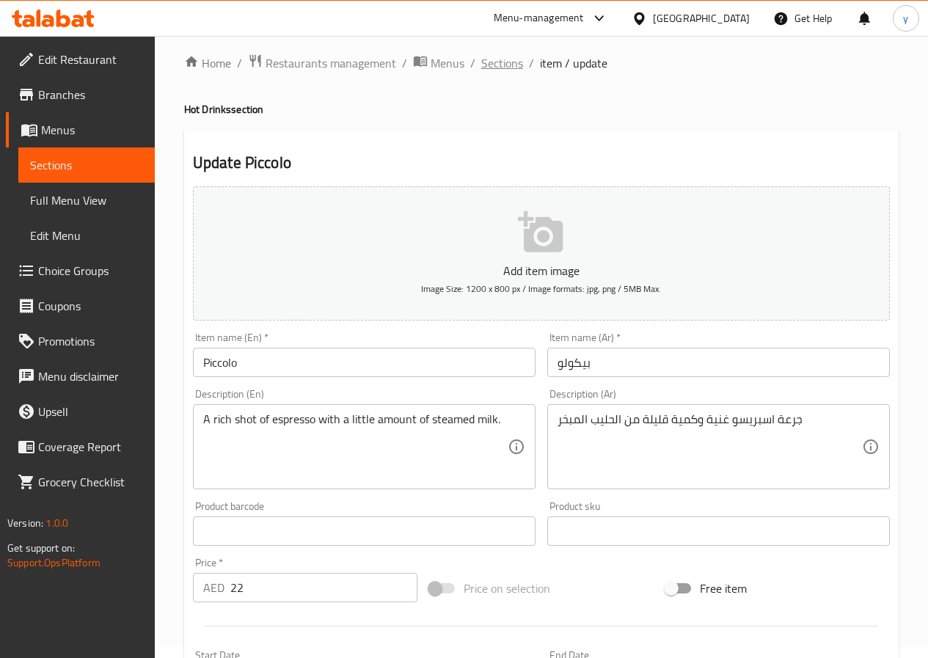
click at [517, 63] on span "Sections" at bounding box center [502, 63] width 42 height 18
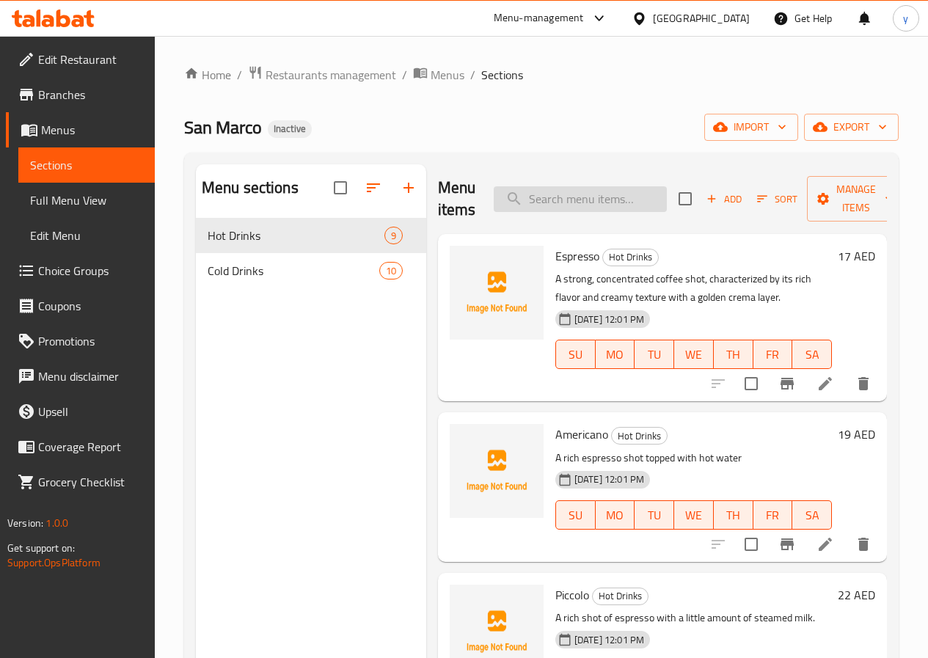
click at [554, 210] on input "search" at bounding box center [580, 199] width 173 height 26
paste input "Americano"
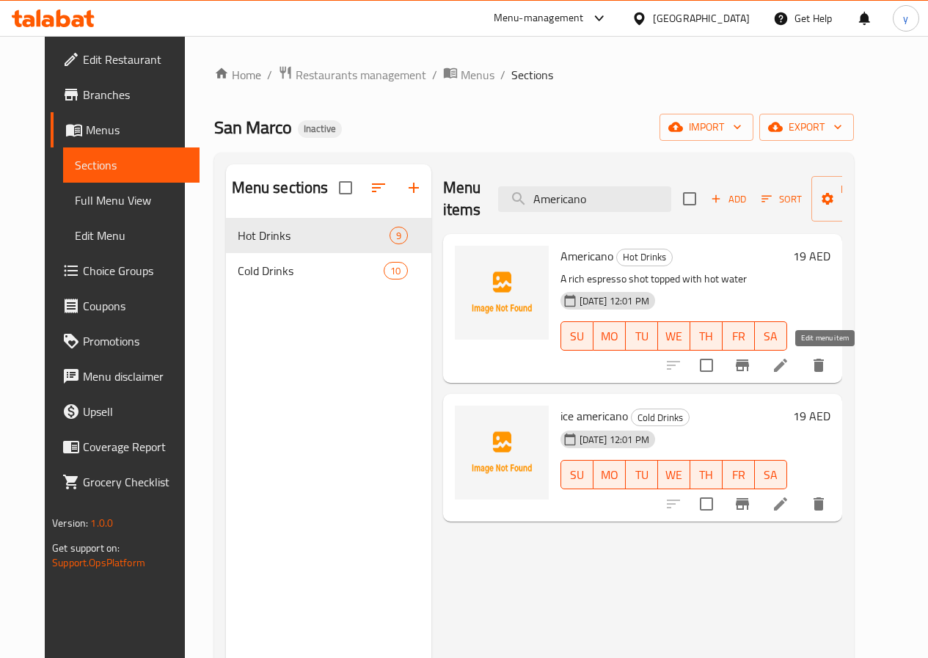
type input "Americano"
click at [787, 371] on icon at bounding box center [780, 365] width 13 height 13
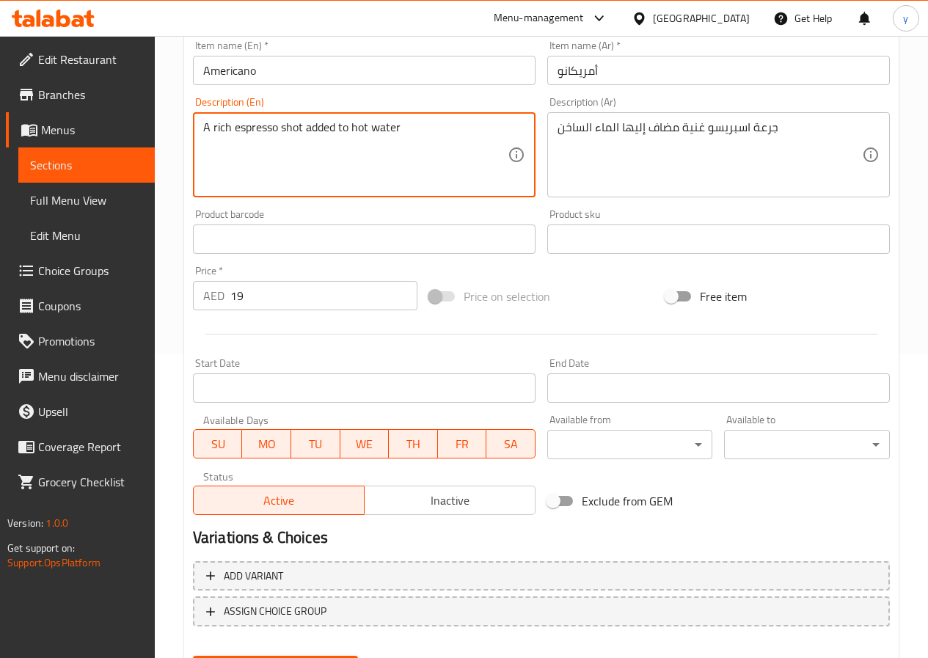
scroll to position [378, 0]
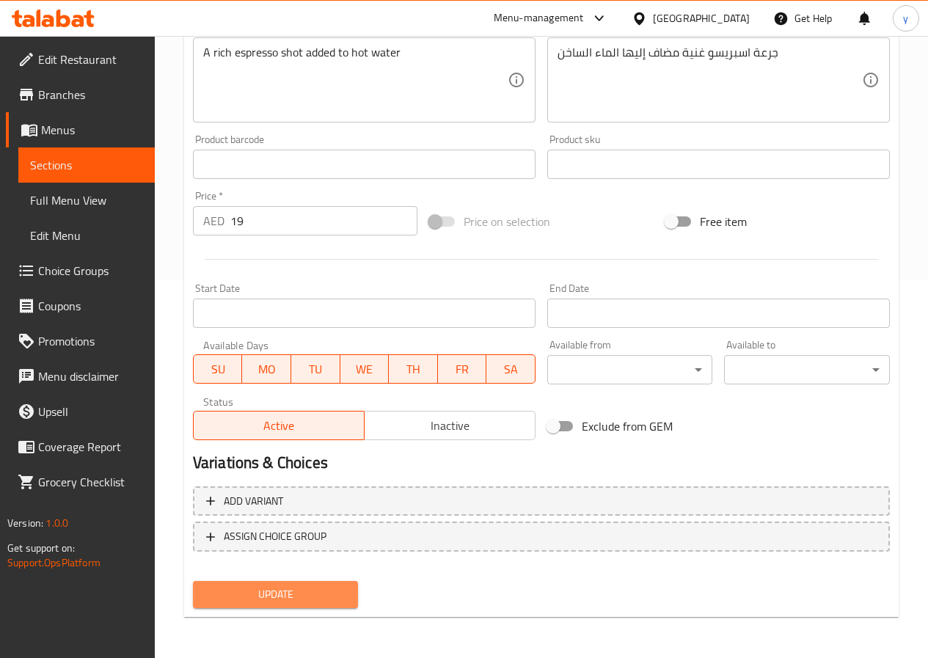
click at [310, 583] on button "Update" at bounding box center [276, 594] width 166 height 27
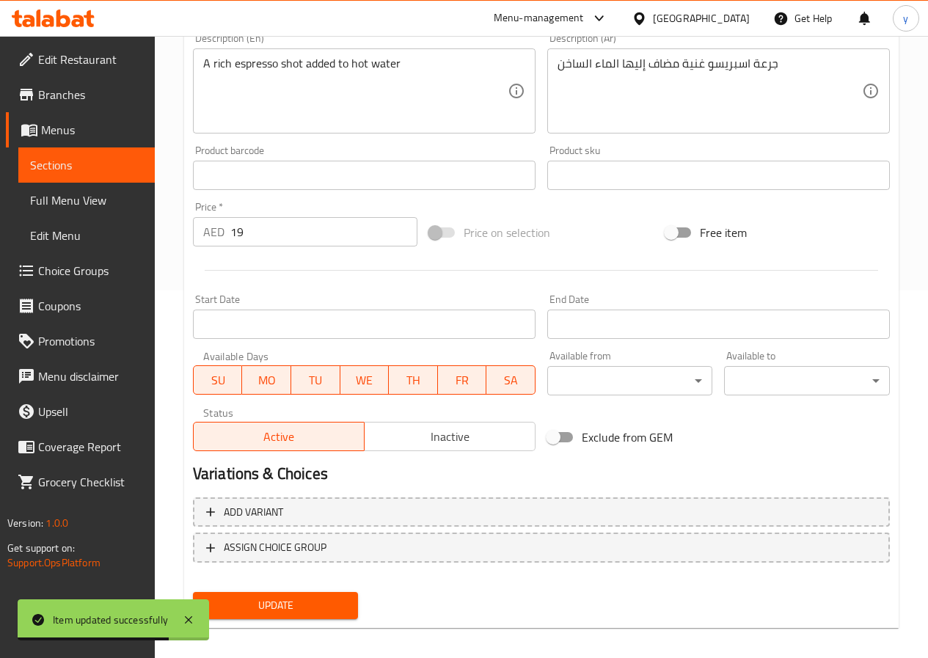
scroll to position [85, 0]
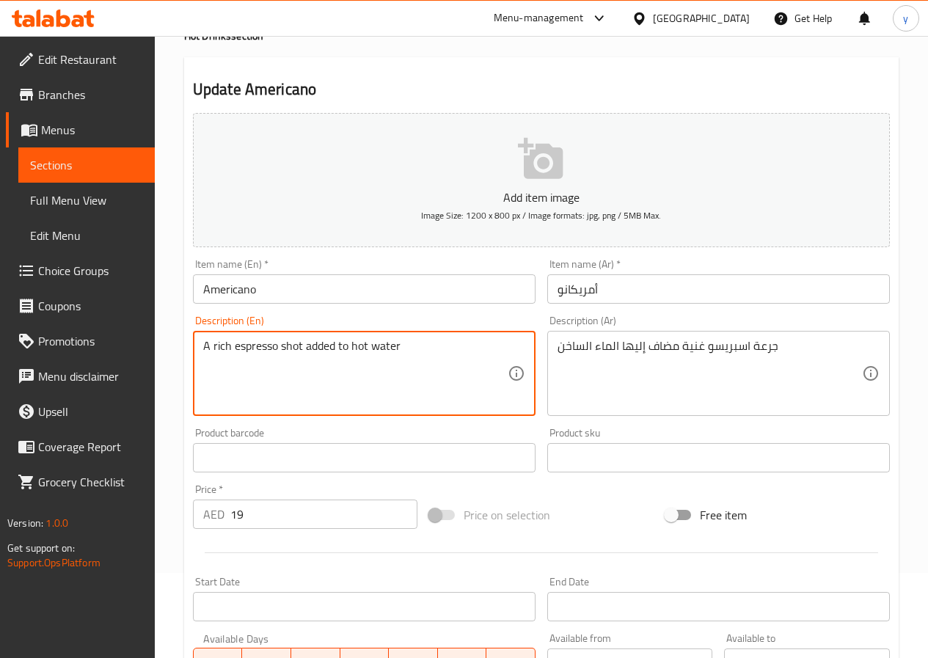
click at [231, 345] on textarea "A rich espresso shot added to hot water" at bounding box center [355, 374] width 304 height 70
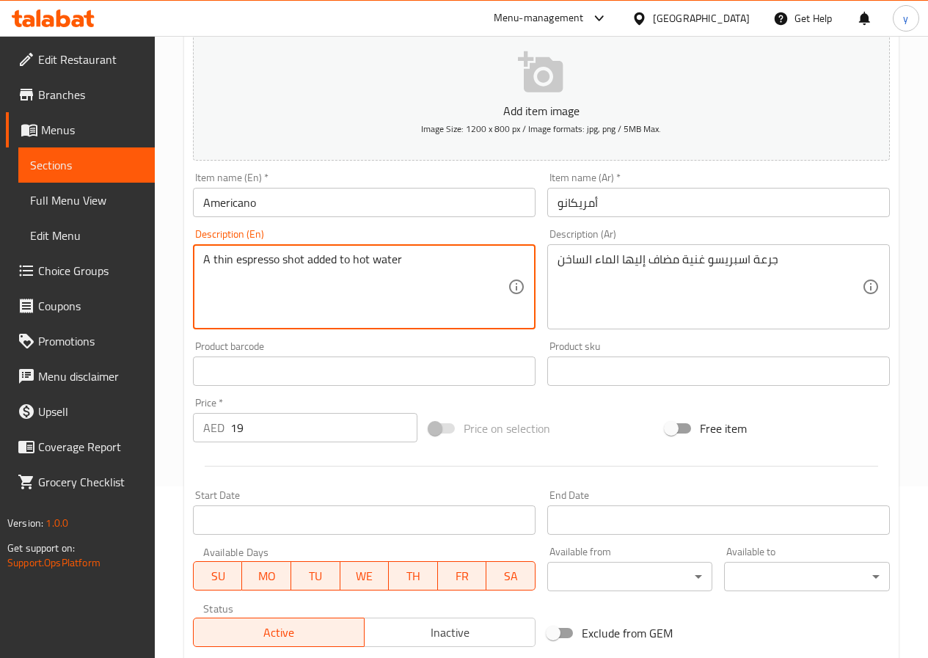
scroll to position [378, 0]
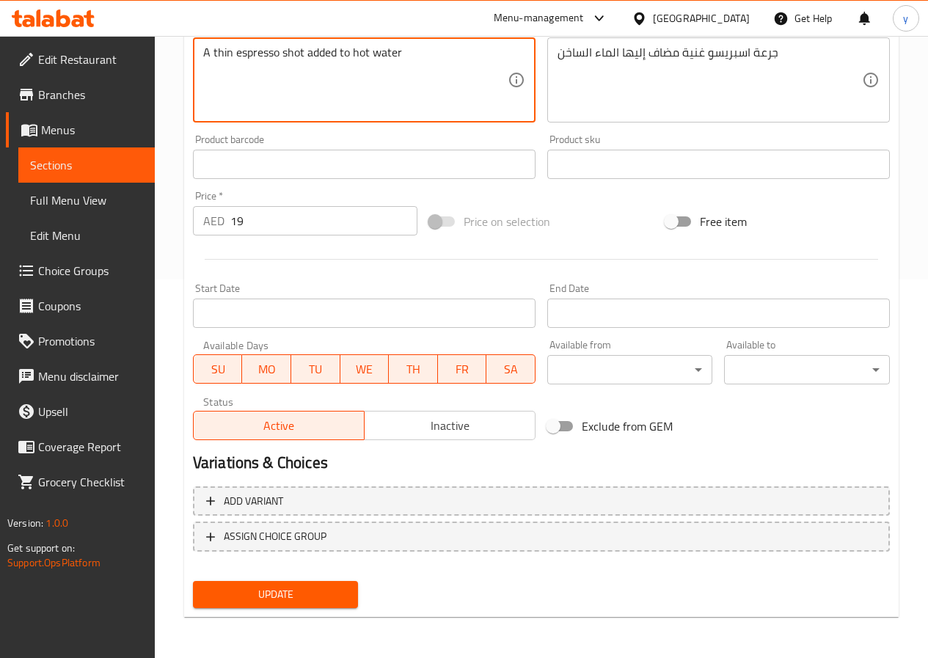
type textarea "A thin espresso shot added to hot water"
click at [301, 595] on span "Update" at bounding box center [276, 594] width 142 height 18
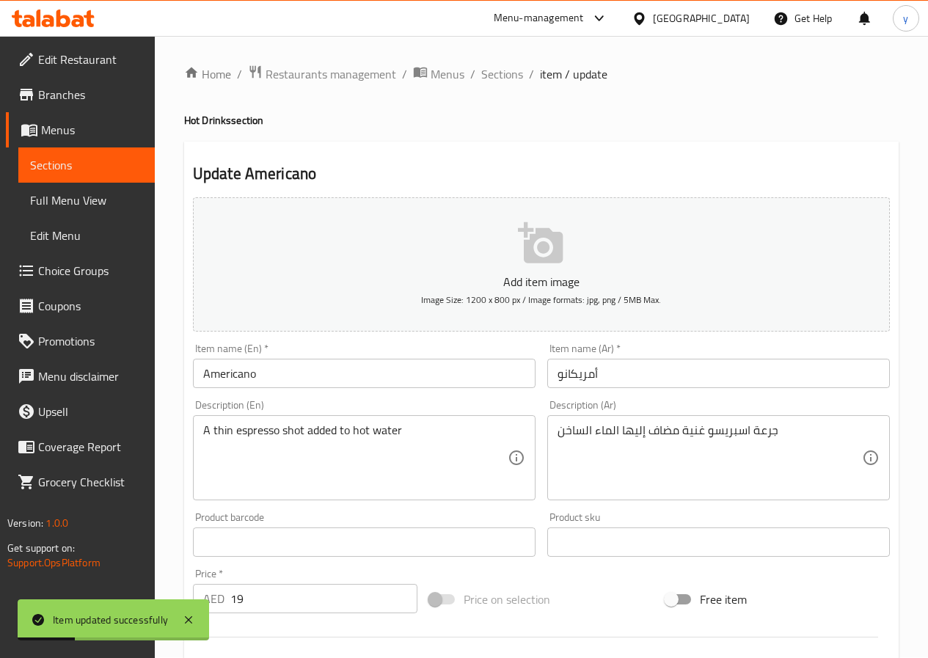
scroll to position [0, 0]
click at [508, 84] on span "Sections" at bounding box center [502, 75] width 42 height 18
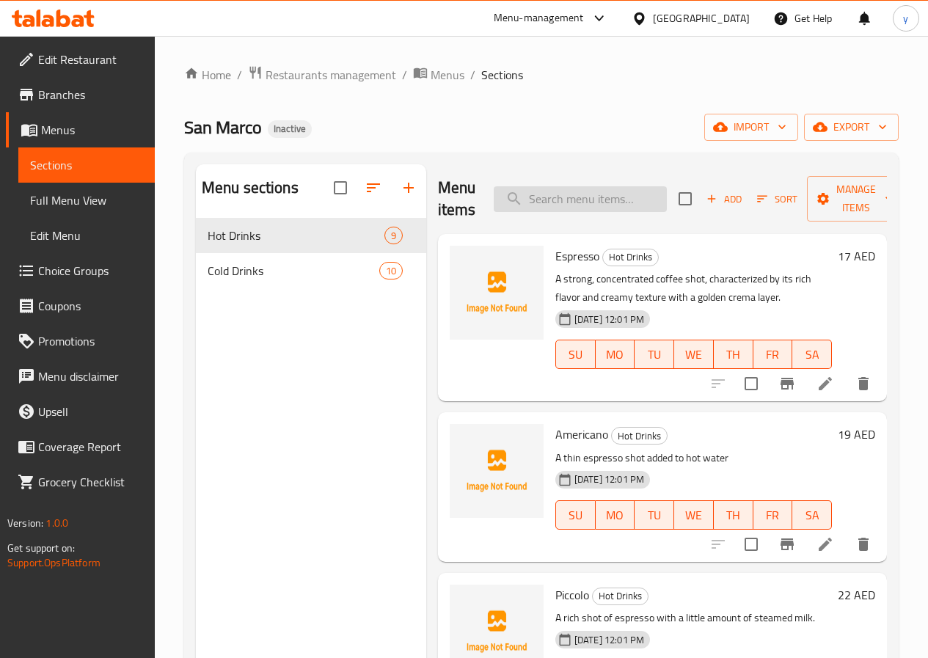
click at [516, 207] on input "search" at bounding box center [580, 199] width 173 height 26
paste input "Espresso"
click at [598, 192] on input "Espresso" at bounding box center [580, 199] width 173 height 26
click at [494, 203] on input "Espresso" at bounding box center [580, 199] width 173 height 26
click at [565, 199] on input "Espresso" at bounding box center [580, 199] width 173 height 26
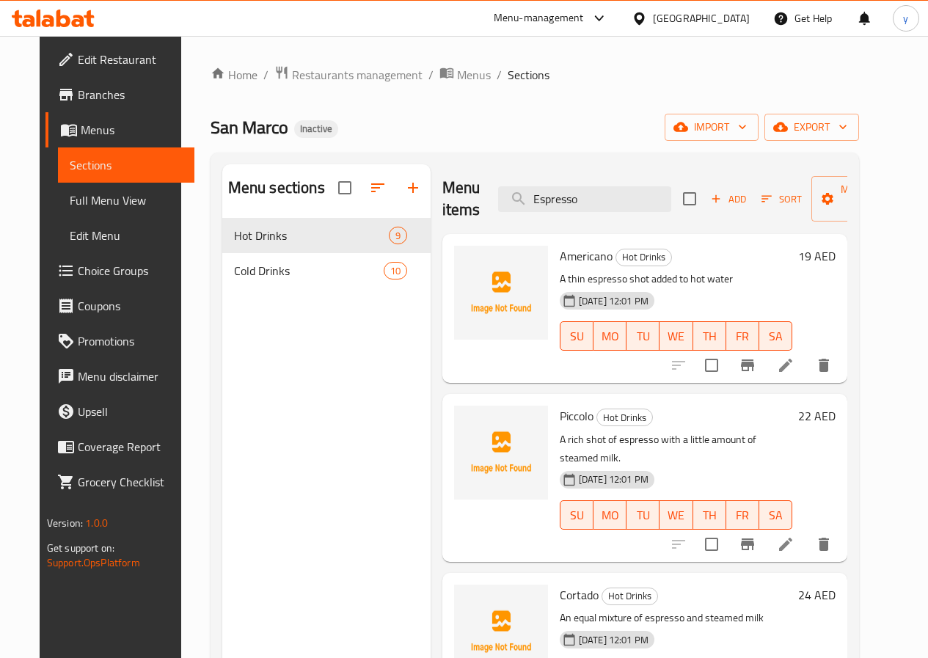
type input "Espresso"
click at [794, 367] on icon at bounding box center [786, 365] width 18 height 18
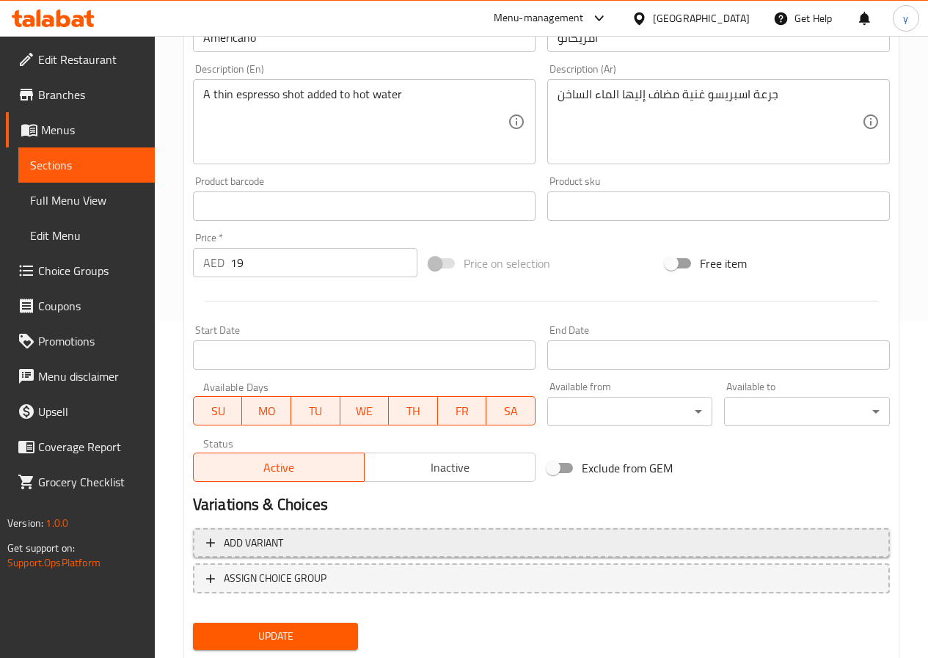
scroll to position [378, 0]
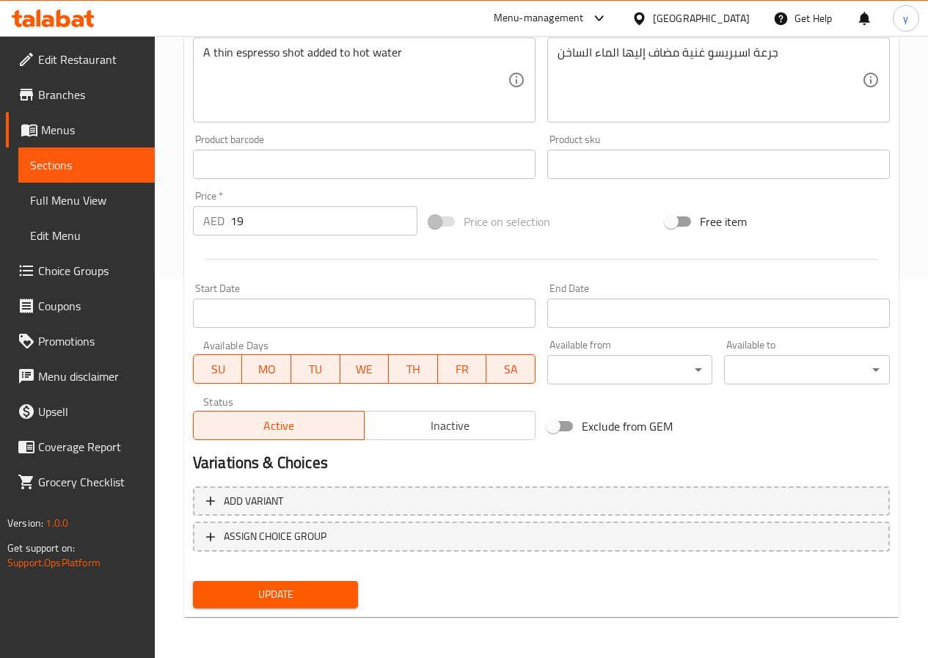
click at [249, 602] on span "Update" at bounding box center [276, 594] width 142 height 18
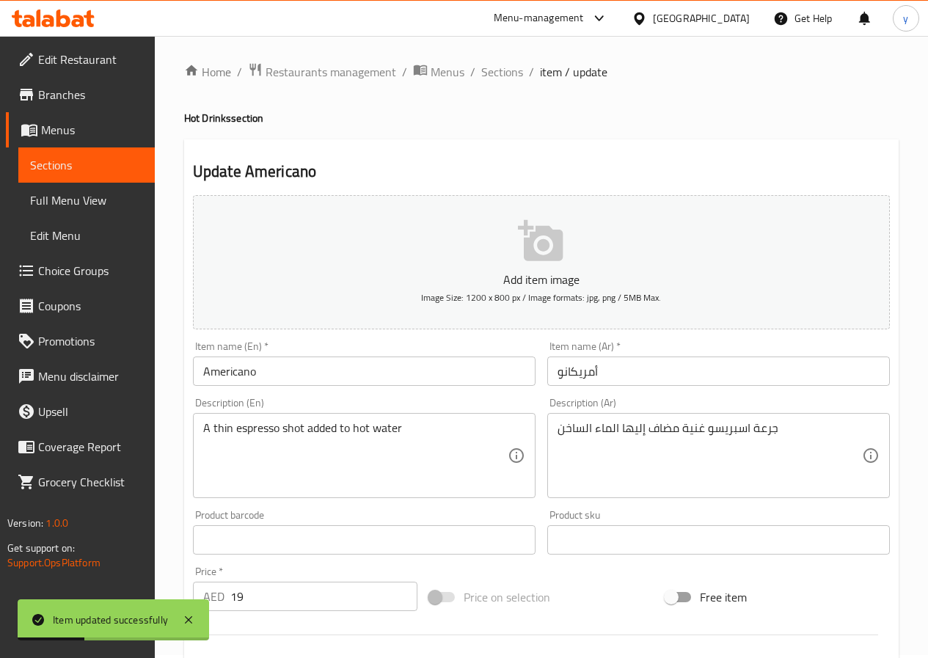
scroll to position [0, 0]
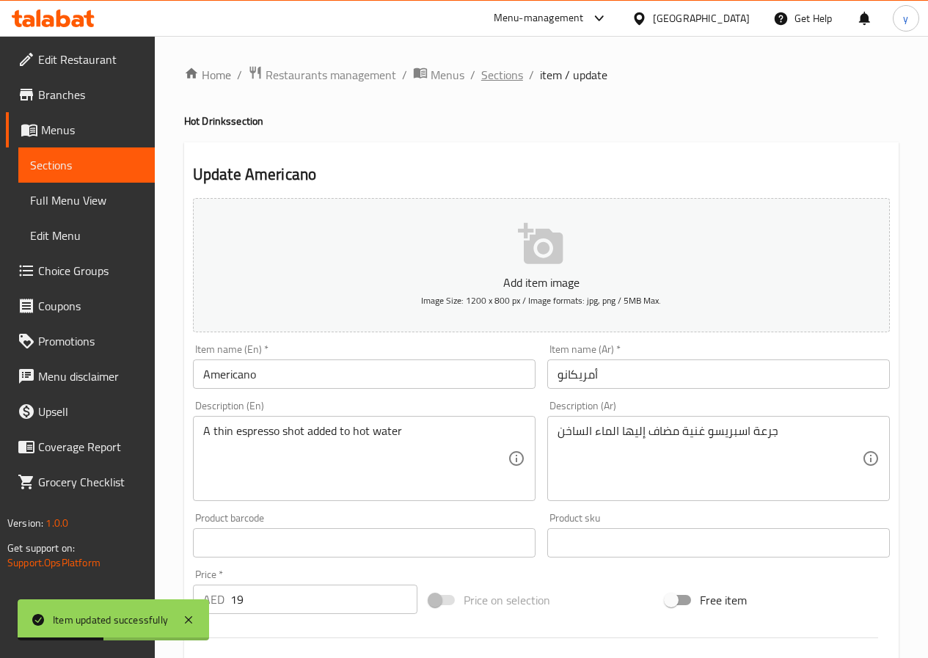
click at [510, 72] on span "Sections" at bounding box center [502, 75] width 42 height 18
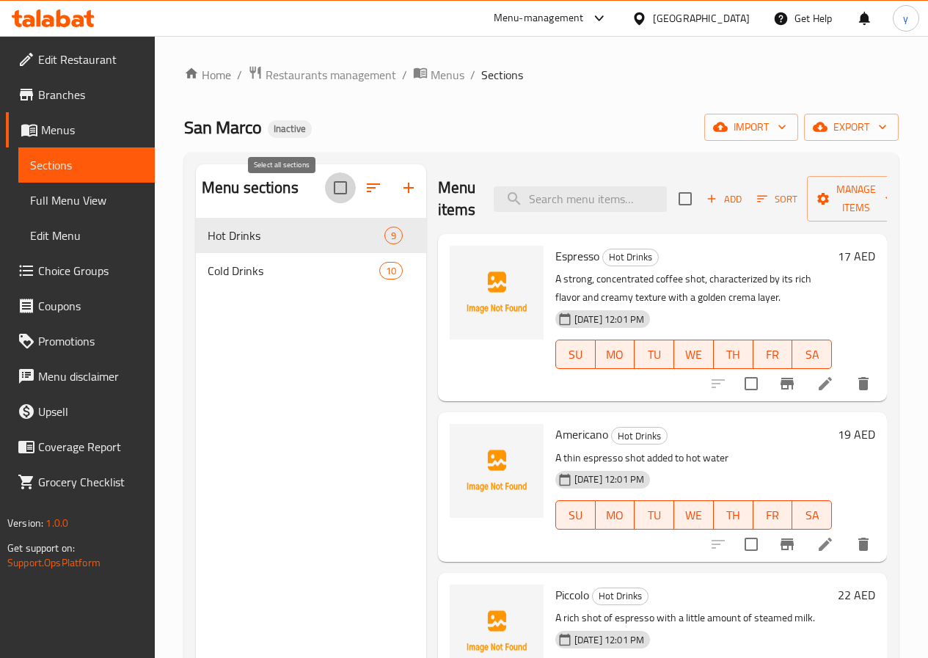
click at [325, 201] on input "checkbox" at bounding box center [340, 187] width 31 height 31
checkbox input "true"
click at [329, 197] on icon "button" at bounding box center [338, 188] width 18 height 18
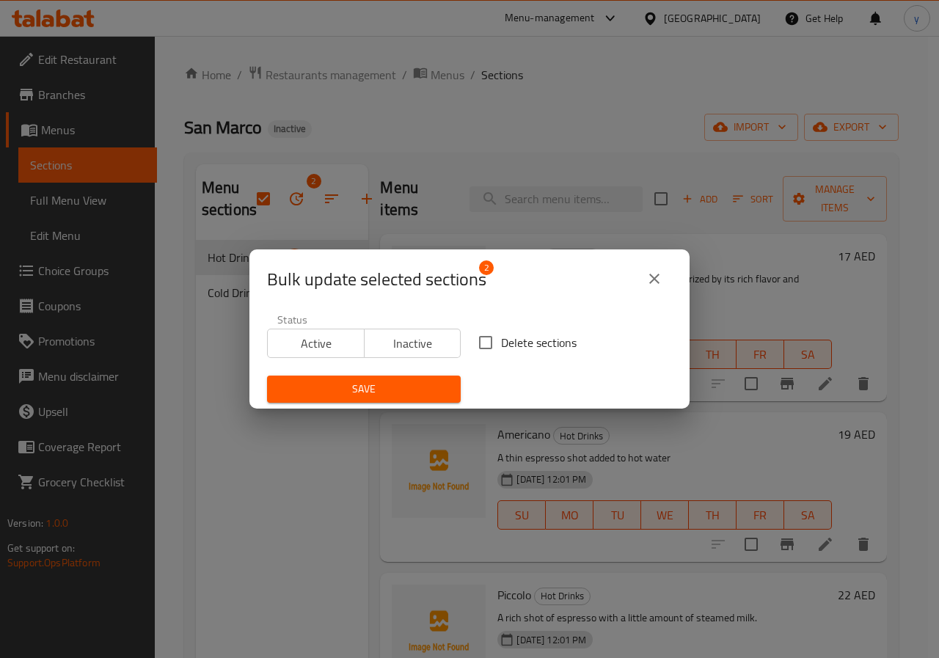
click at [490, 336] on input "Delete sections" at bounding box center [485, 342] width 31 height 31
checkbox input "true"
click at [379, 378] on button "Save" at bounding box center [364, 389] width 194 height 27
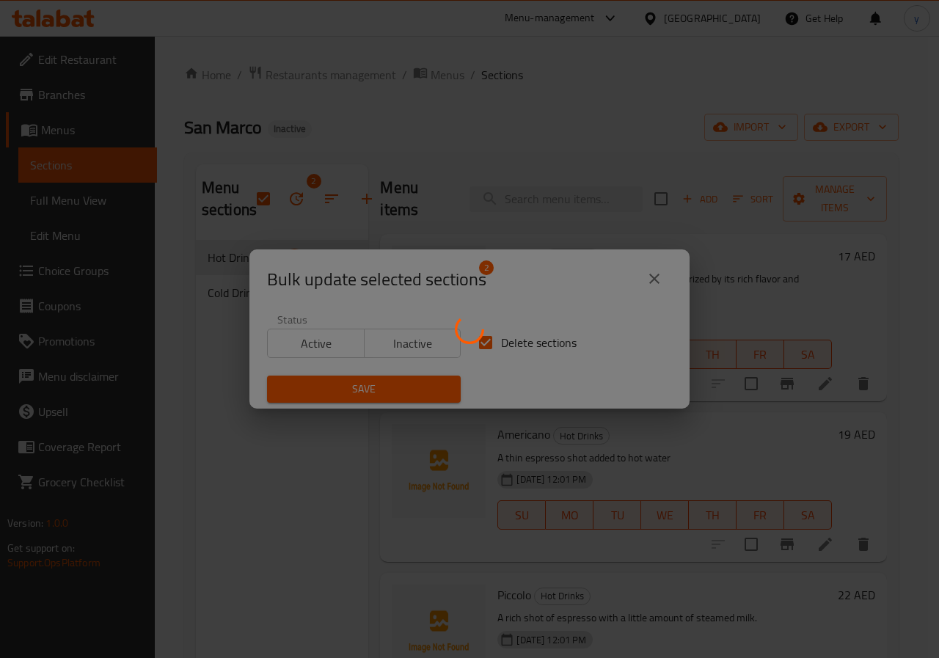
checkbox input "false"
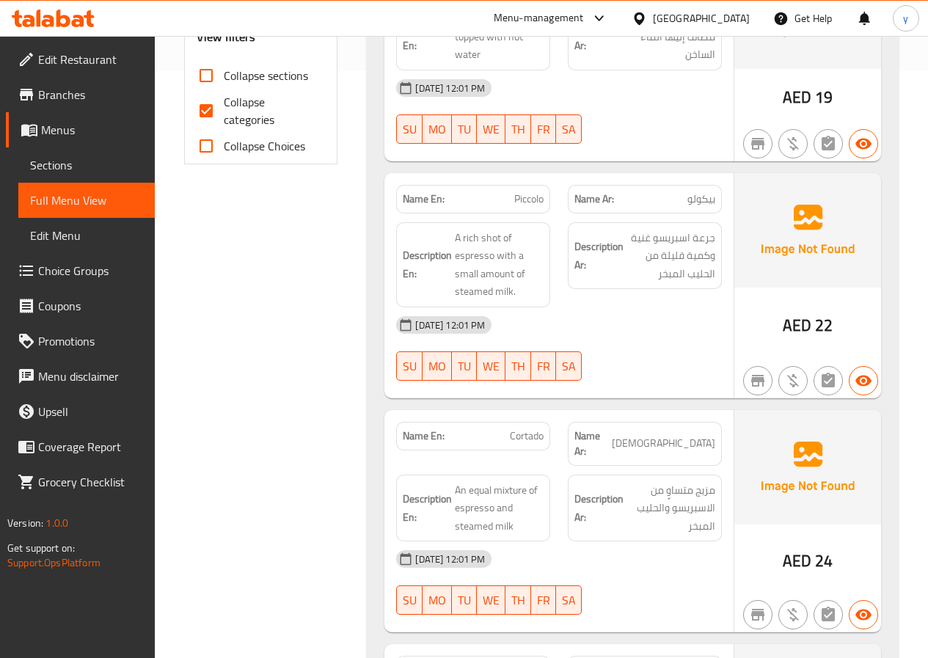
scroll to position [552, 0]
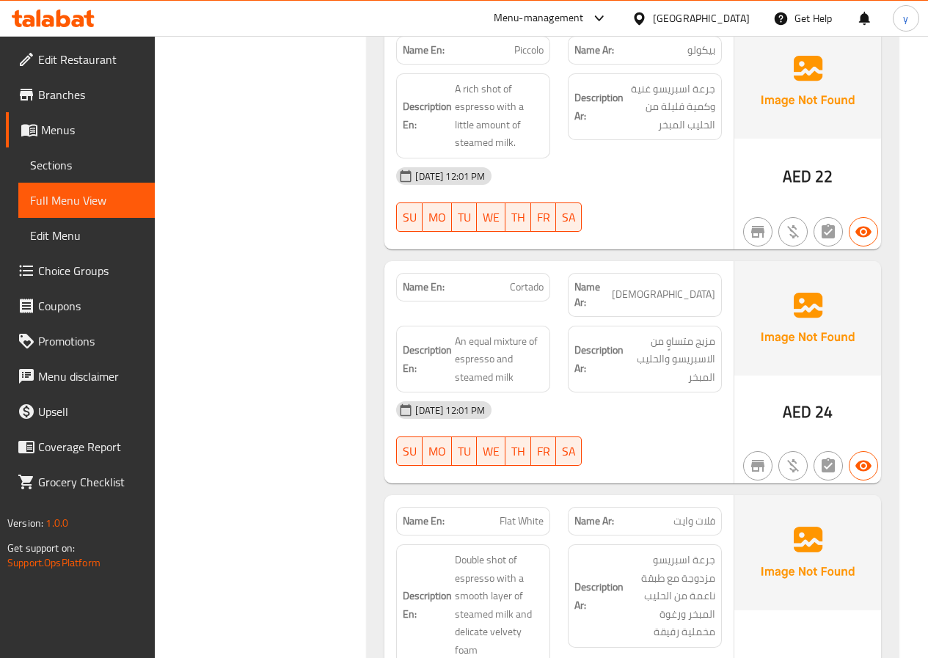
scroll to position [699, 0]
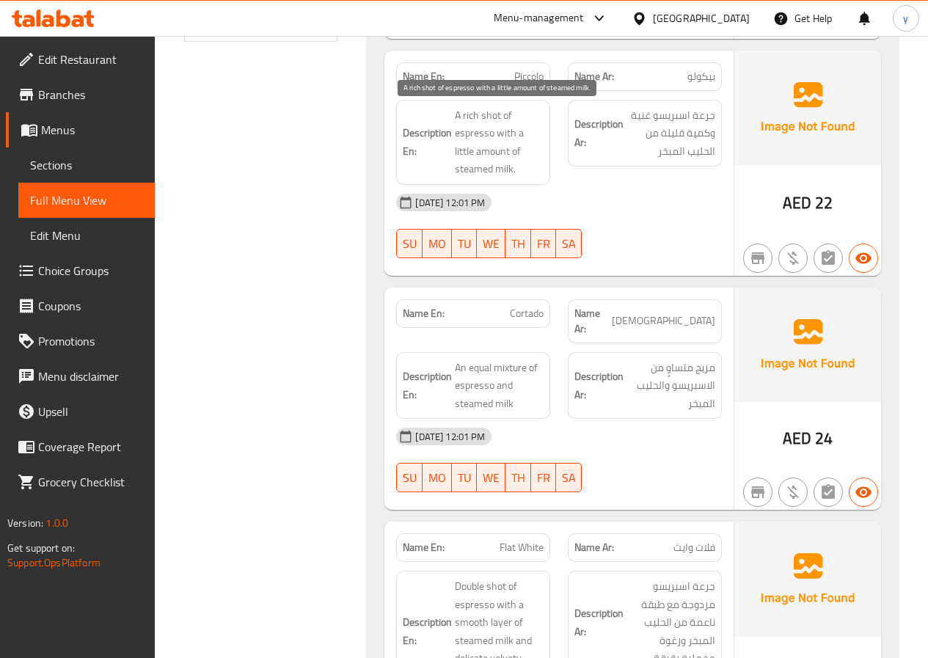
drag, startPoint x: 457, startPoint y: 172, endPoint x: 466, endPoint y: 171, distance: 9.6
click at [457, 171] on span "A rich shot of espresso with a little amount of steamed milk." at bounding box center [499, 142] width 89 height 72
drag, startPoint x: 491, startPoint y: 166, endPoint x: 520, endPoint y: 166, distance: 28.6
click at [508, 166] on span "A rich shot of espresso with a little amount of steamed milk." at bounding box center [499, 142] width 89 height 72
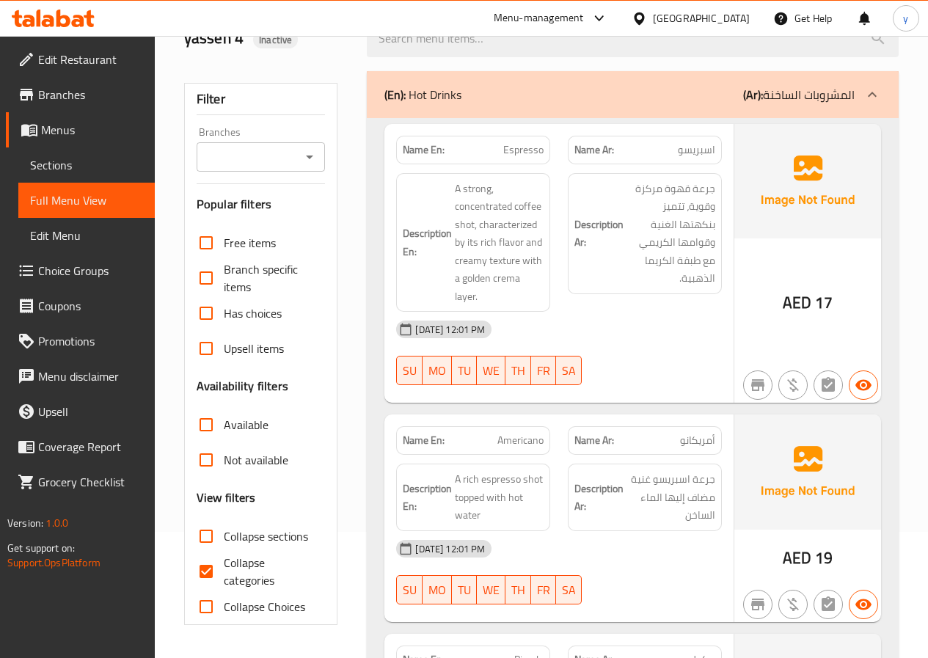
scroll to position [0, 0]
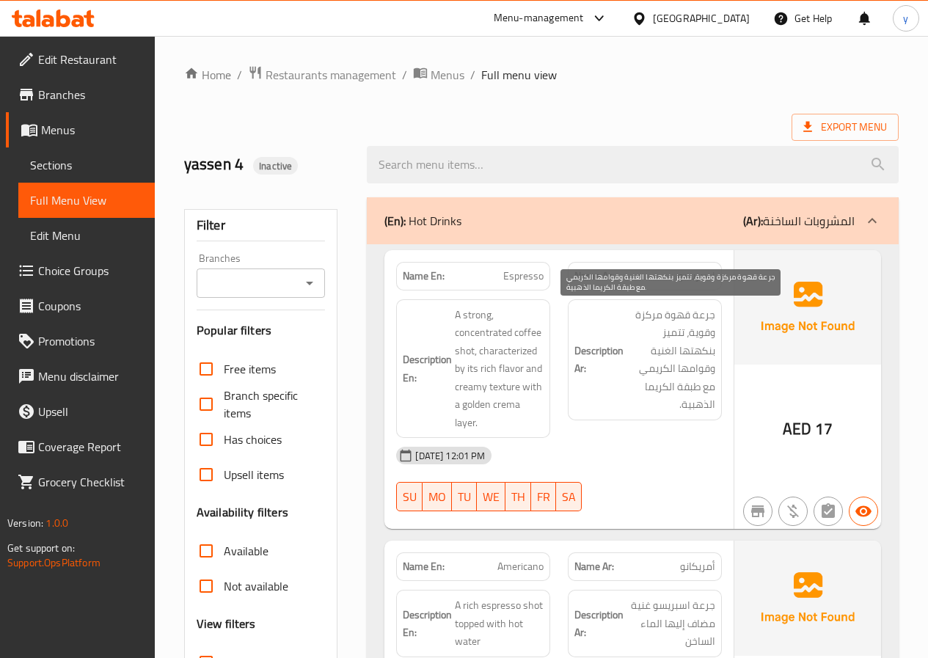
click at [629, 320] on span "جرعة قهوة مركزة وقوية، تتميز بنكهتها الغنية وقوامها الكريمي مع طبقة الكريما الذ…" at bounding box center [670, 360] width 89 height 108
click at [681, 312] on span "جرعة قهوة مركزة وقوية، تتميز بنكهتها الغنية وقوامها الكريمي مع طبقة الكريما الذ…" at bounding box center [670, 360] width 89 height 108
drag, startPoint x: 586, startPoint y: 26, endPoint x: 770, endPoint y: 136, distance: 214.5
click at [770, 137] on div at bounding box center [632, 164] width 549 height 55
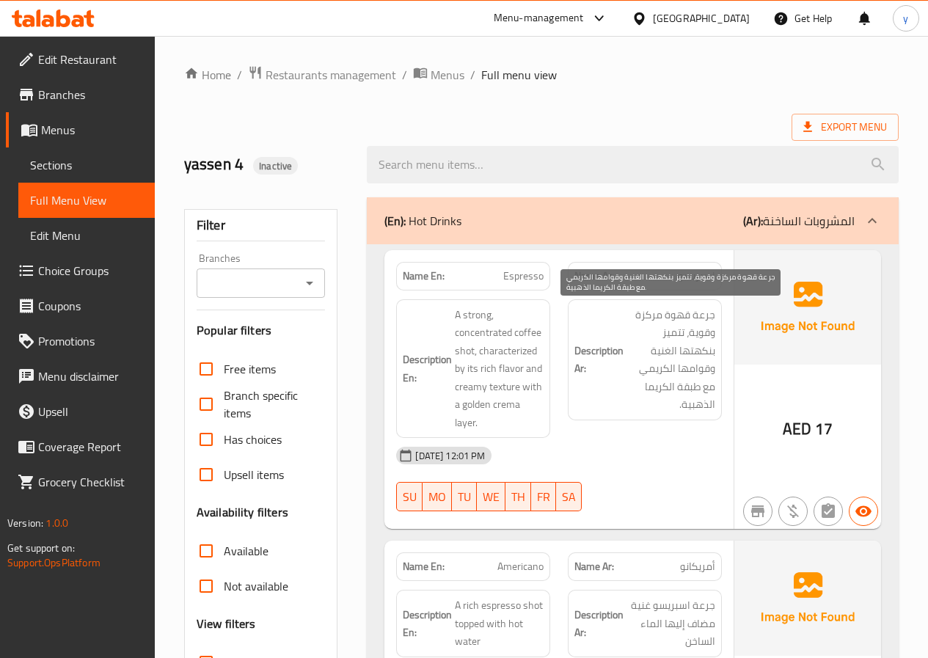
click at [651, 313] on span "جرعة قهوة مركزة وقوية، تتميز بنكهتها الغنية وقوامها الكريمي مع طبقة الكريما الذ…" at bounding box center [670, 360] width 89 height 108
click at [736, 144] on div at bounding box center [632, 164] width 549 height 55
click at [686, 356] on span "جرعة قهوة مركزة وقوية، تتميز بنكهتها الغنية وقوامها الكريمي مع طبقة الكريما الذ…" at bounding box center [670, 360] width 89 height 108
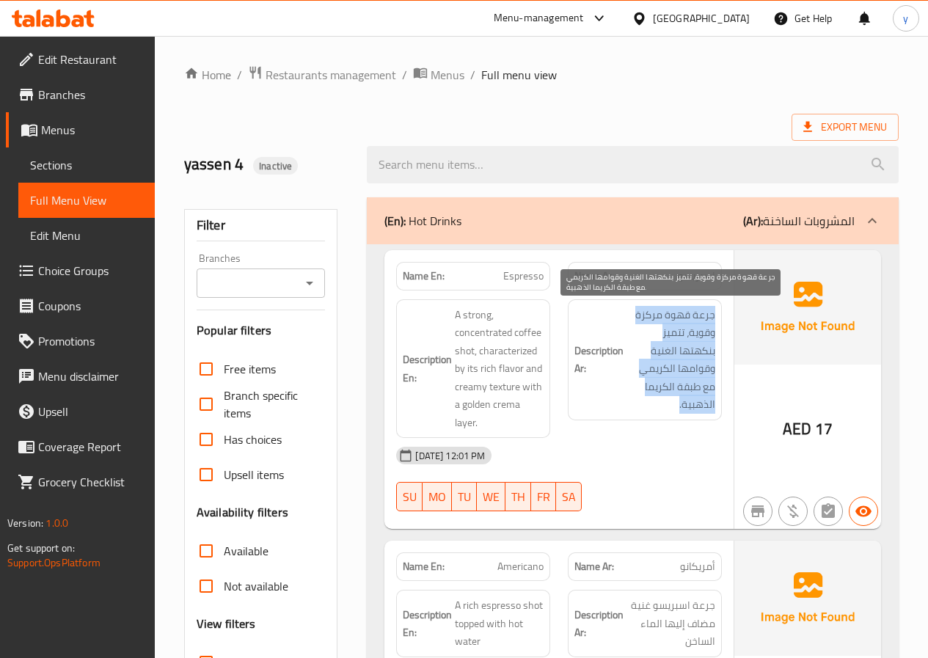
click at [686, 356] on span "جرعة قهوة مركزة وقوية، تتميز بنكهتها الغنية وقوامها الكريمي مع طبقة الكريما الذ…" at bounding box center [670, 360] width 89 height 108
click at [689, 354] on span "جرعة قهوة مركزة وقوية، تتميز بنكهتها الغنية وقوامها الكريمي مع طبقة الكريما الذ…" at bounding box center [670, 360] width 89 height 108
click at [691, 354] on span "جرعة قهوة مركزة وقوية، تتميز بنكهتها الغنية وقوامها الكريمي مع طبقة الكريما الذ…" at bounding box center [670, 360] width 89 height 108
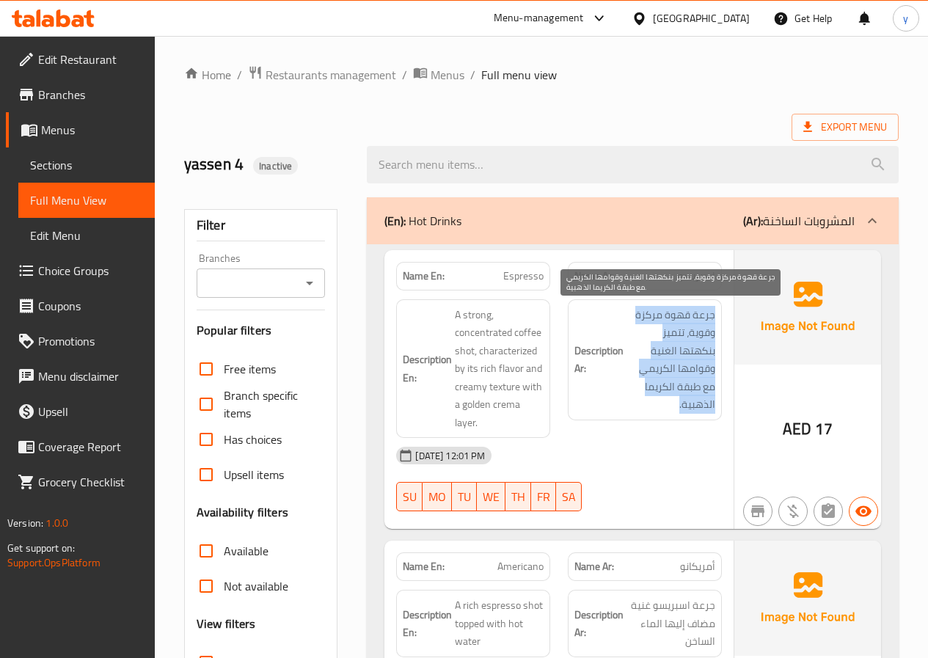
click at [689, 354] on span "جرعة قهوة مركزة وقوية، تتميز بنكهتها الغنية وقوامها الكريمي مع طبقة الكريما الذ…" at bounding box center [670, 360] width 89 height 108
click at [644, 348] on span "جرعة قهوة مركزة وقوية، تتميز بنكهتها الغنية وقوامها الكريمي مع طبقة الكريما الذ…" at bounding box center [670, 360] width 89 height 108
click at [686, 346] on span "جرعة قهوة مركزة وقوية، تتميز بنكهتها الغنية وقوامها الكريمي مع طبقة الكريما الذ…" at bounding box center [670, 360] width 89 height 108
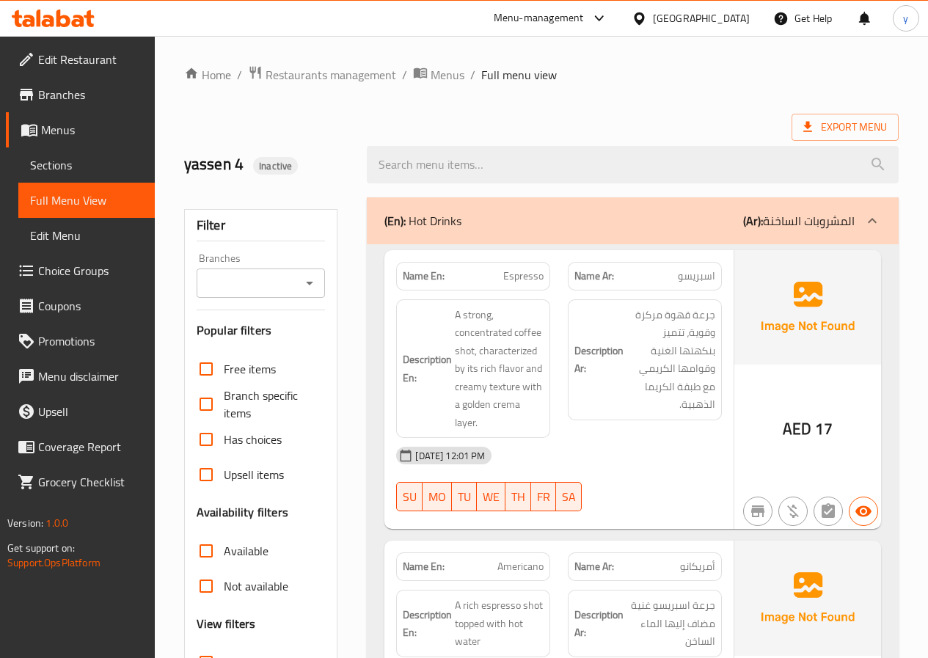
click at [354, 118] on div "Export Menu" at bounding box center [541, 127] width 714 height 27
click at [677, 330] on span "جرعة قهوة مركزة وقوية، تتميز بنكهتها الغنية وقوامها الكريمي مع طبقة الكريما الذ…" at bounding box center [670, 360] width 89 height 108
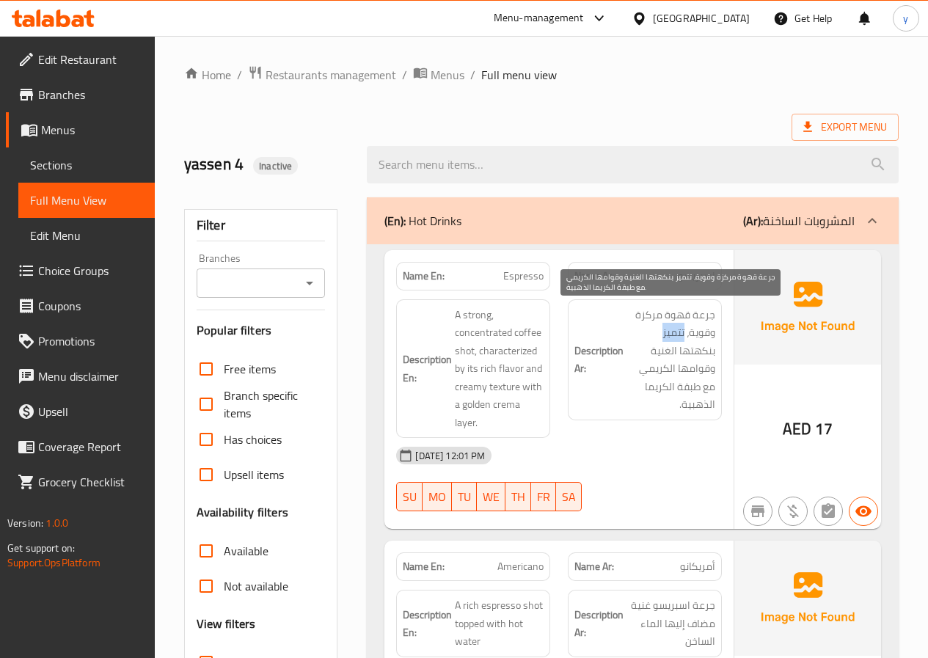
click at [677, 330] on span "جرعة قهوة مركزة وقوية، تتميز بنكهتها الغنية وقوامها الكريمي مع طبقة الكريما الذ…" at bounding box center [670, 360] width 89 height 108
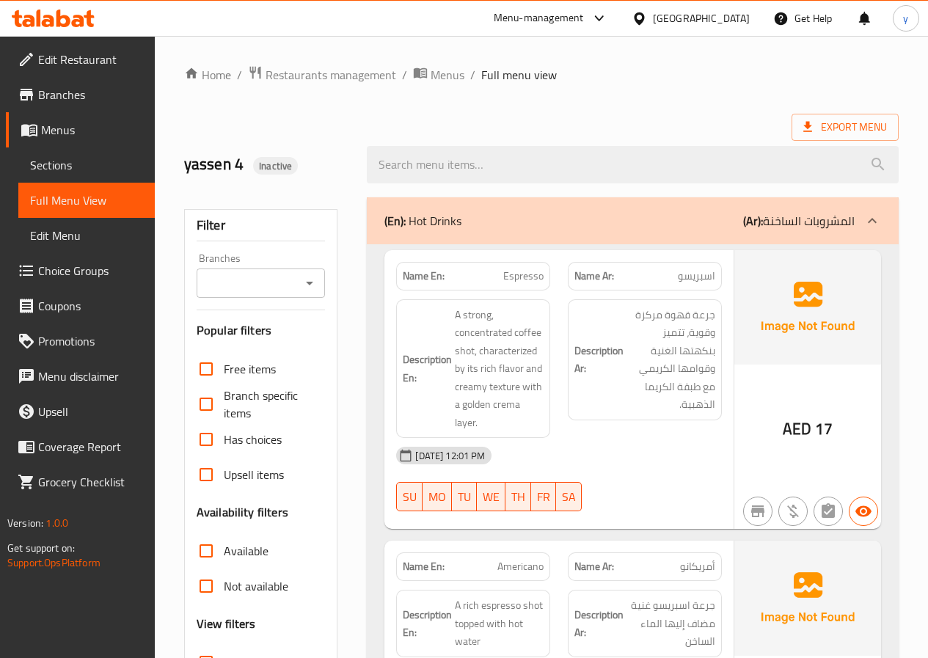
click at [634, 270] on p "Name Ar: اسبريسو" at bounding box center [644, 275] width 141 height 15
click at [699, 356] on span "جرعة قهوة مركزة وقوية، تتميز بنكهتها الغنية وقوامها الكريمي مع طبقة الكريما الذ…" at bounding box center [670, 360] width 89 height 108
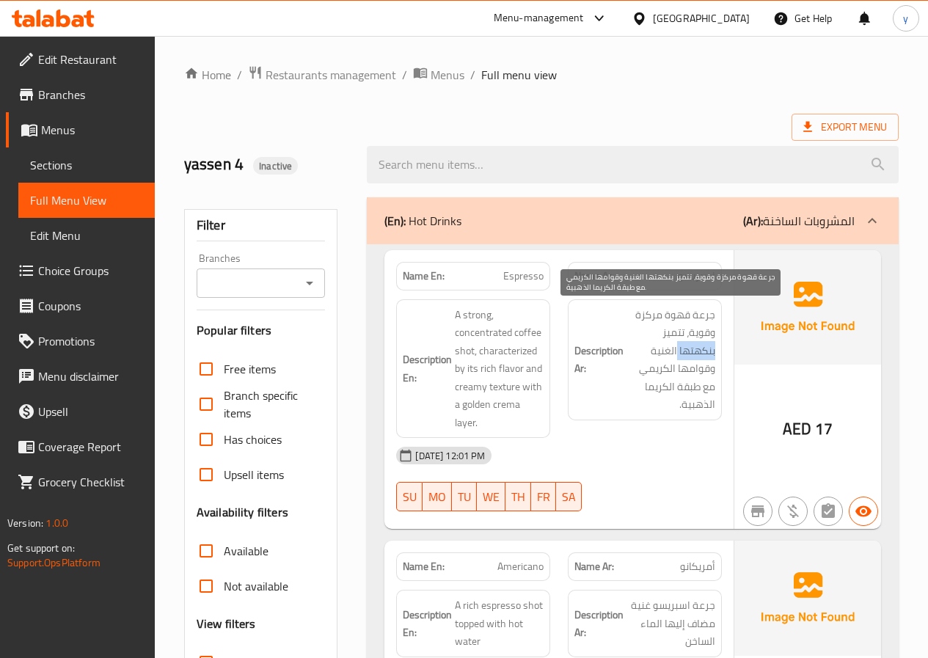
click at [699, 356] on span "جرعة قهوة مركزة وقوية، تتميز بنكهتها الغنية وقوامها الكريمي مع طبقة الكريما الذ…" at bounding box center [670, 360] width 89 height 108
drag, startPoint x: 565, startPoint y: 204, endPoint x: 578, endPoint y: 371, distance: 167.7
click at [565, 204] on div "(En): Hot Drinks (Ar): المشروبات الساخنة" at bounding box center [633, 220] width 532 height 47
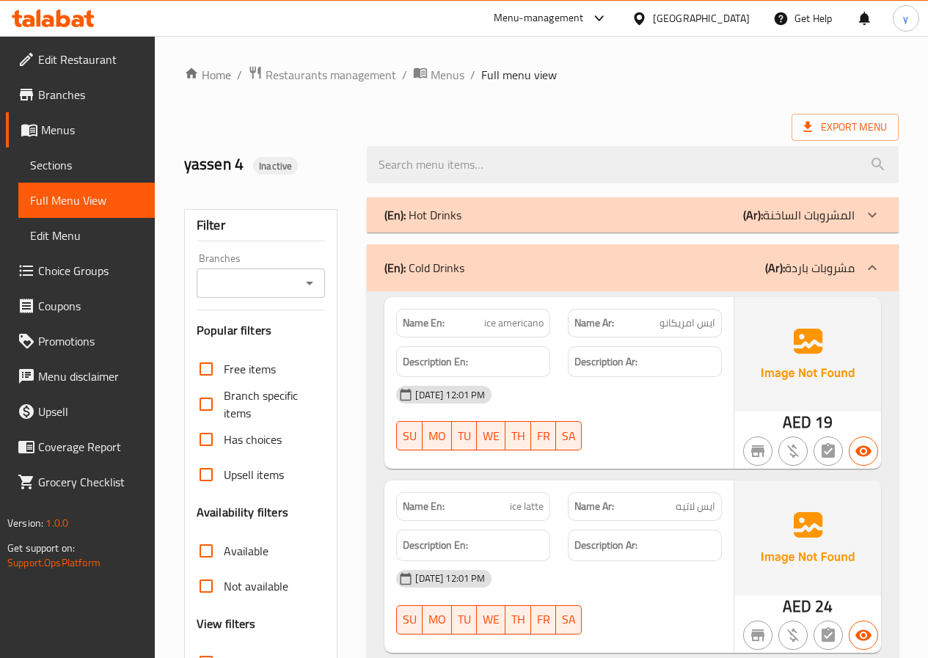
click at [726, 213] on div "(En): Hot Drinks (Ar): المشروبات الساخنة" at bounding box center [619, 215] width 470 height 18
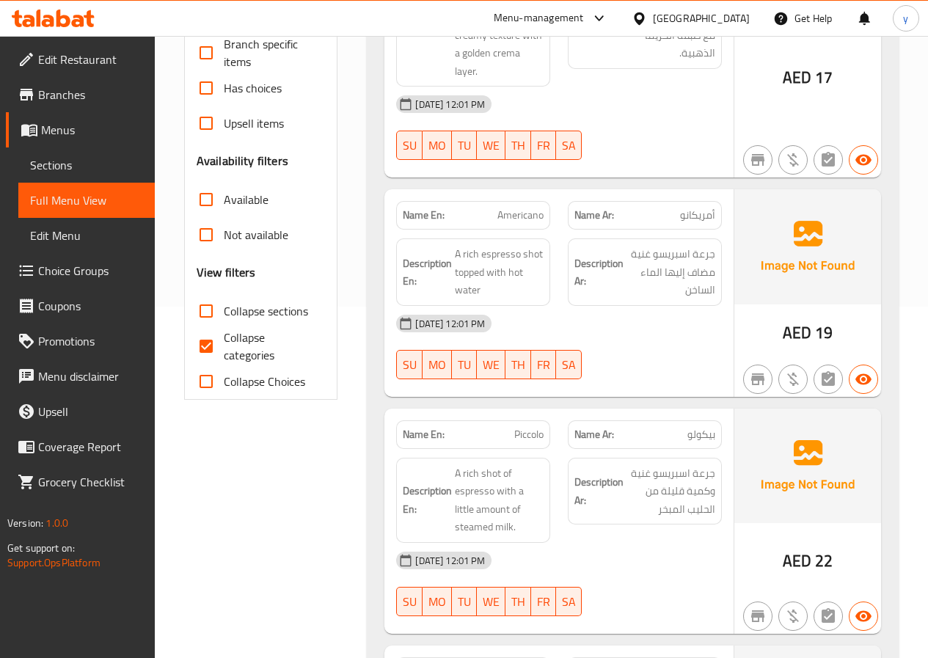
scroll to position [367, 0]
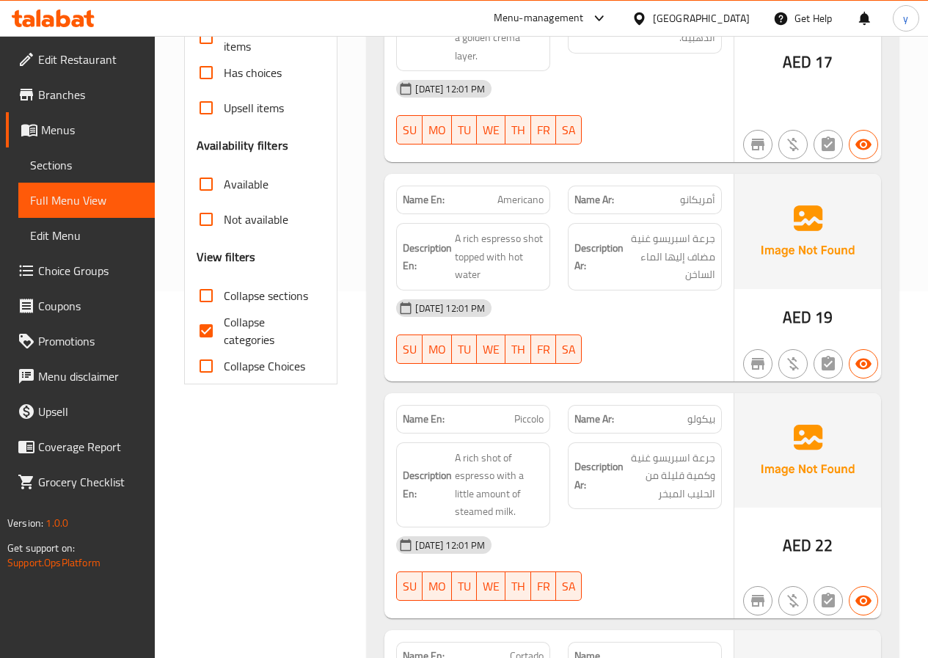
click at [625, 332] on div "14-08-2025 12:01 PM SU MO TU WE TH FR SA" at bounding box center [558, 331] width 343 height 82
click at [596, 304] on div "14-08-2025 12:01 PM" at bounding box center [558, 307] width 343 height 35
click at [505, 198] on span "Americano" at bounding box center [520, 199] width 46 height 15
copy span "Americano"
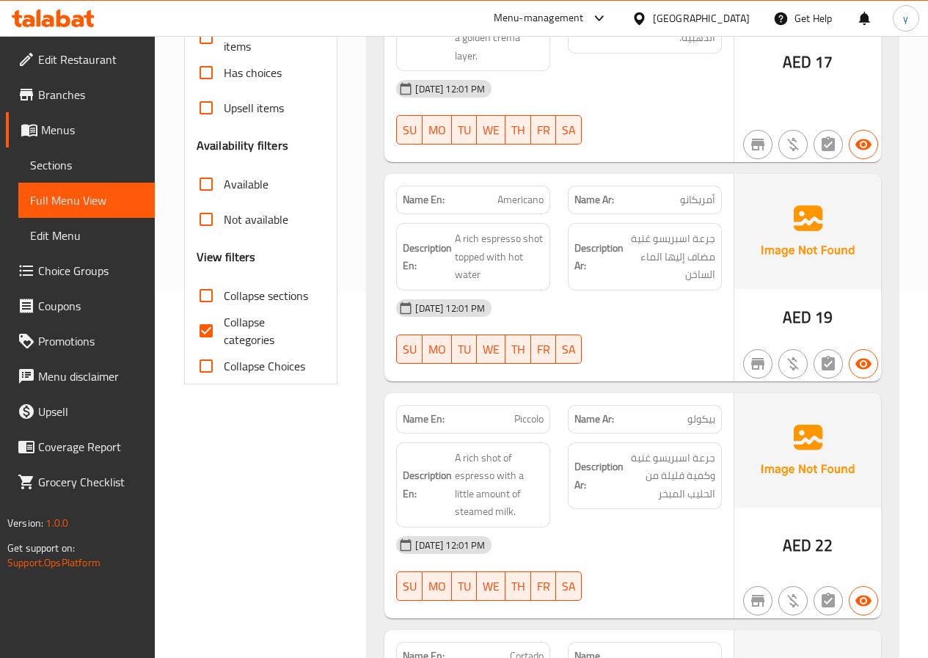
click at [601, 296] on div "14-08-2025 12:01 PM" at bounding box center [558, 307] width 343 height 35
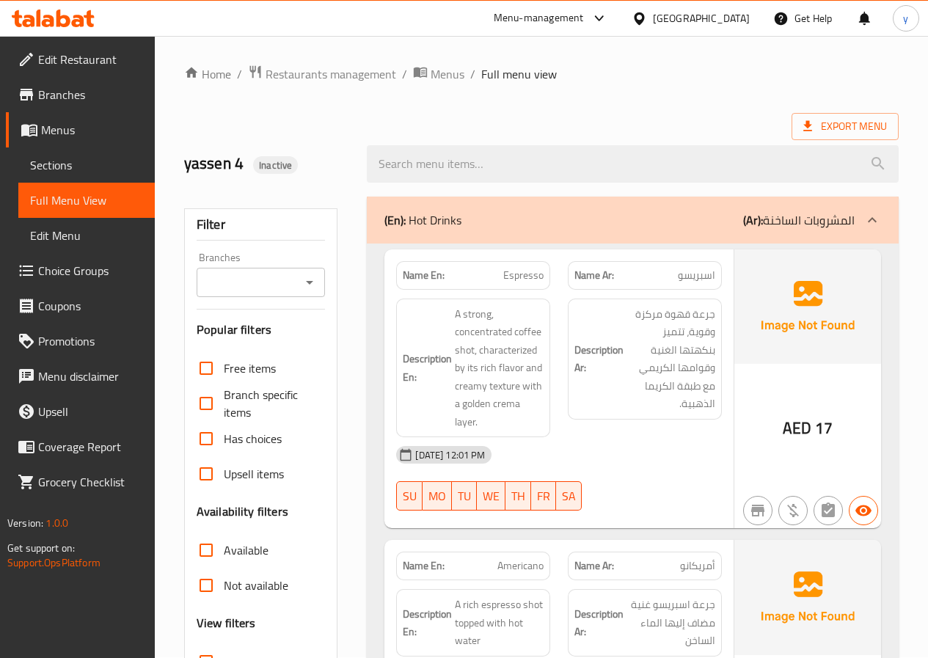
scroll to position [0, 0]
click at [520, 281] on span "Espresso" at bounding box center [523, 275] width 40 height 15
copy span "Espresso"
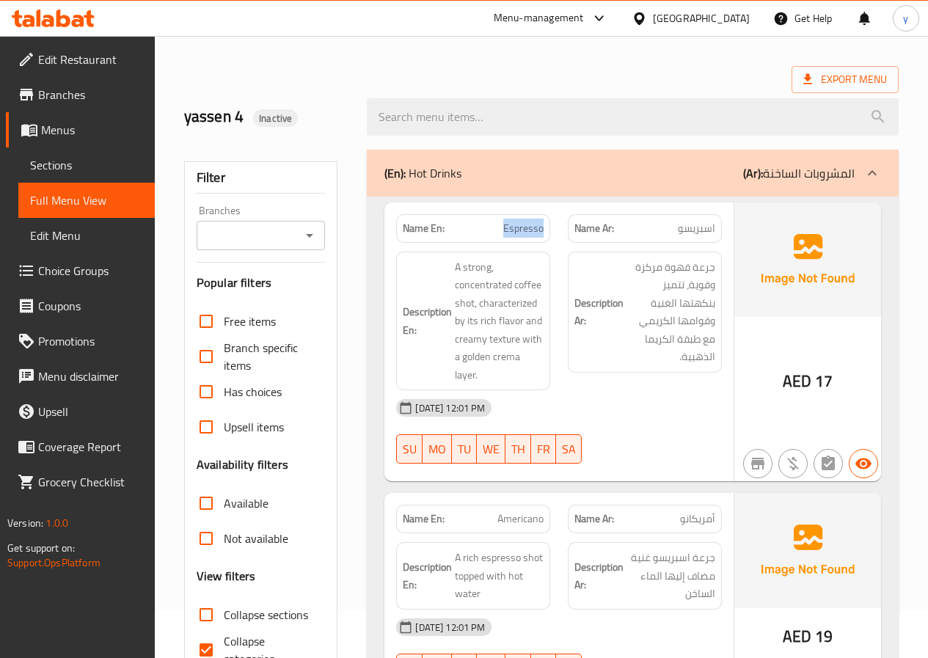
scroll to position [73, 0]
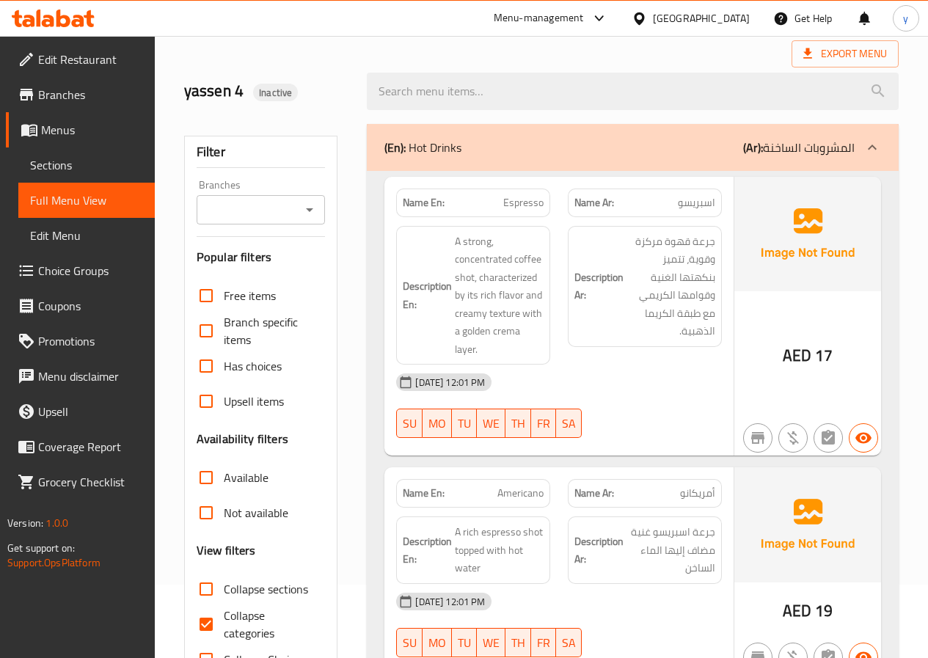
click at [699, 207] on span "اسبريسو" at bounding box center [696, 202] width 37 height 15
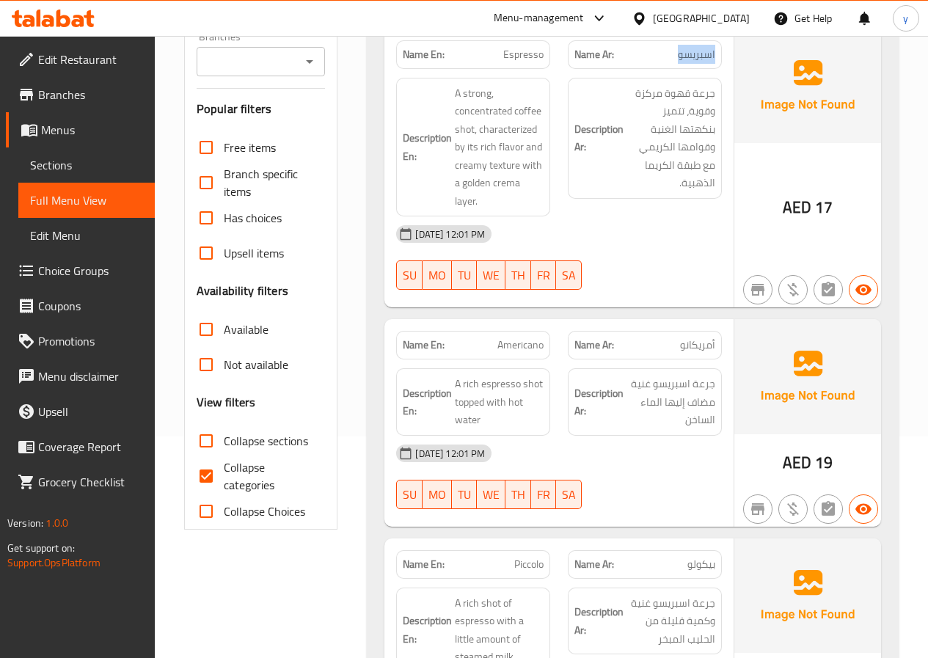
scroll to position [293, 0]
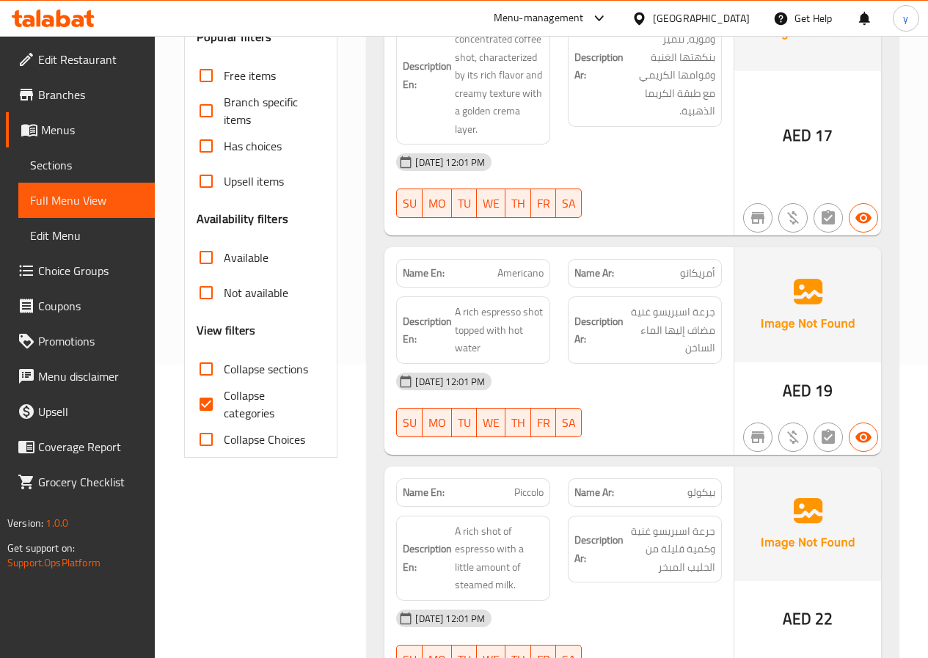
click at [635, 407] on div "14-08-2025 12:01 PM SU MO TU WE TH FR SA" at bounding box center [558, 405] width 343 height 82
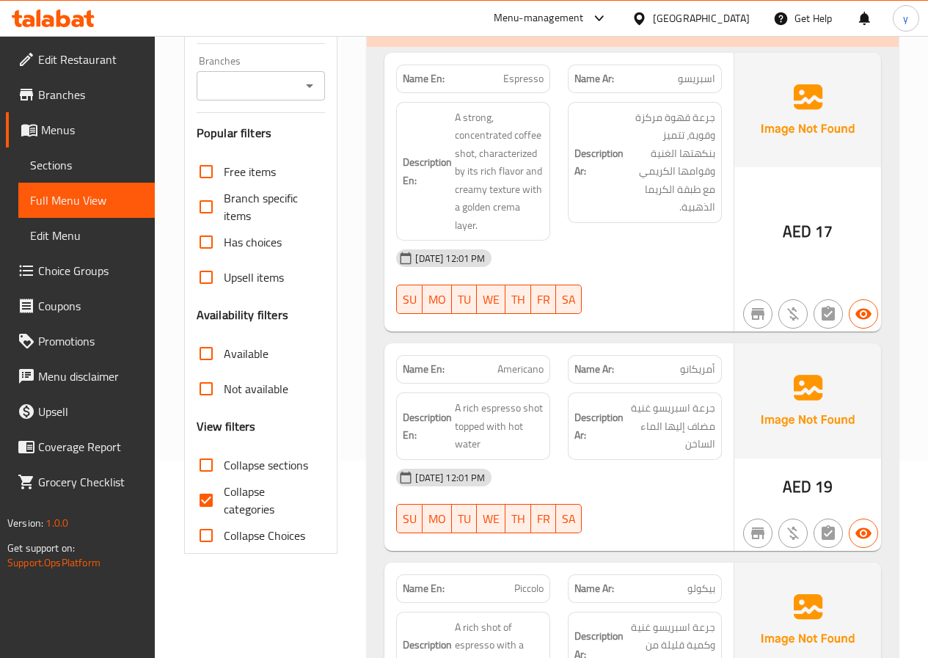
scroll to position [220, 0]
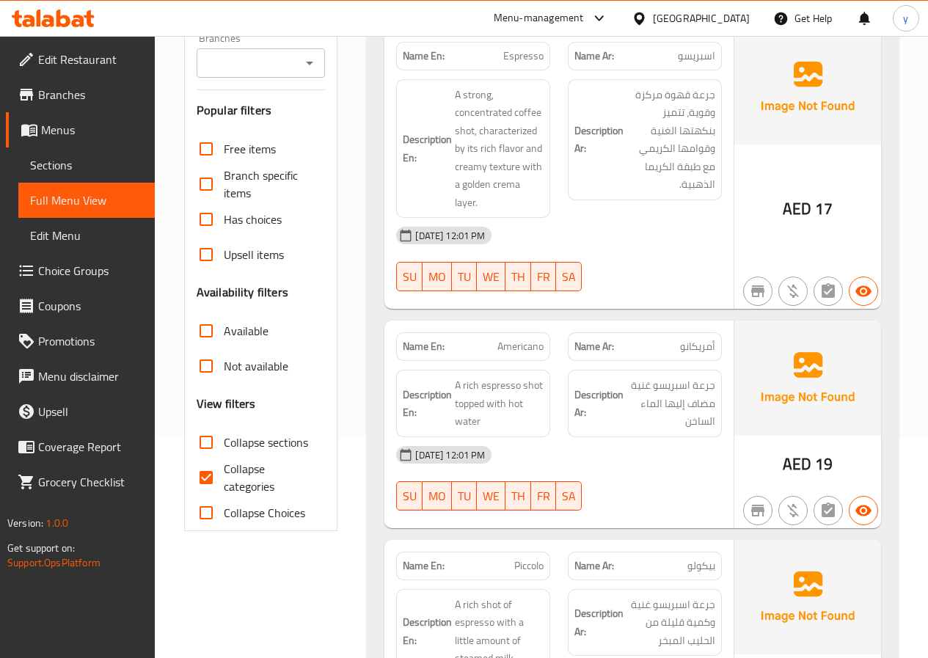
click at [695, 347] on span "أمريكانو" at bounding box center [697, 346] width 35 height 15
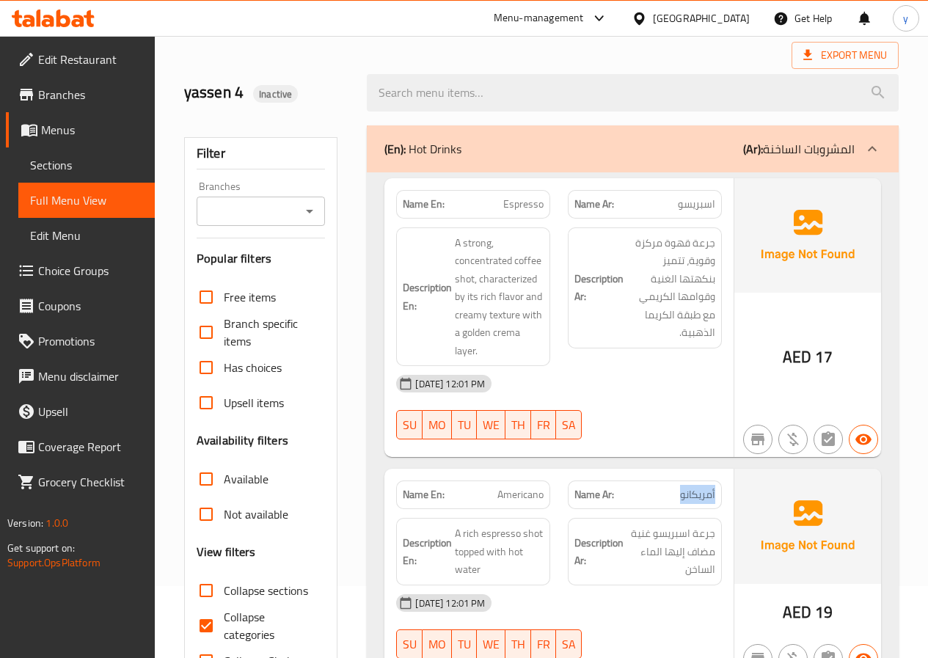
scroll to position [0, 0]
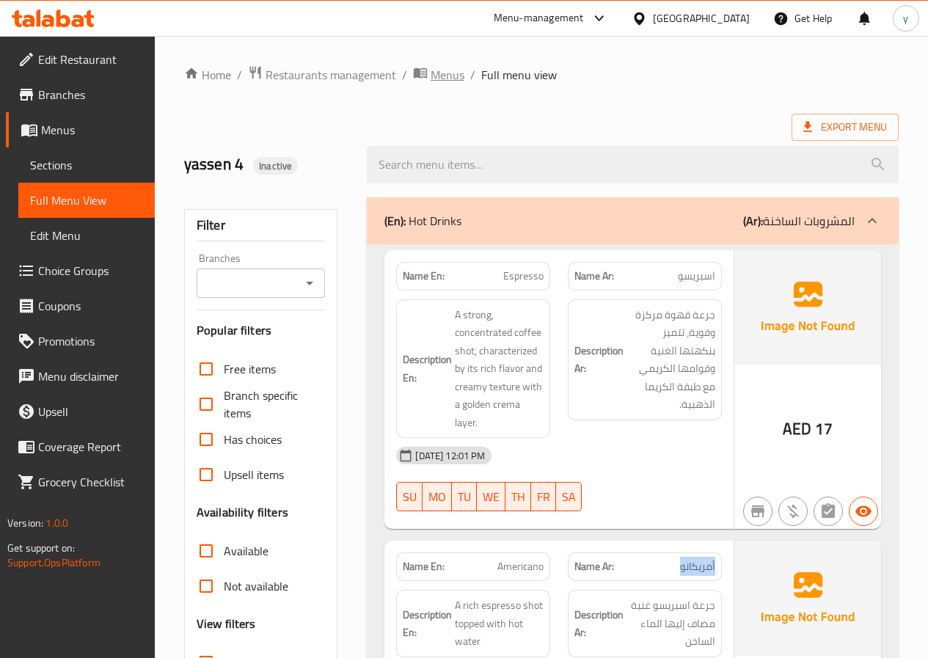
click at [450, 69] on span "Menus" at bounding box center [448, 75] width 34 height 18
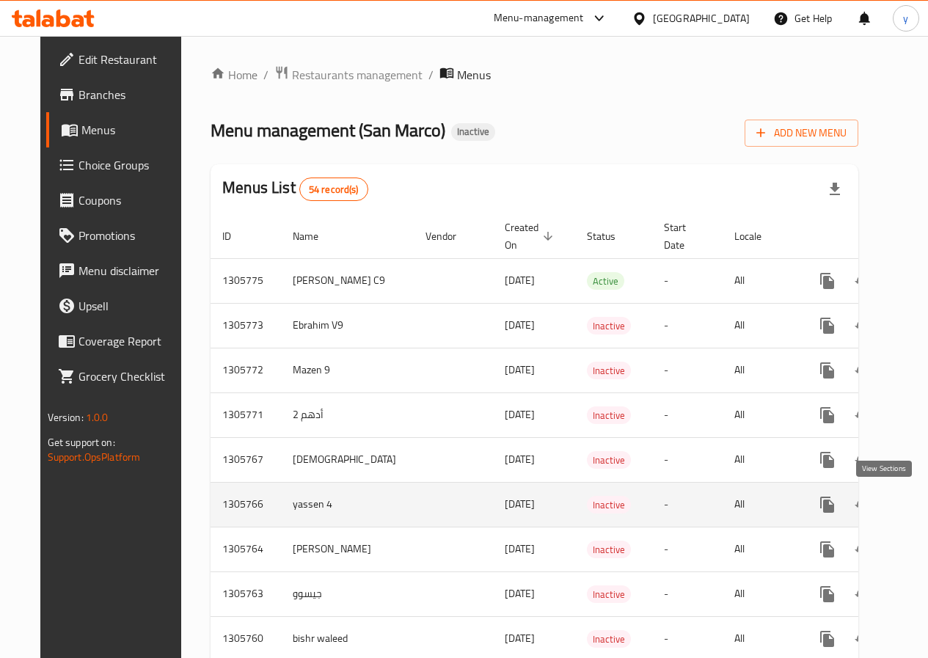
click at [915, 513] on link "enhanced table" at bounding box center [932, 504] width 35 height 35
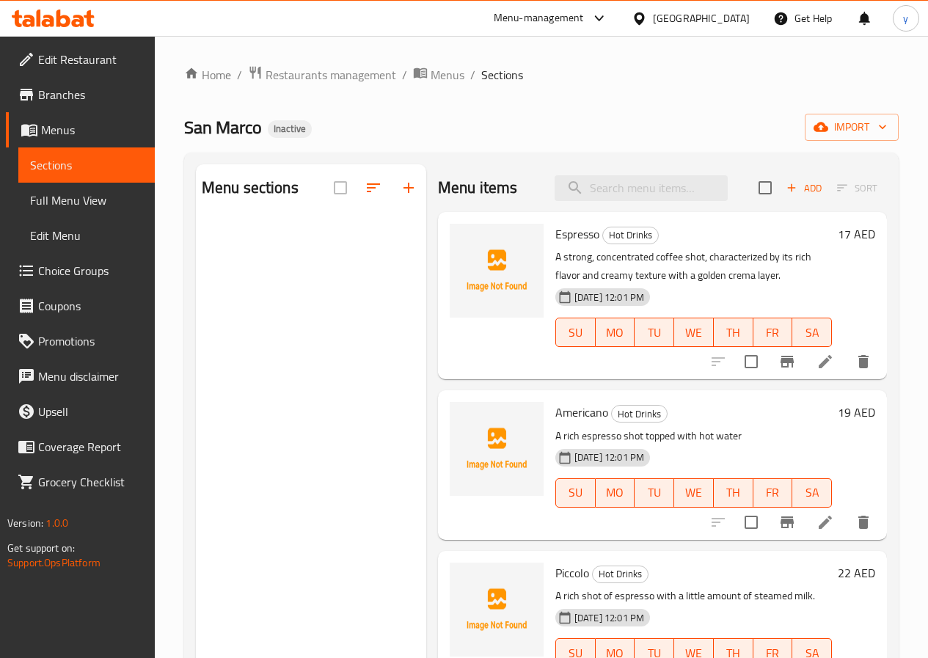
click at [334, 199] on div at bounding box center [380, 187] width 92 height 35
click at [334, 198] on div at bounding box center [380, 187] width 92 height 35
click at [334, 199] on div at bounding box center [380, 187] width 92 height 35
click at [356, 197] on span at bounding box center [373, 187] width 35 height 35
click at [356, 204] on span at bounding box center [373, 187] width 35 height 35
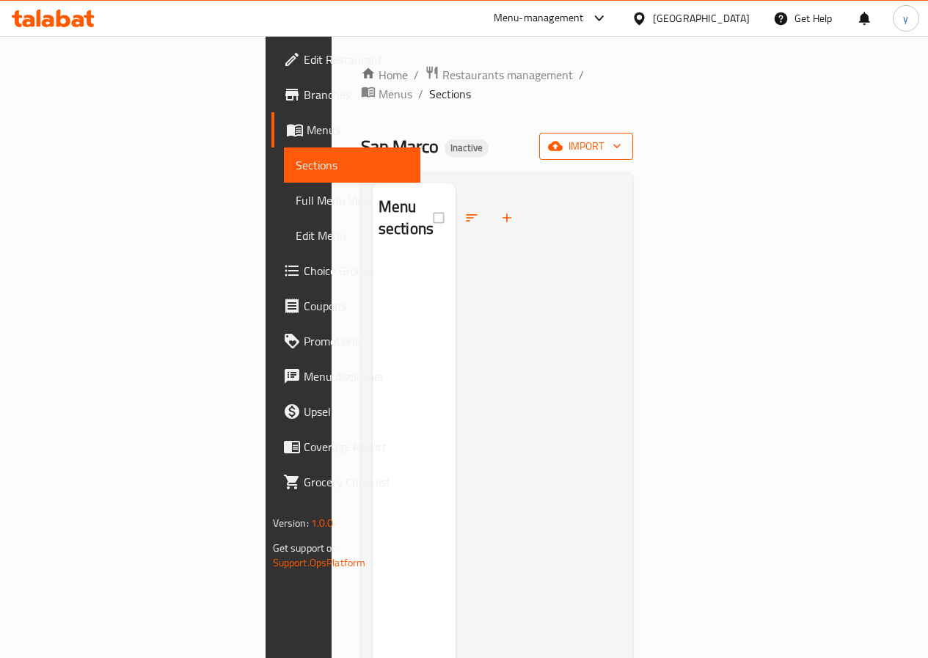
click at [621, 137] on span "import" at bounding box center [586, 146] width 70 height 18
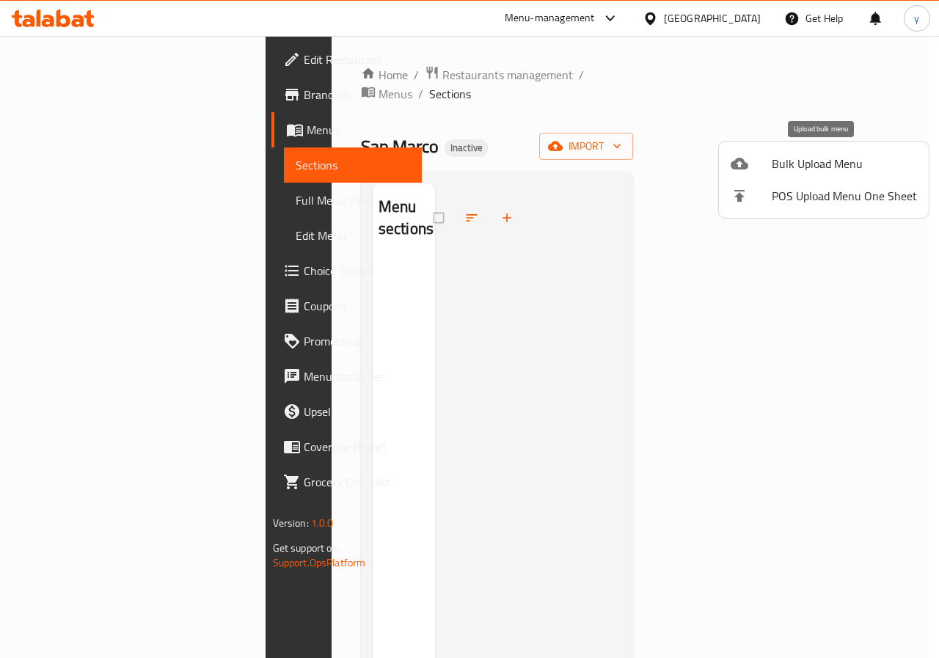
click at [820, 161] on span "Bulk Upload Menu" at bounding box center [844, 164] width 145 height 18
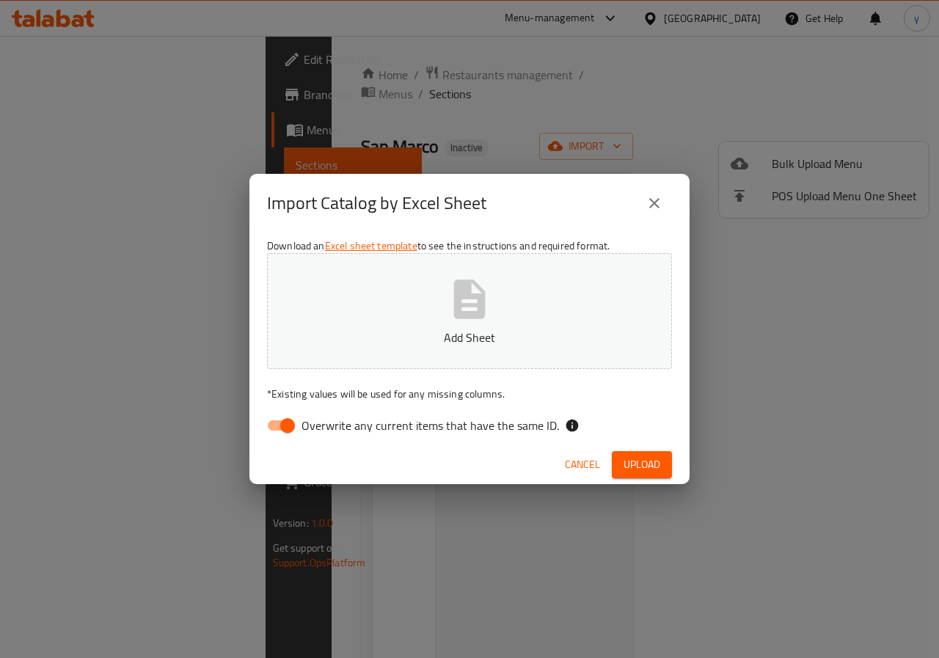
click at [301, 395] on p "* Existing values will be used for any missing columns." at bounding box center [469, 394] width 405 height 15
click at [294, 422] on input "Overwrite any current items that have the same ID." at bounding box center [288, 425] width 84 height 28
checkbox input "false"
click at [439, 328] on button "Add Sheet" at bounding box center [469, 311] width 405 height 116
click at [650, 470] on span "Upload" at bounding box center [641, 464] width 37 height 18
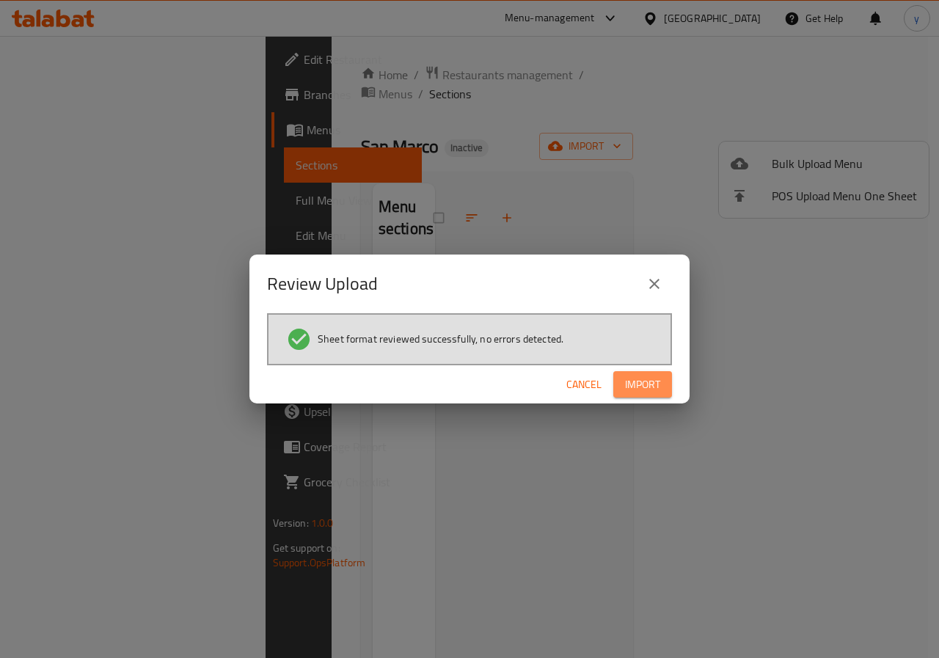
click at [646, 388] on span "Import" at bounding box center [642, 385] width 35 height 18
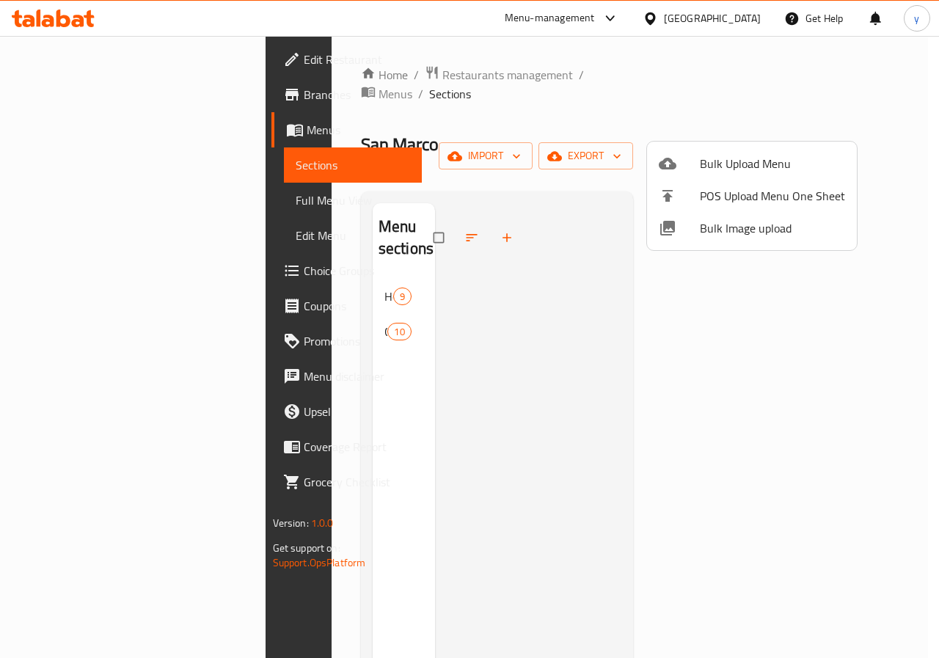
click at [593, 180] on div at bounding box center [469, 329] width 939 height 658
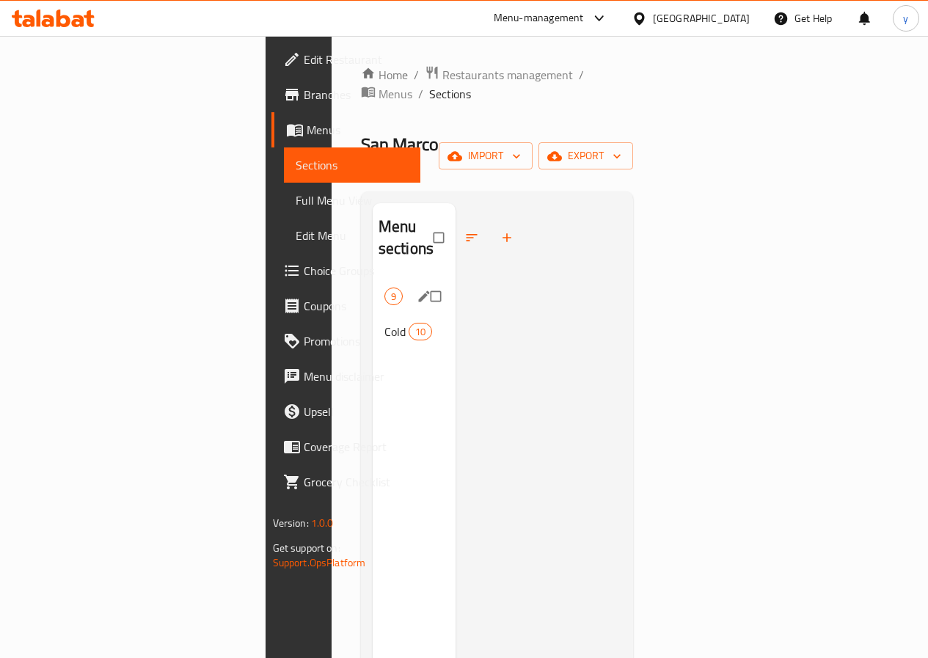
click at [384, 288] on span "Hot Drinks" at bounding box center [384, 297] width 0 height 18
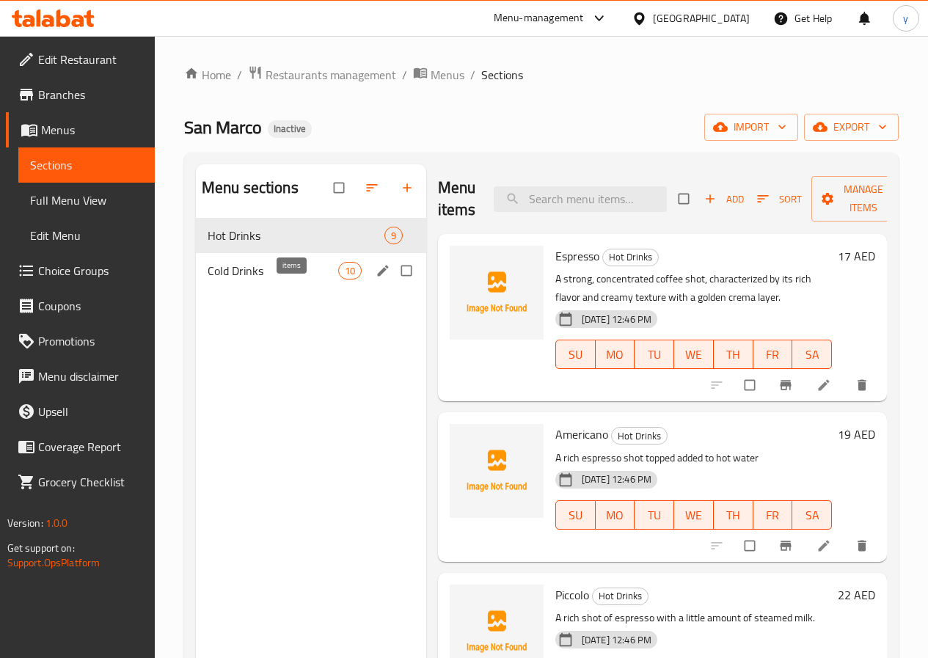
click at [339, 278] on span "10" at bounding box center [350, 271] width 22 height 14
